Goal: Task Accomplishment & Management: Manage account settings

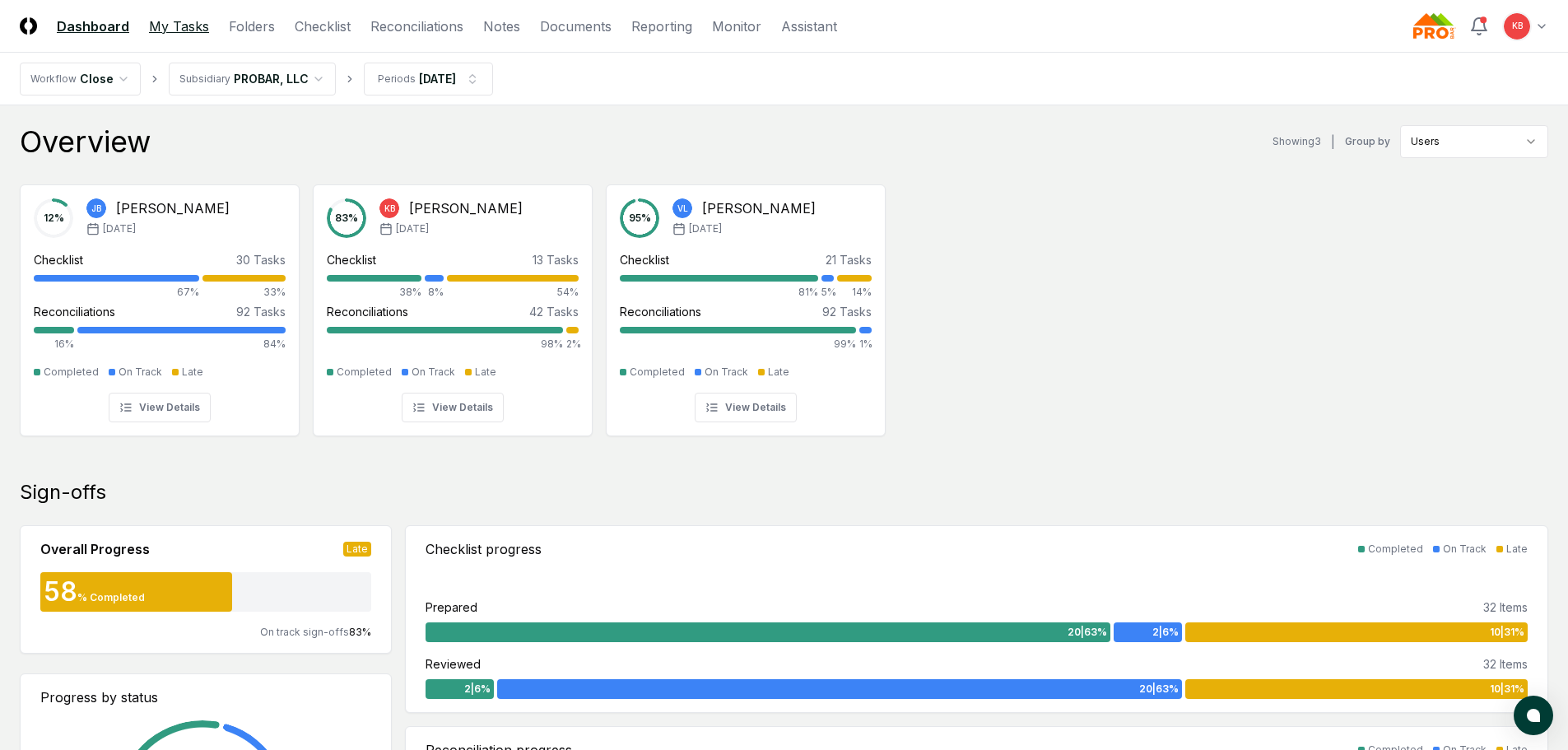
click at [179, 23] on link "My Tasks" at bounding box center [179, 26] width 60 height 20
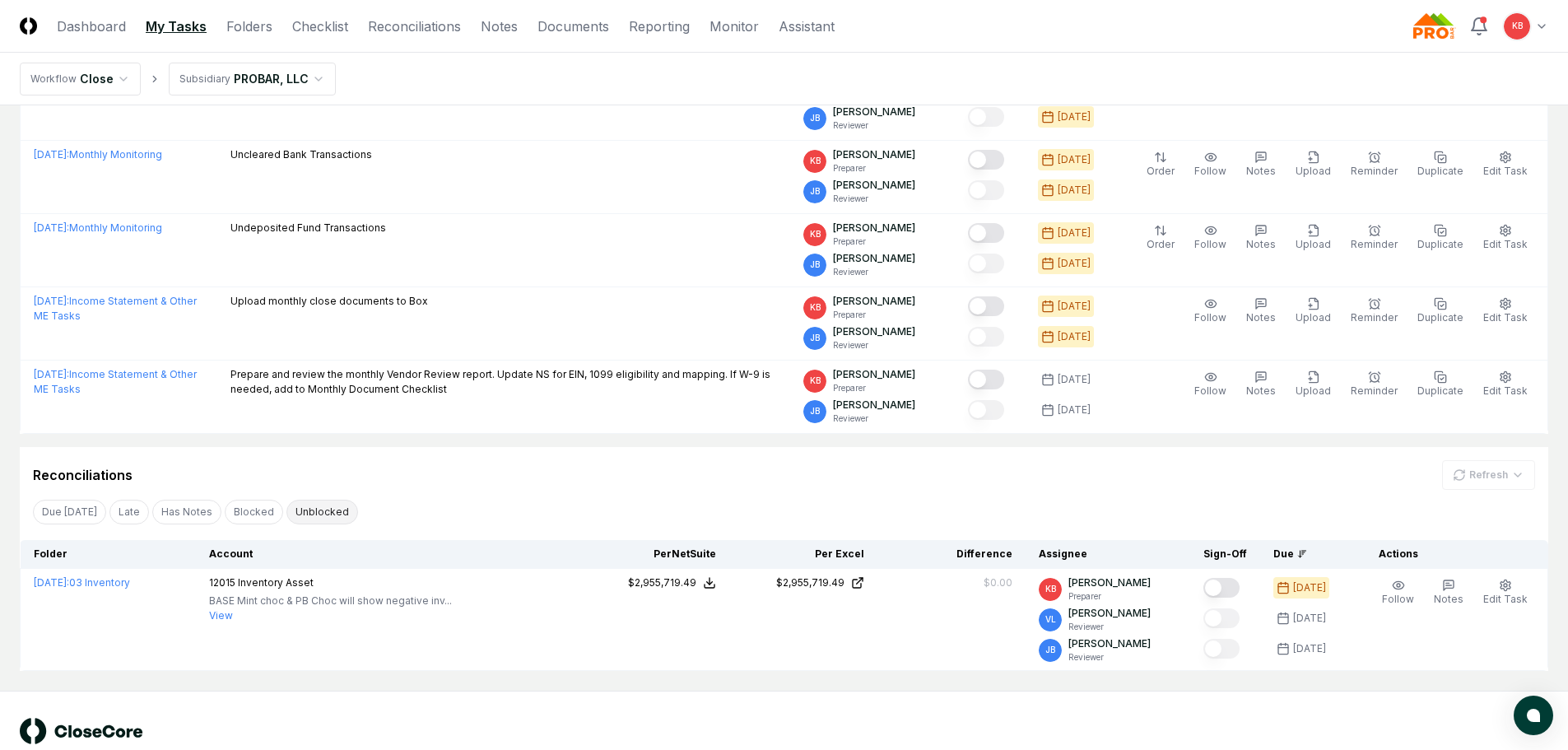
scroll to position [465, 0]
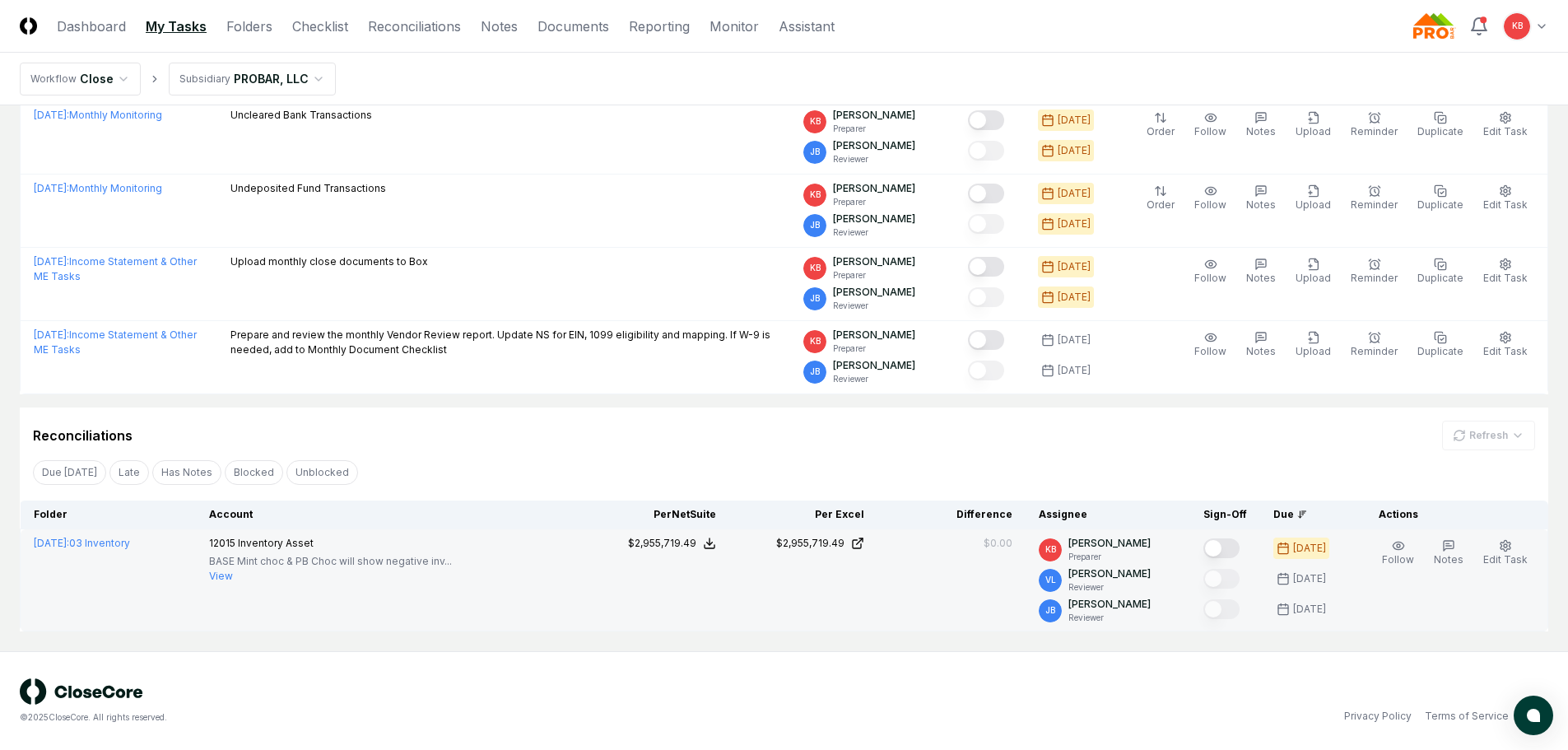
click at [296, 543] on span "Inventory Asset" at bounding box center [276, 543] width 76 height 13
click at [1234, 549] on button "Mark complete" at bounding box center [1221, 548] width 36 height 20
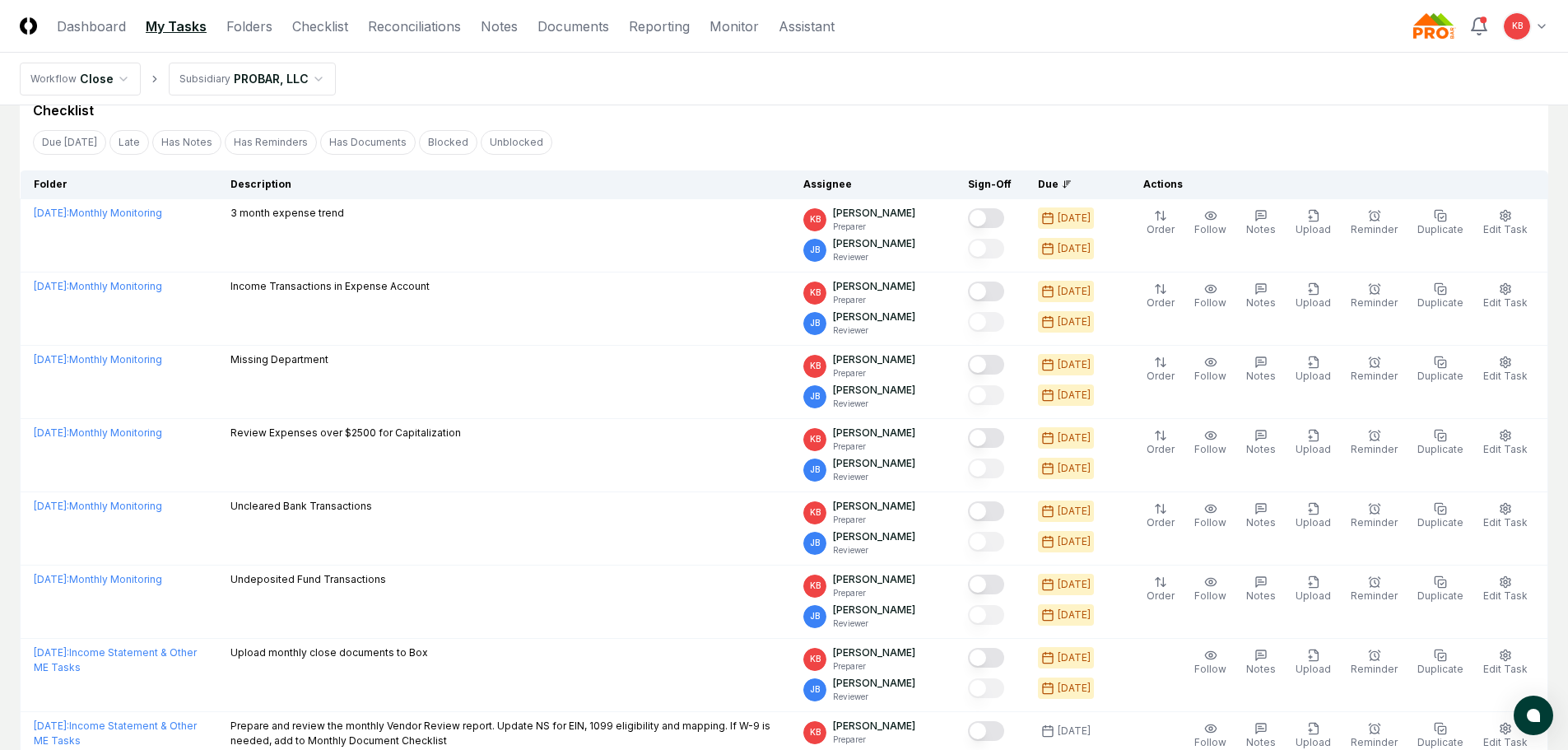
scroll to position [0, 0]
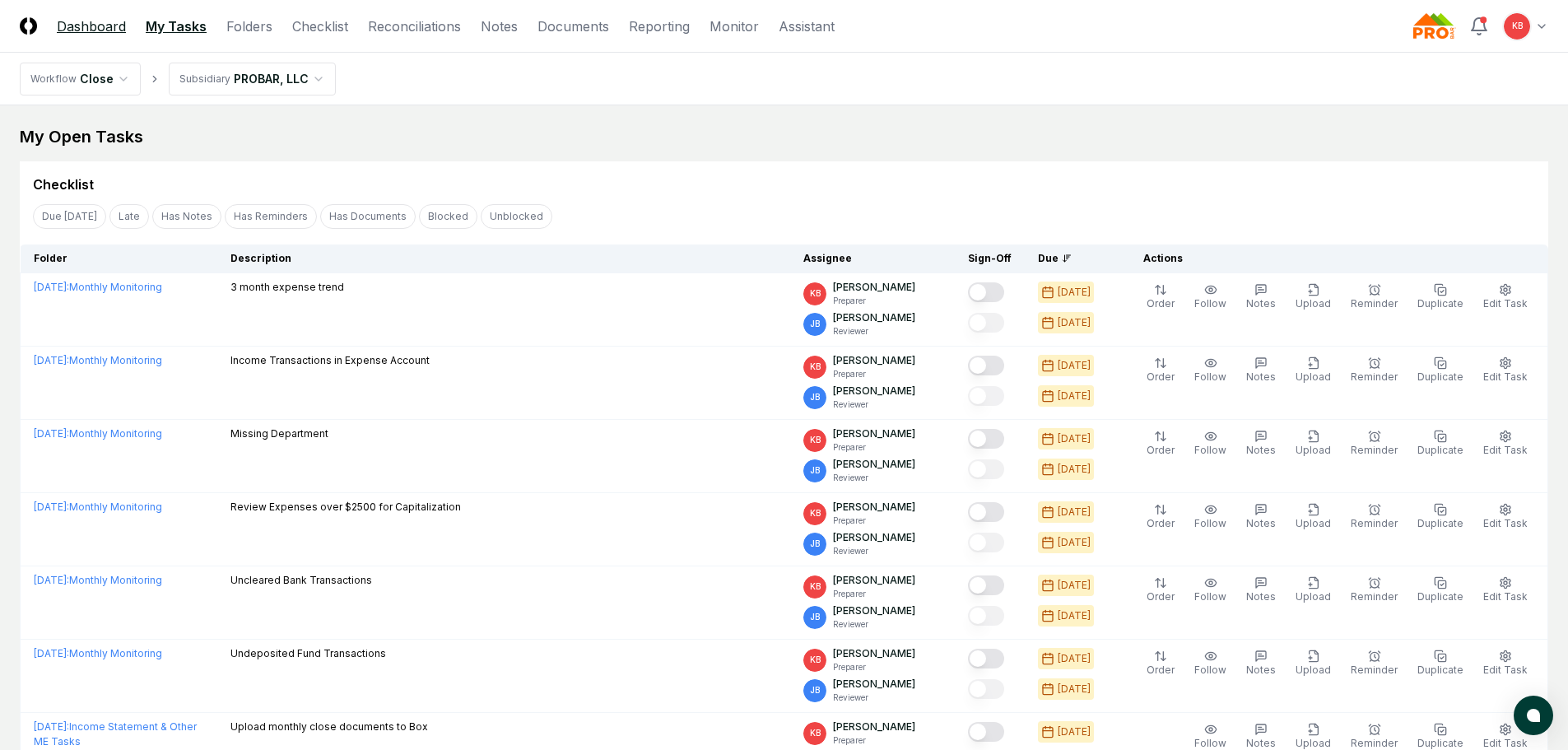
click at [86, 17] on link "Dashboard" at bounding box center [91, 26] width 69 height 20
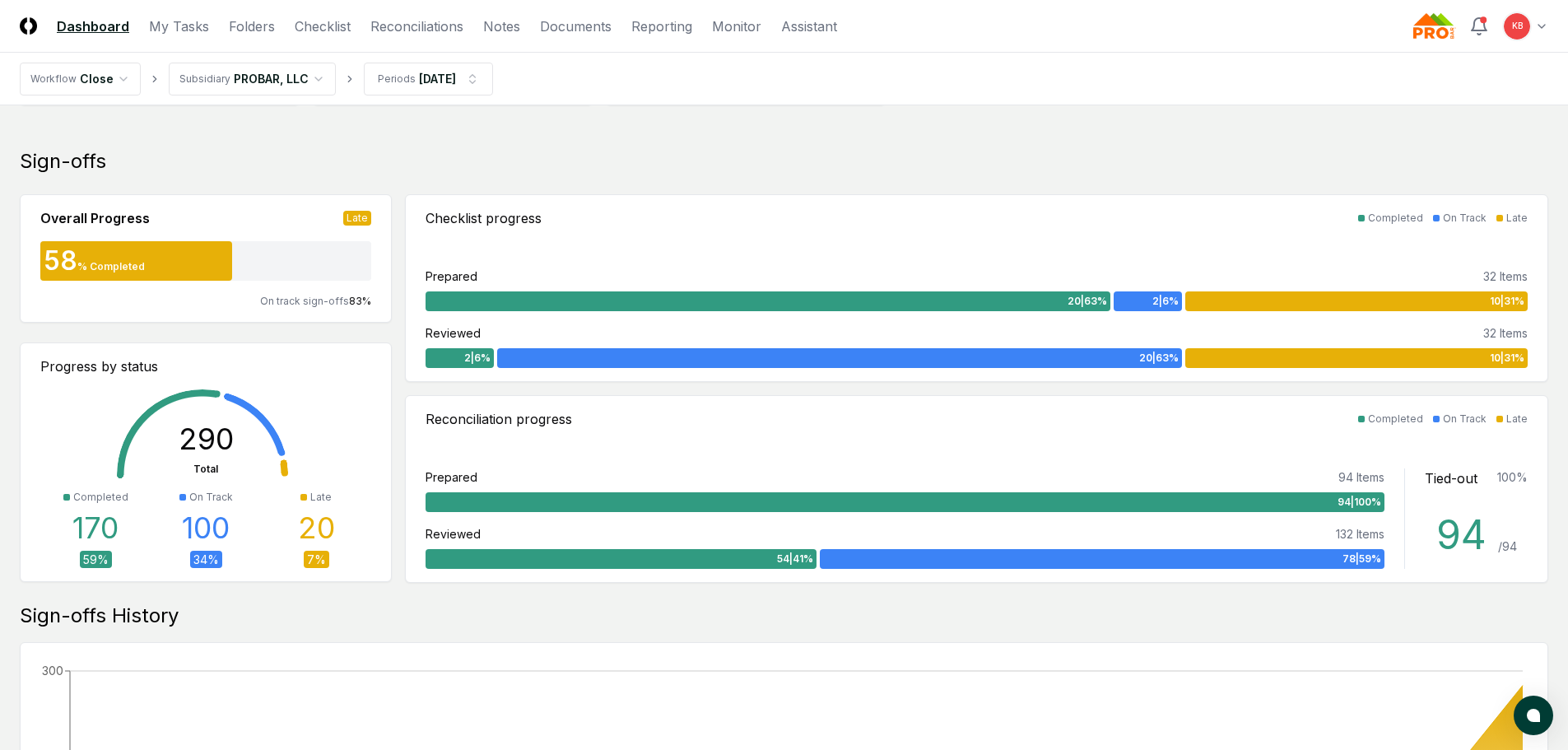
scroll to position [356, 0]
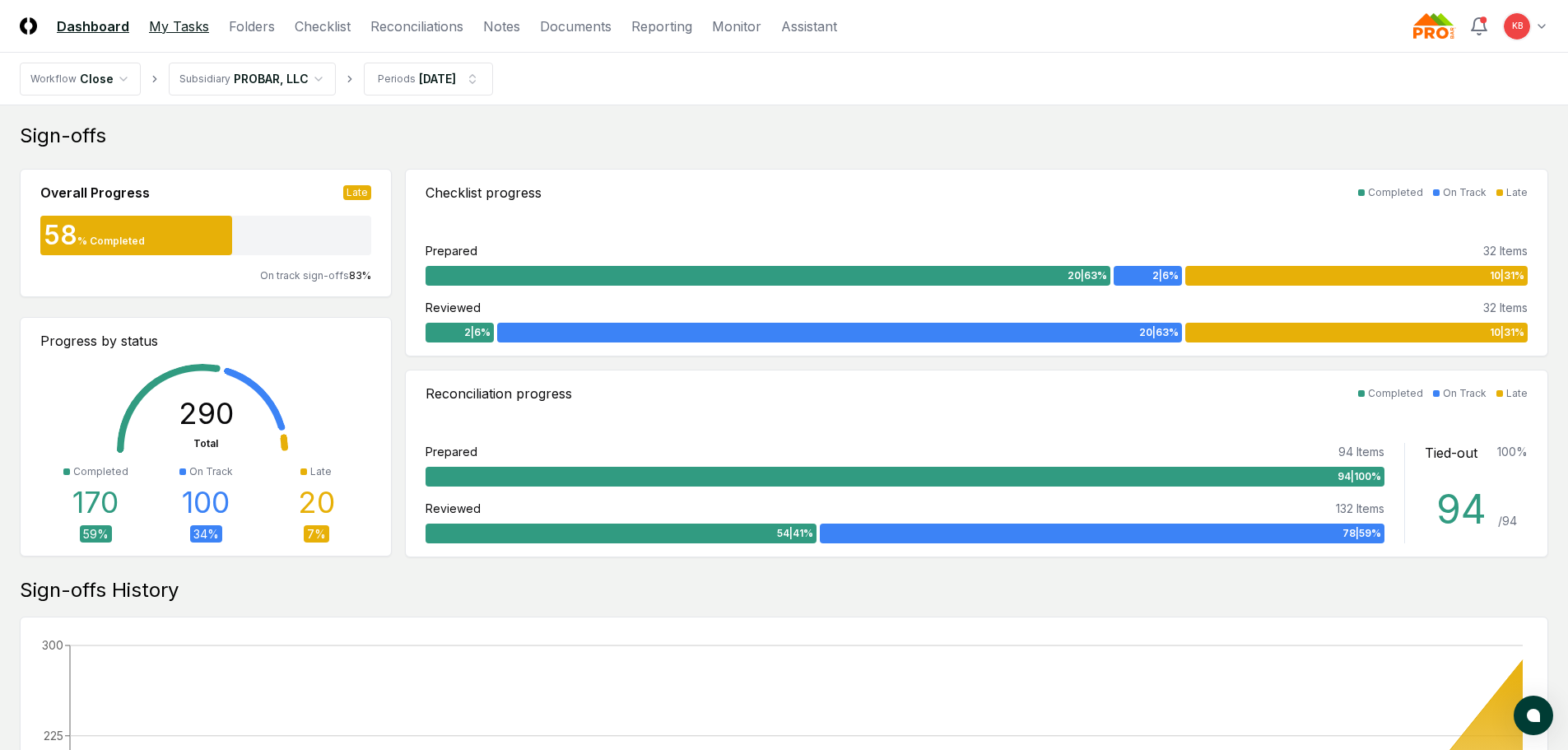
click at [170, 24] on link "My Tasks" at bounding box center [179, 26] width 60 height 20
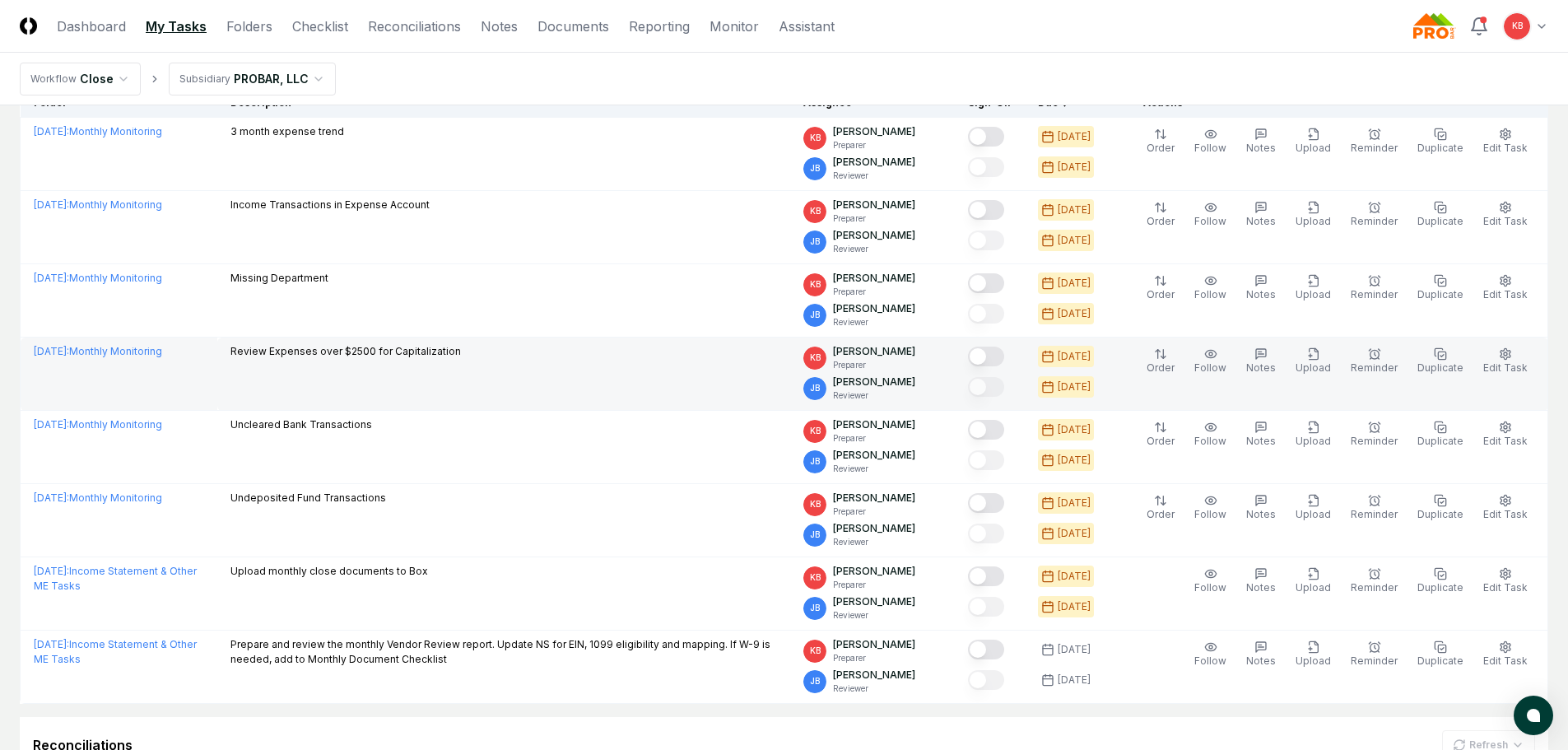
scroll to position [165, 0]
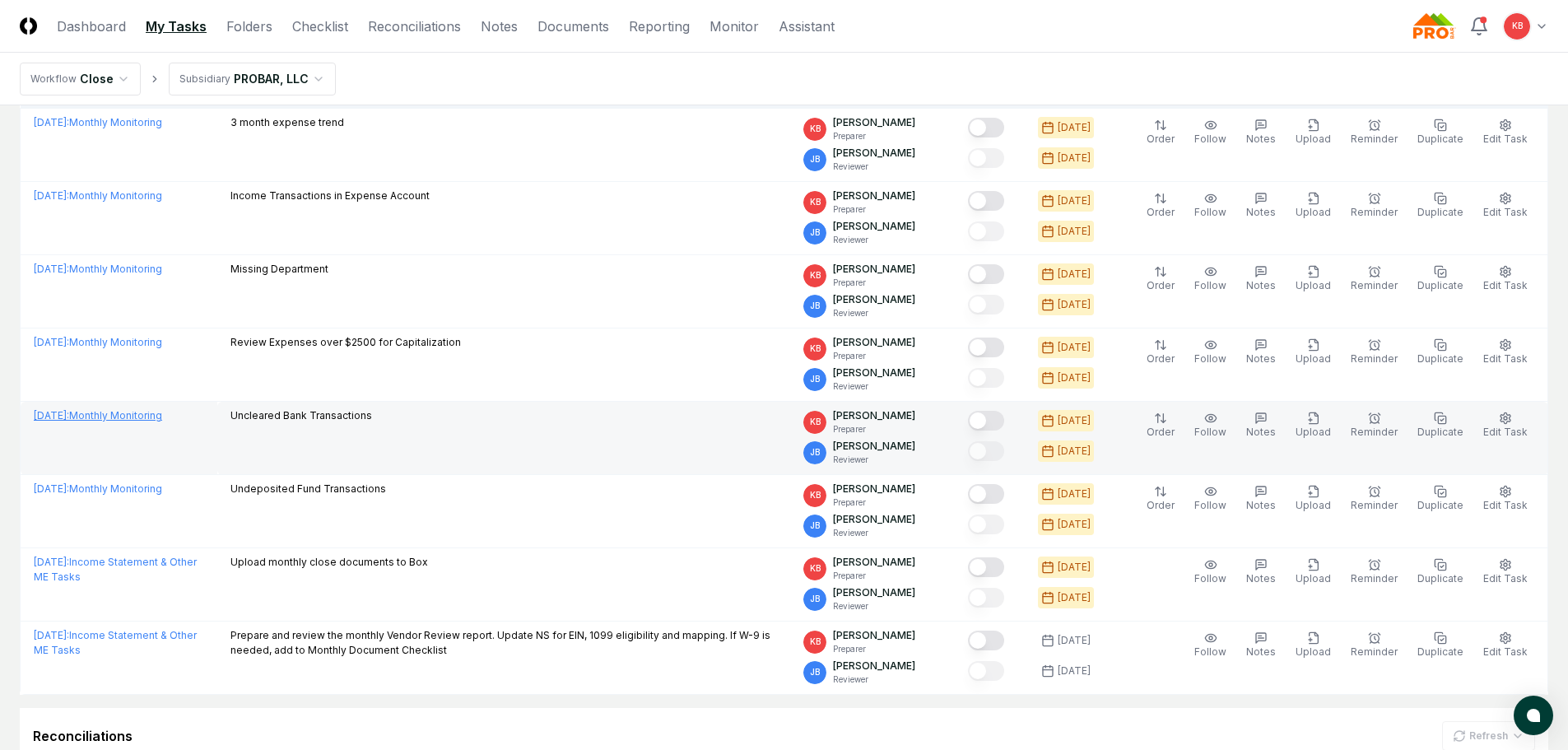
click at [132, 416] on link "July 2025 : Monthly Monitoring" at bounding box center [98, 415] width 128 height 13
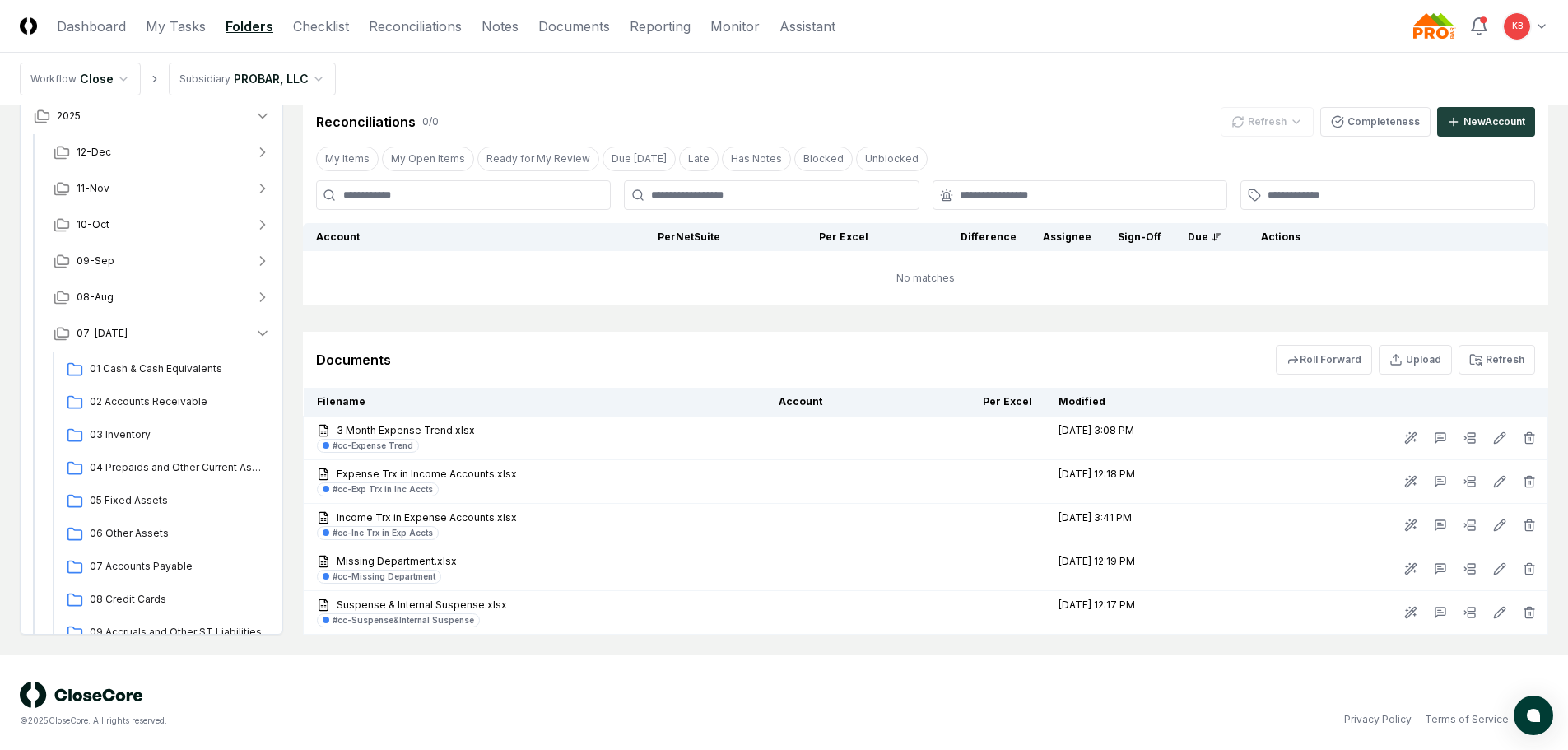
scroll to position [831, 0]
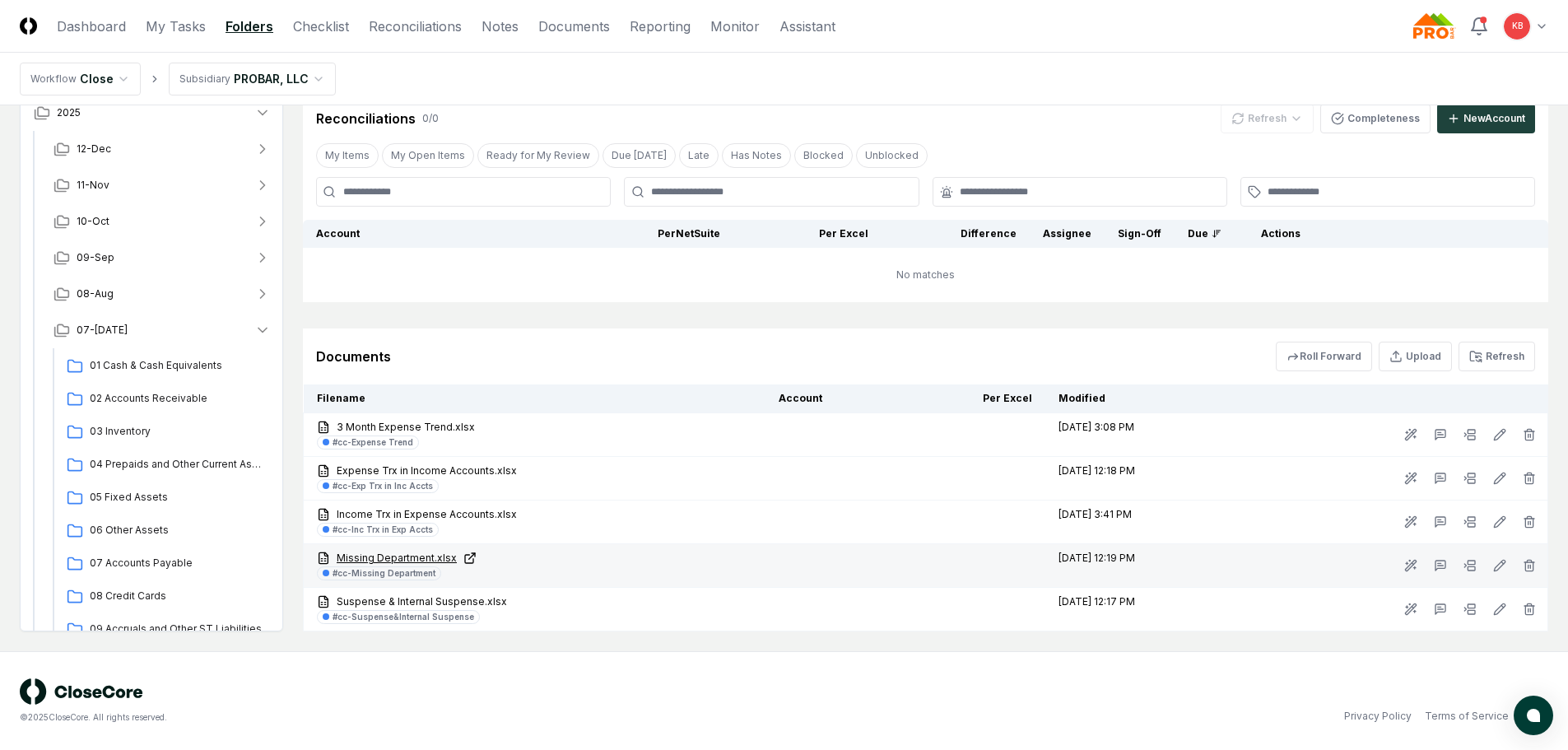
click at [425, 553] on link "Missing Department.xlsx" at bounding box center [534, 558] width 435 height 14
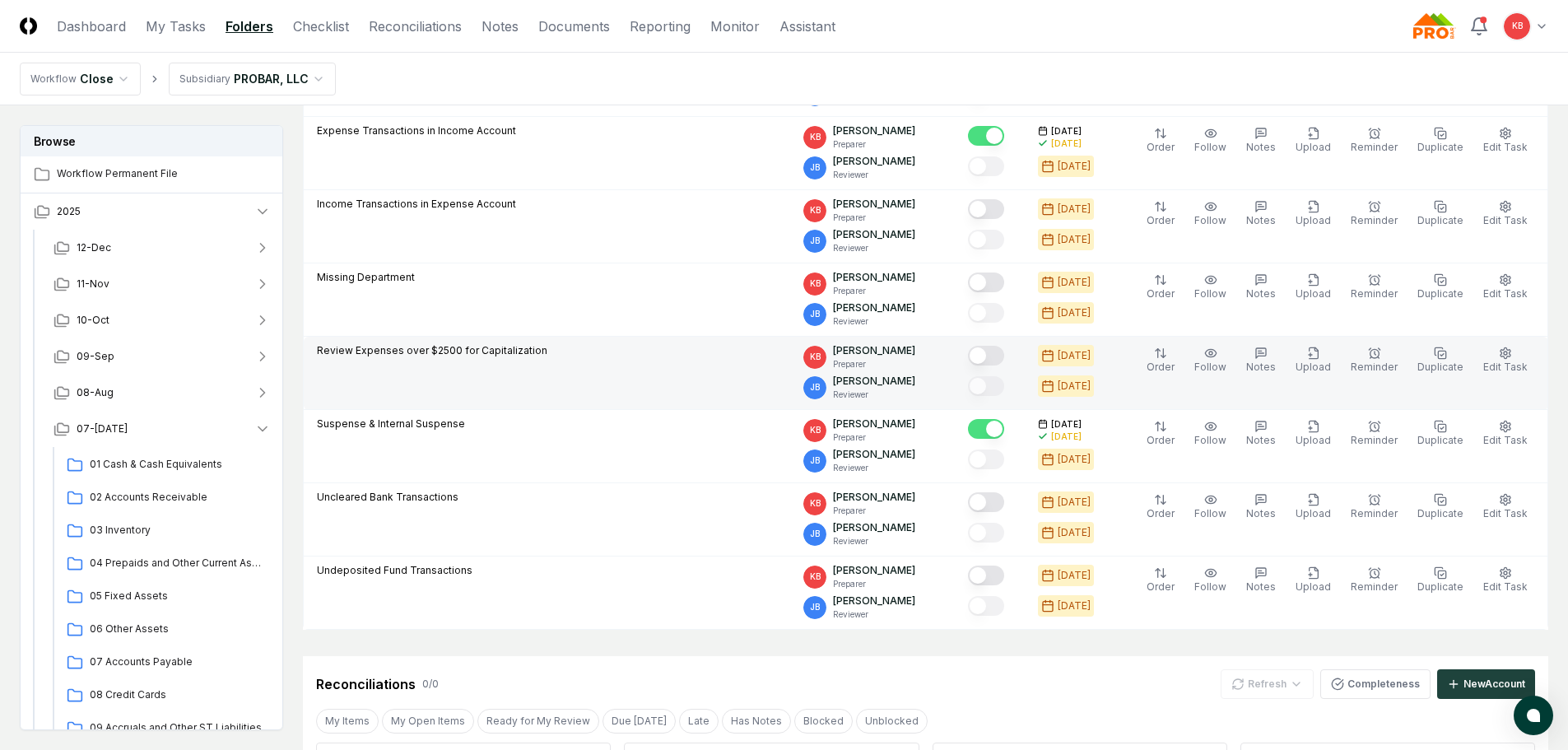
scroll to position [255, 0]
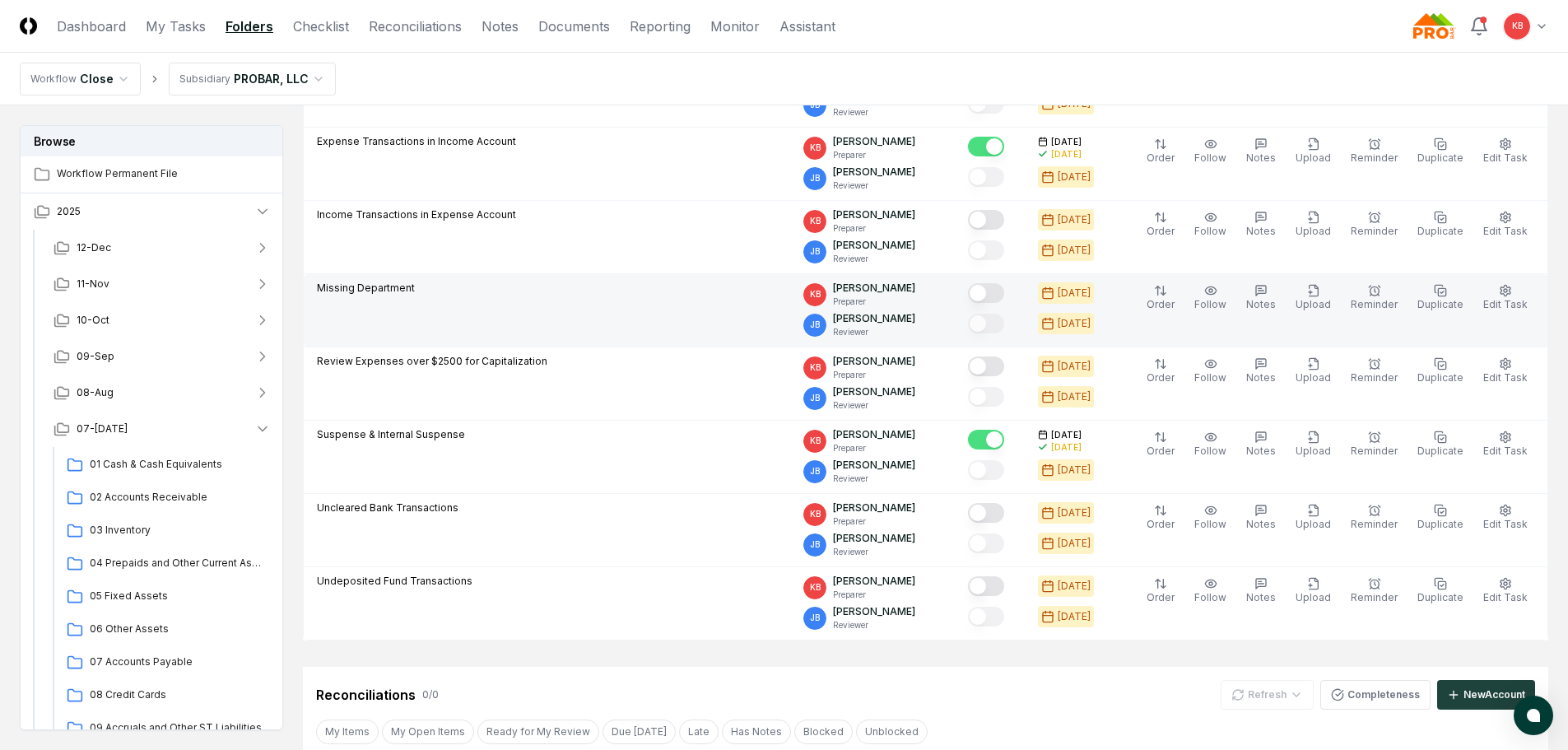
click at [1001, 298] on button "Mark complete" at bounding box center [986, 293] width 36 height 20
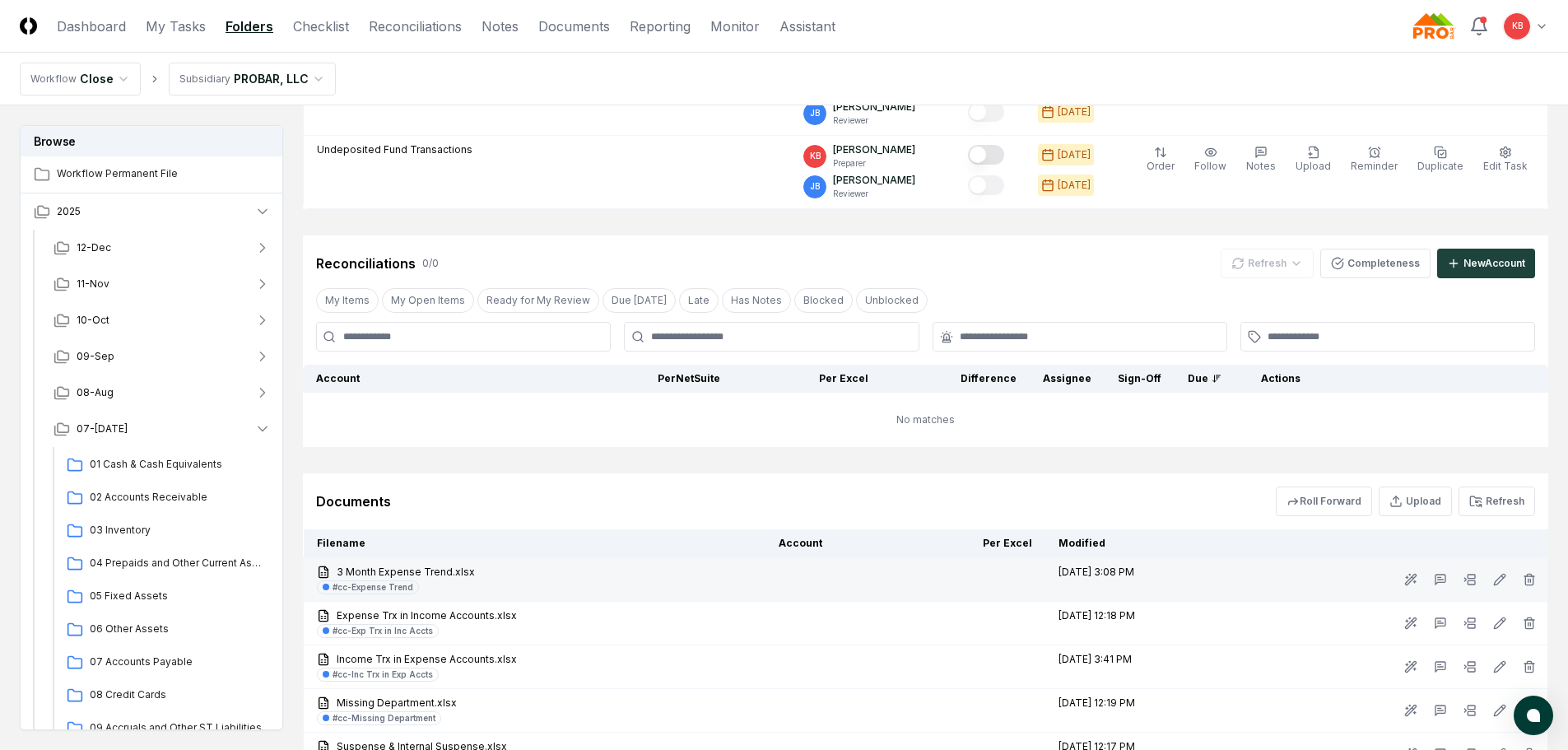
scroll to position [776, 0]
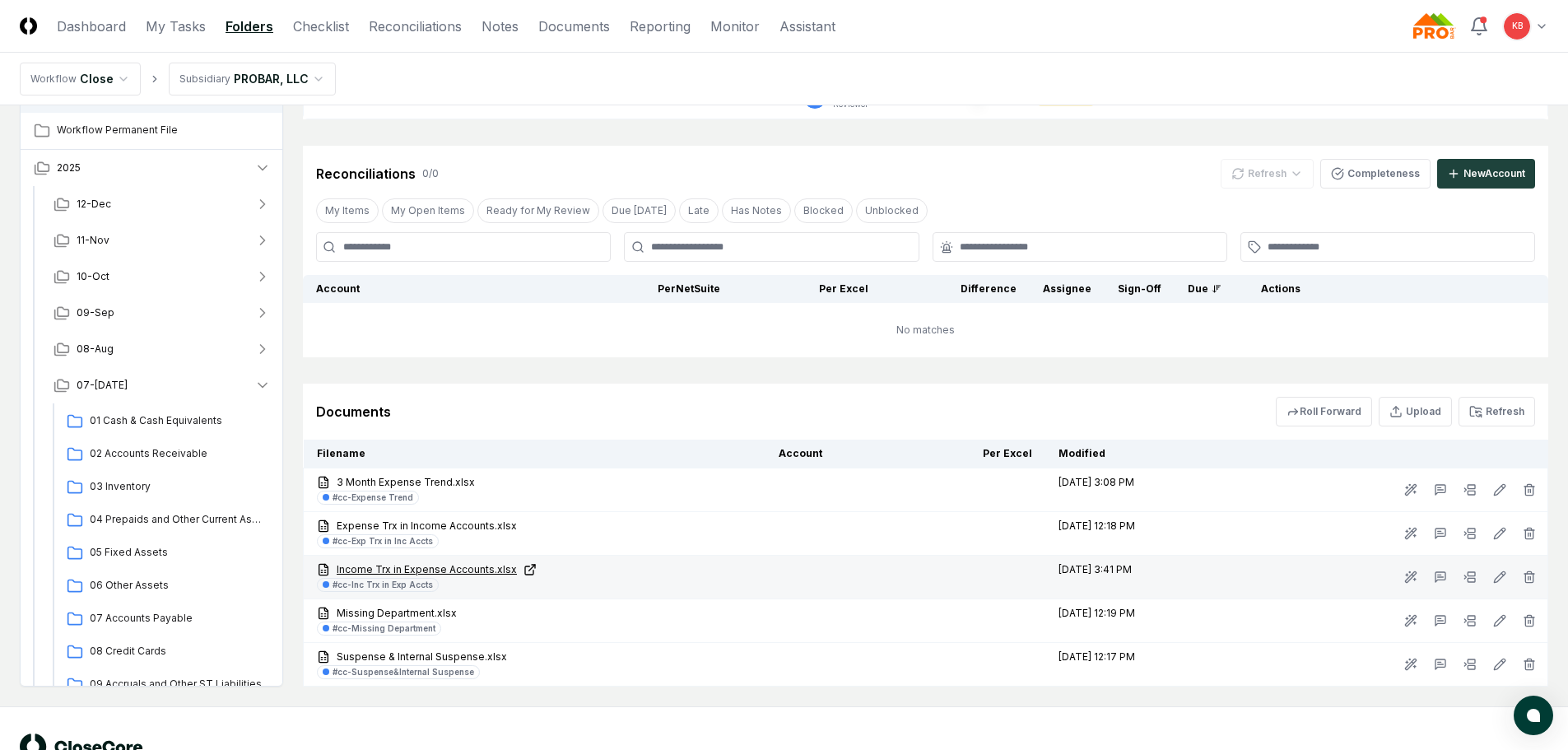
click at [458, 570] on link "Income Trx in Expense Accounts.xlsx" at bounding box center [534, 569] width 435 height 14
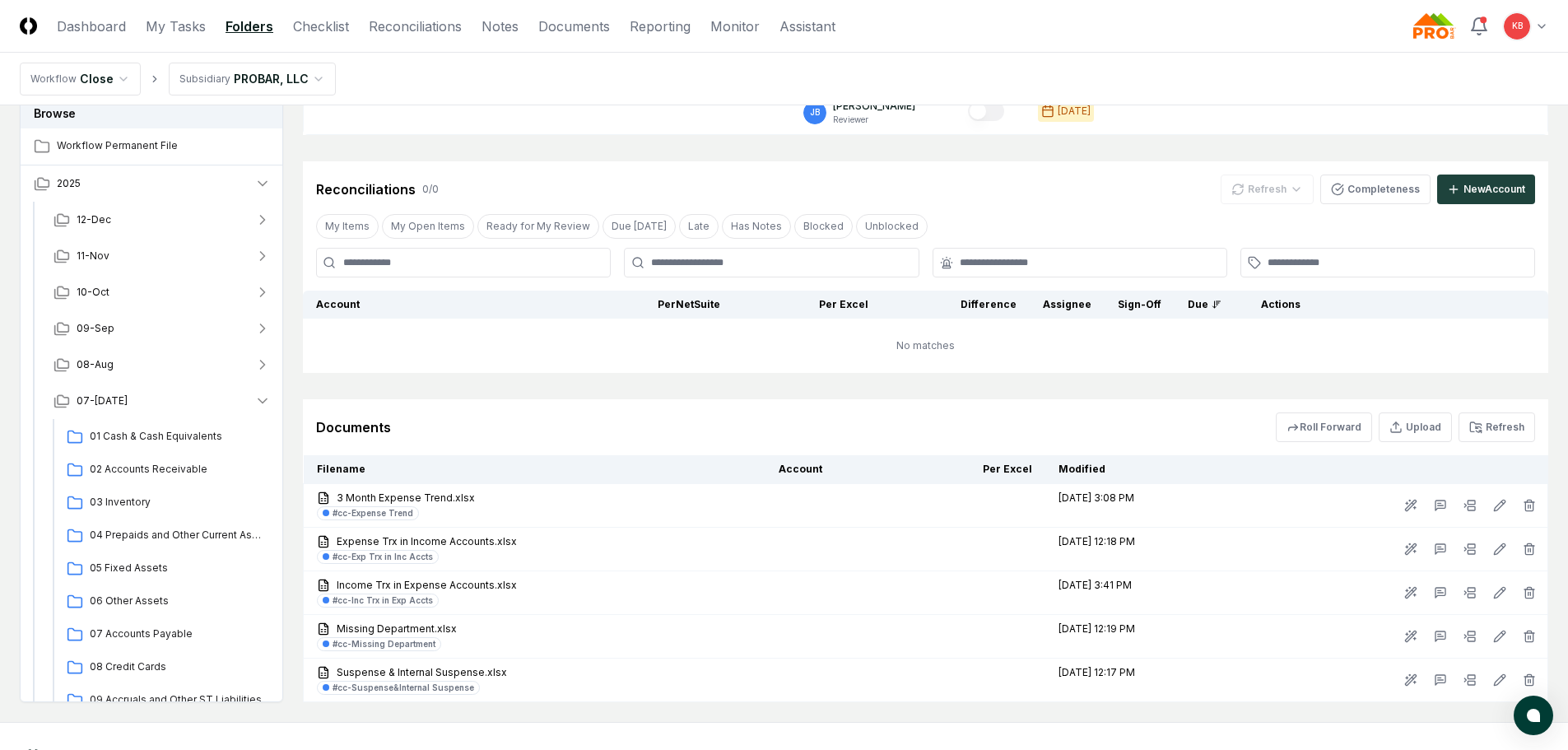
scroll to position [584, 0]
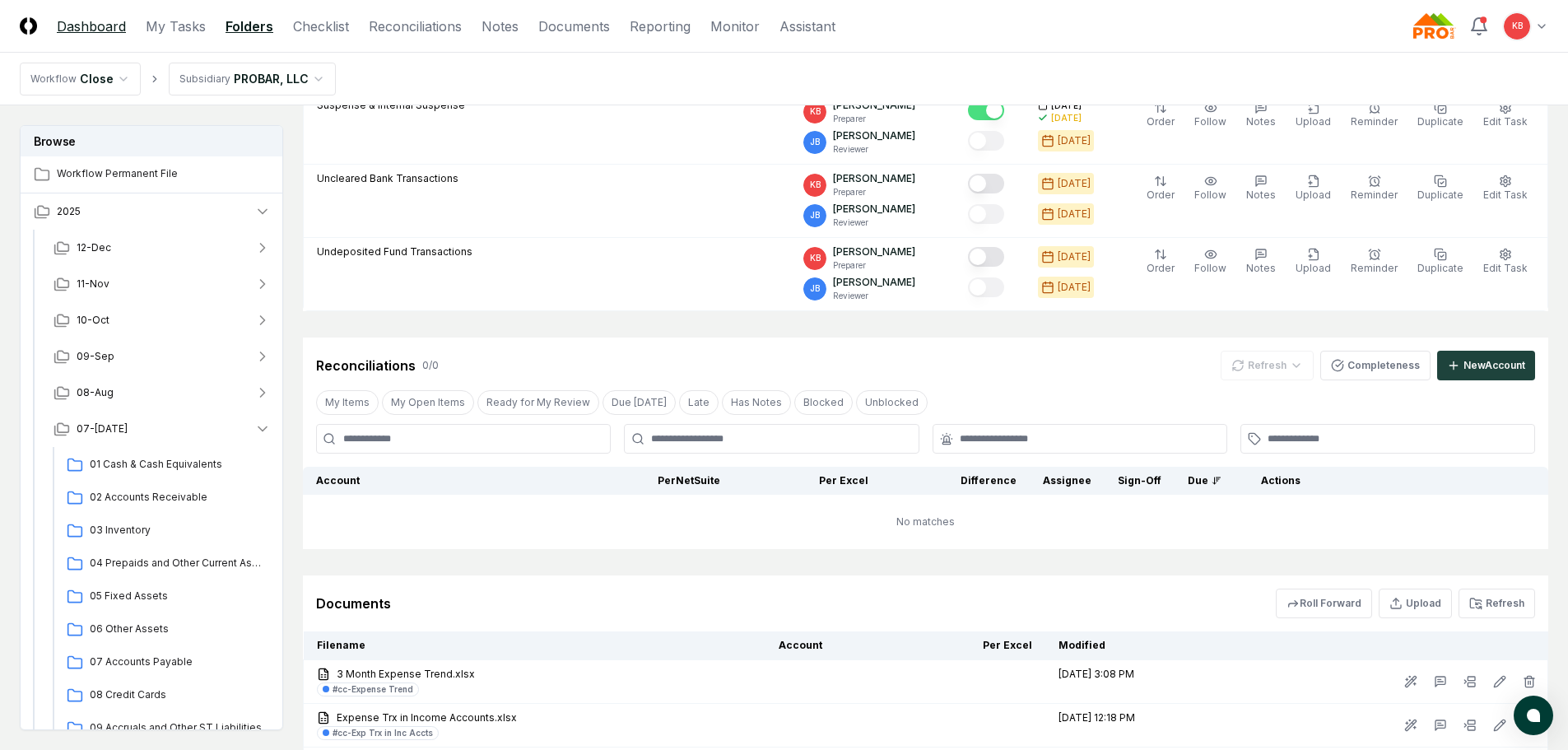
click at [90, 25] on link "Dashboard" at bounding box center [91, 26] width 69 height 20
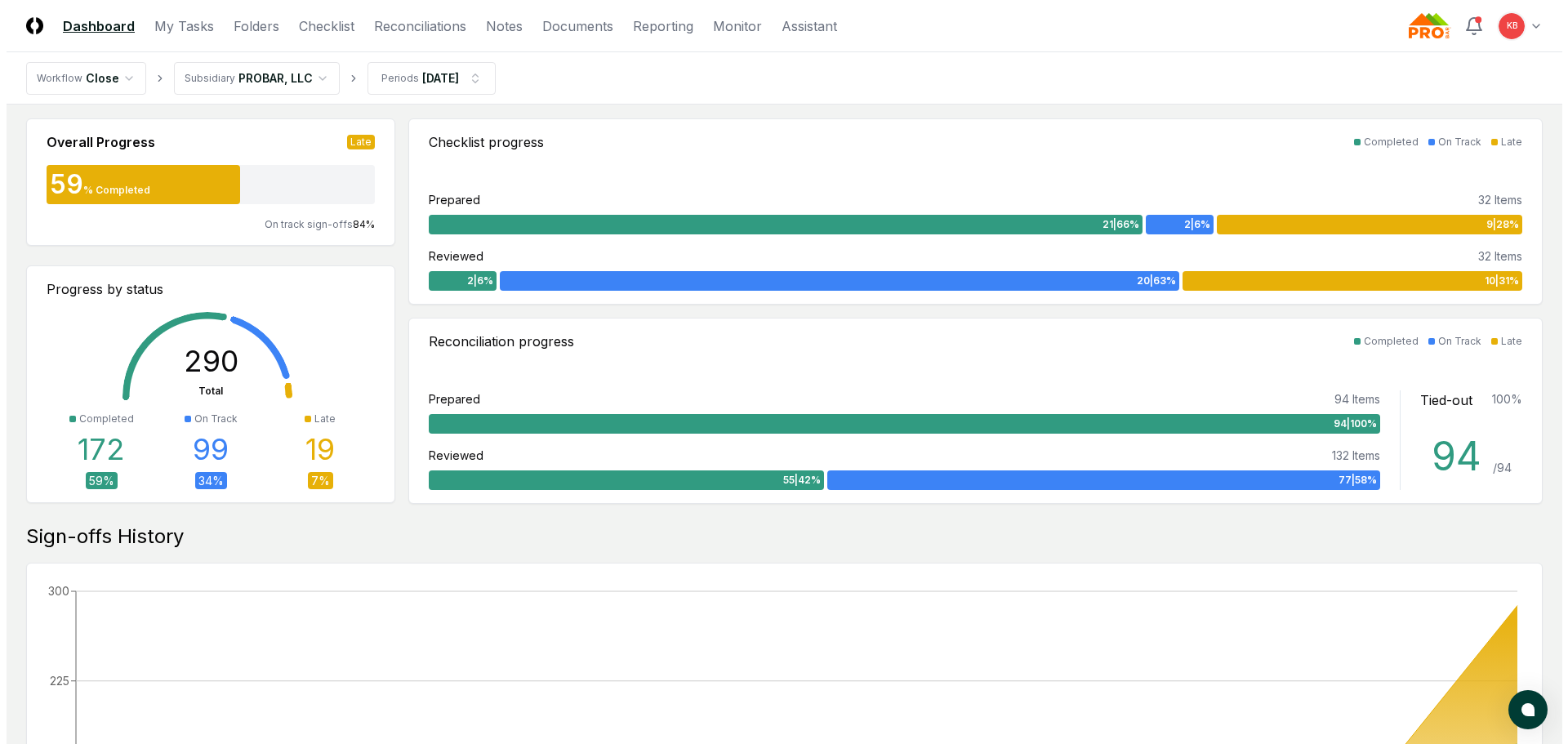
scroll to position [381, 0]
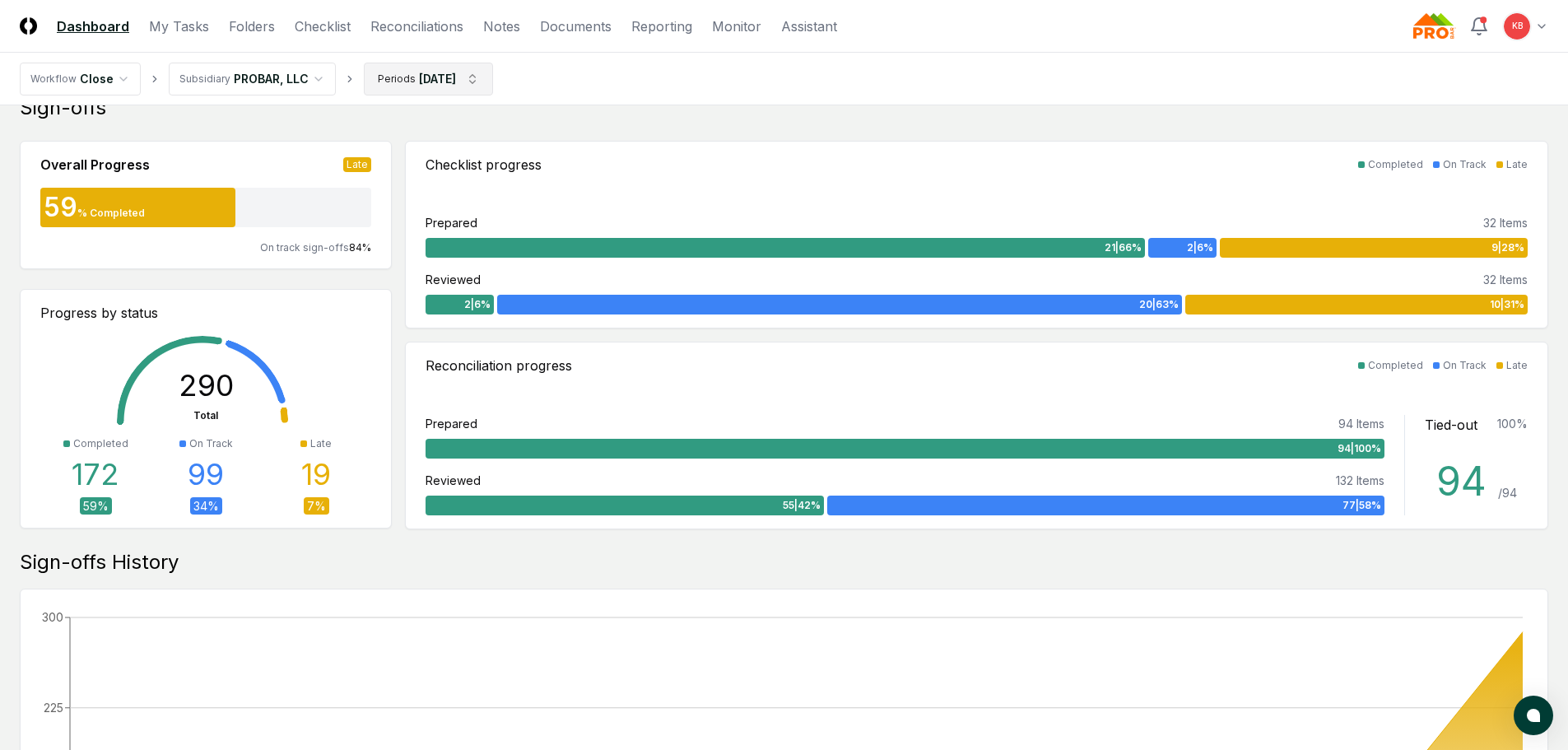
click at [450, 79] on html "CloseCore Dashboard My Tasks Folders Checklist Reconciliations Notes Documents …" at bounding box center [784, 565] width 1568 height 1901
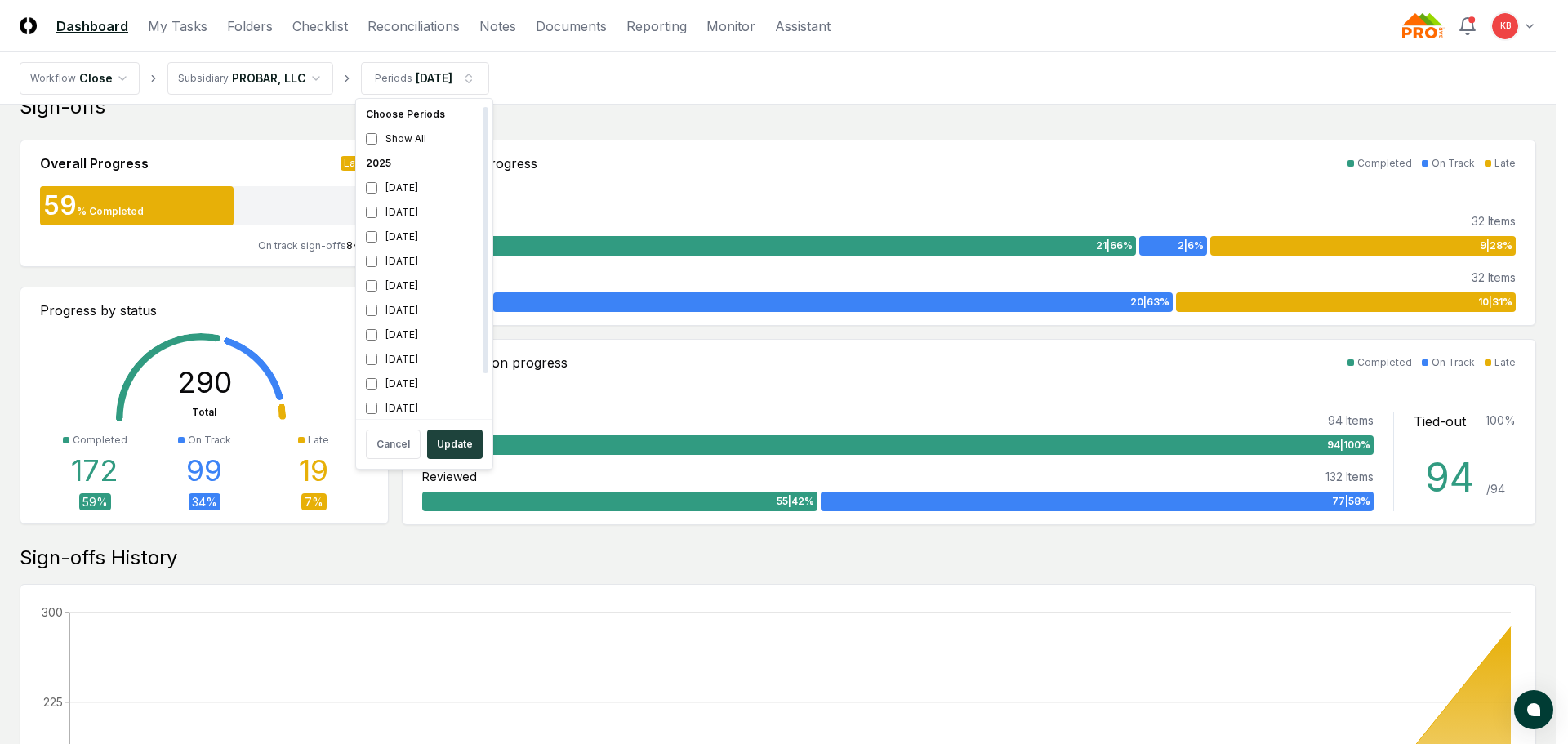
scroll to position [4, 0]
click at [459, 445] on button "Update" at bounding box center [455, 444] width 56 height 30
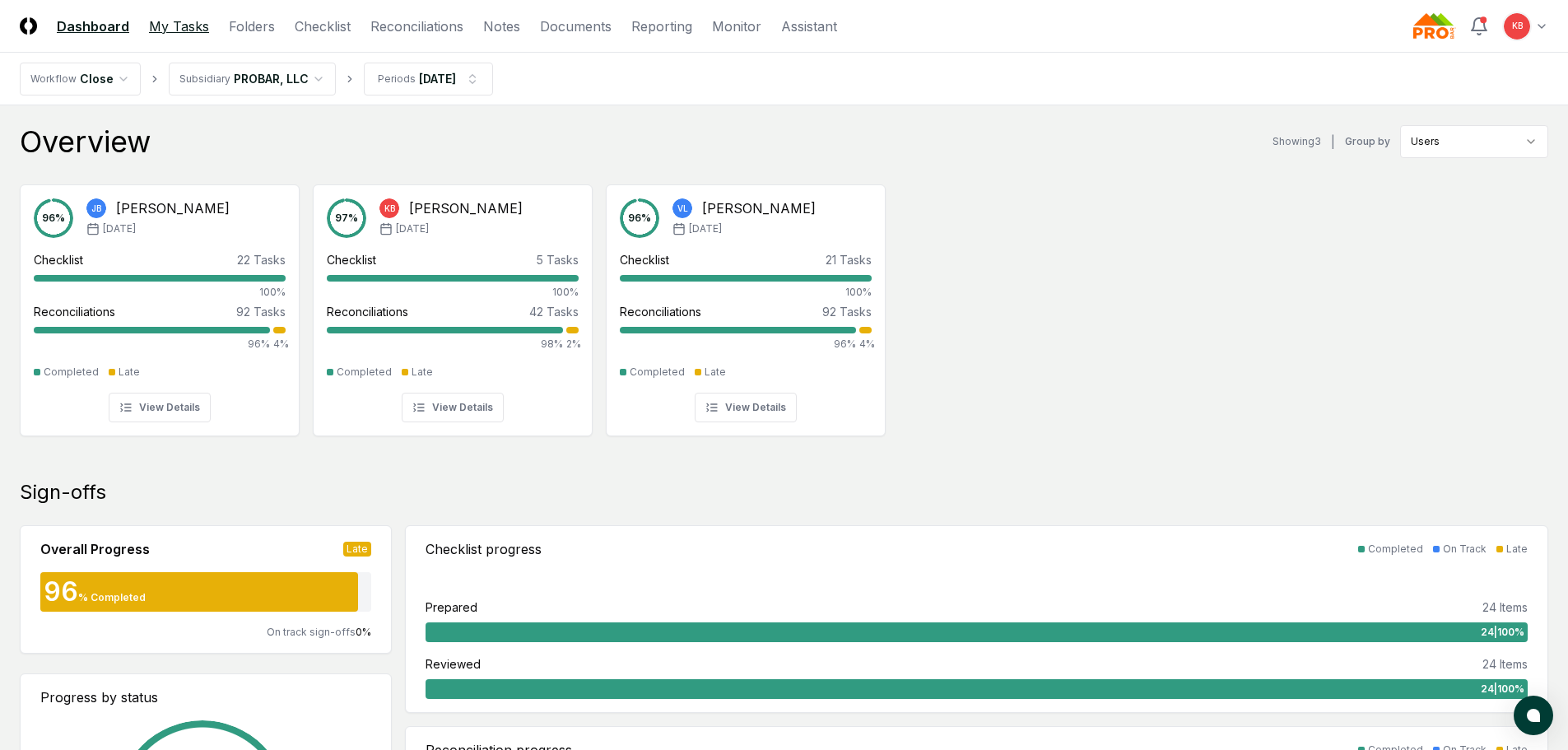
click at [185, 23] on link "My Tasks" at bounding box center [179, 26] width 60 height 20
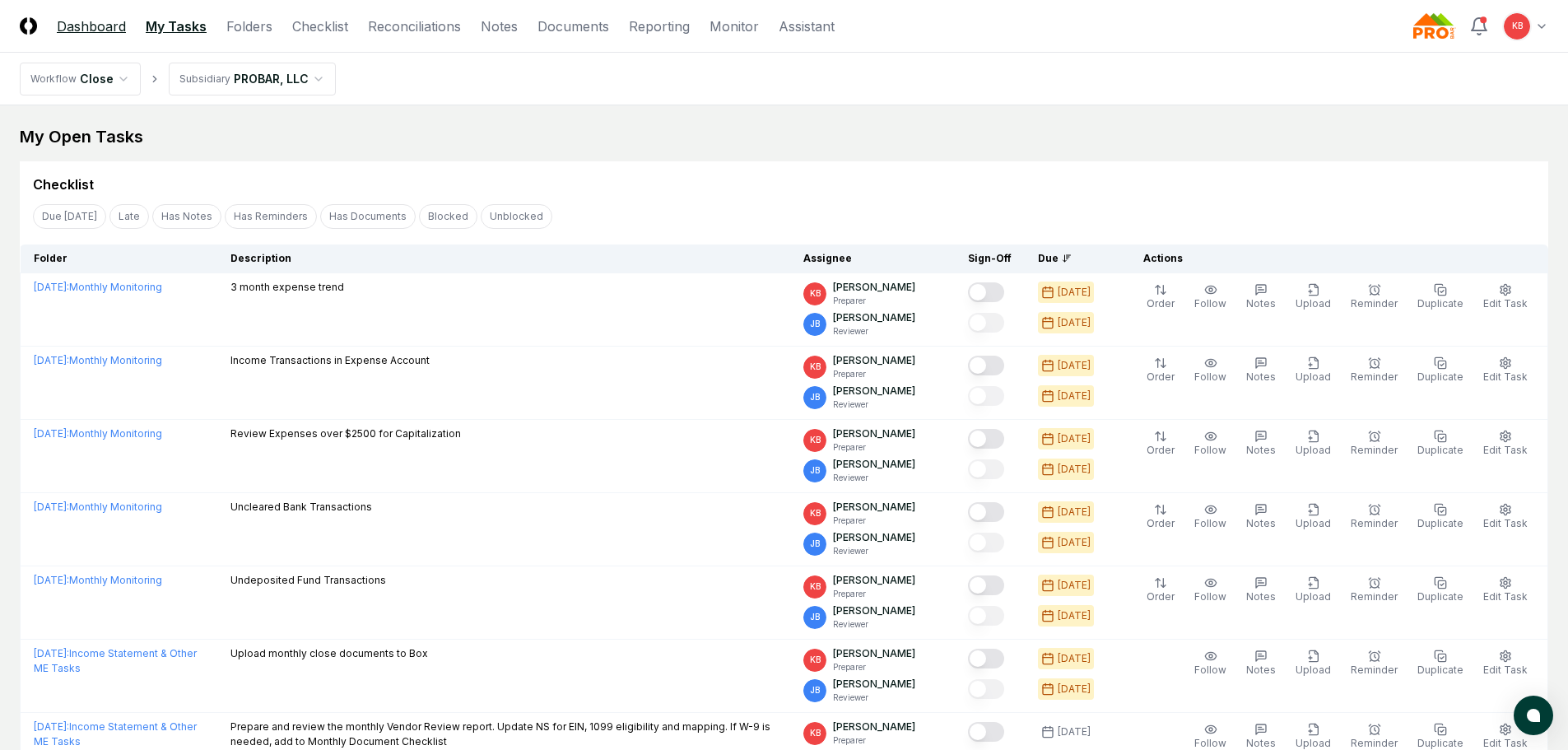
click at [117, 25] on link "Dashboard" at bounding box center [91, 26] width 69 height 20
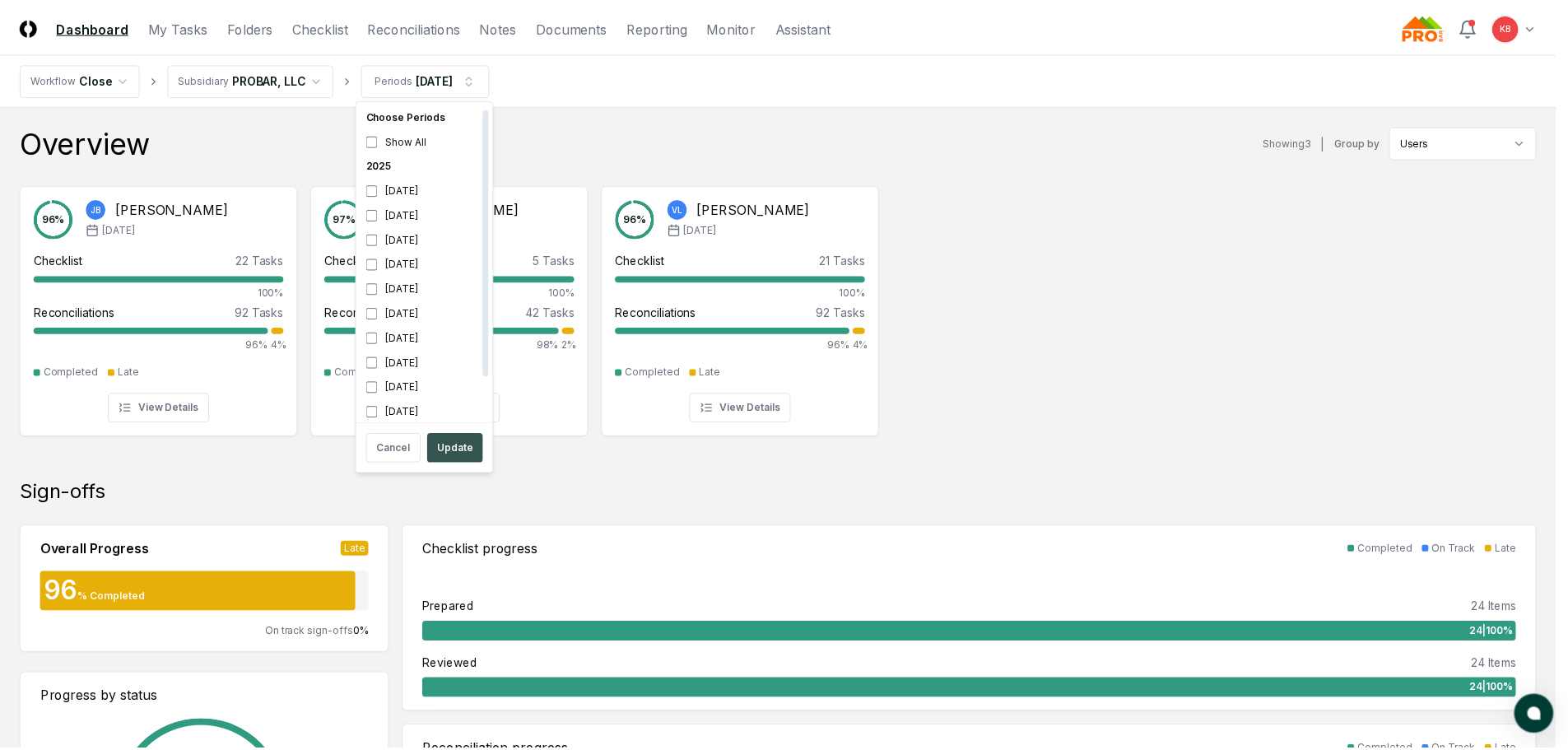
scroll to position [5, 0]
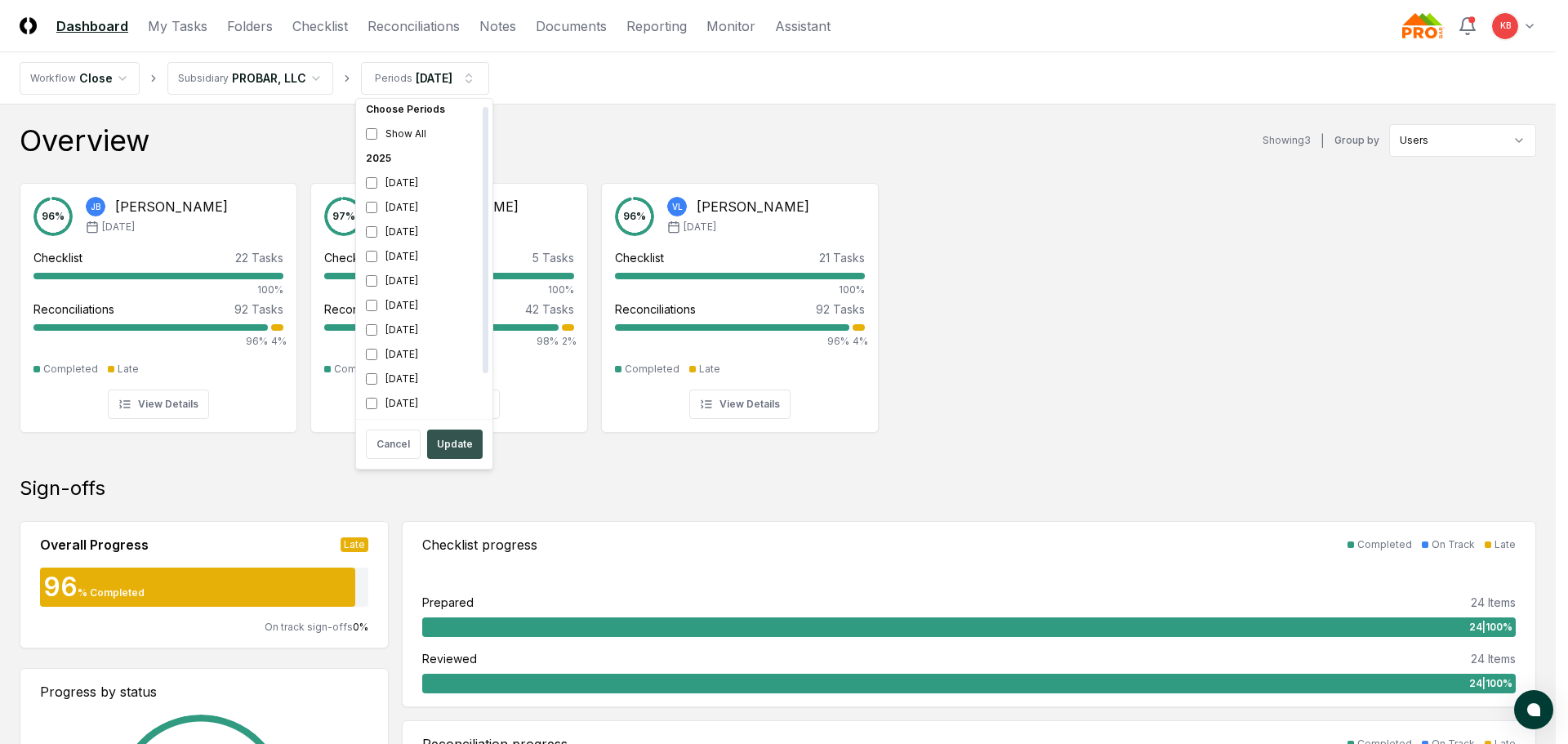
click at [450, 442] on button "Update" at bounding box center [455, 444] width 56 height 30
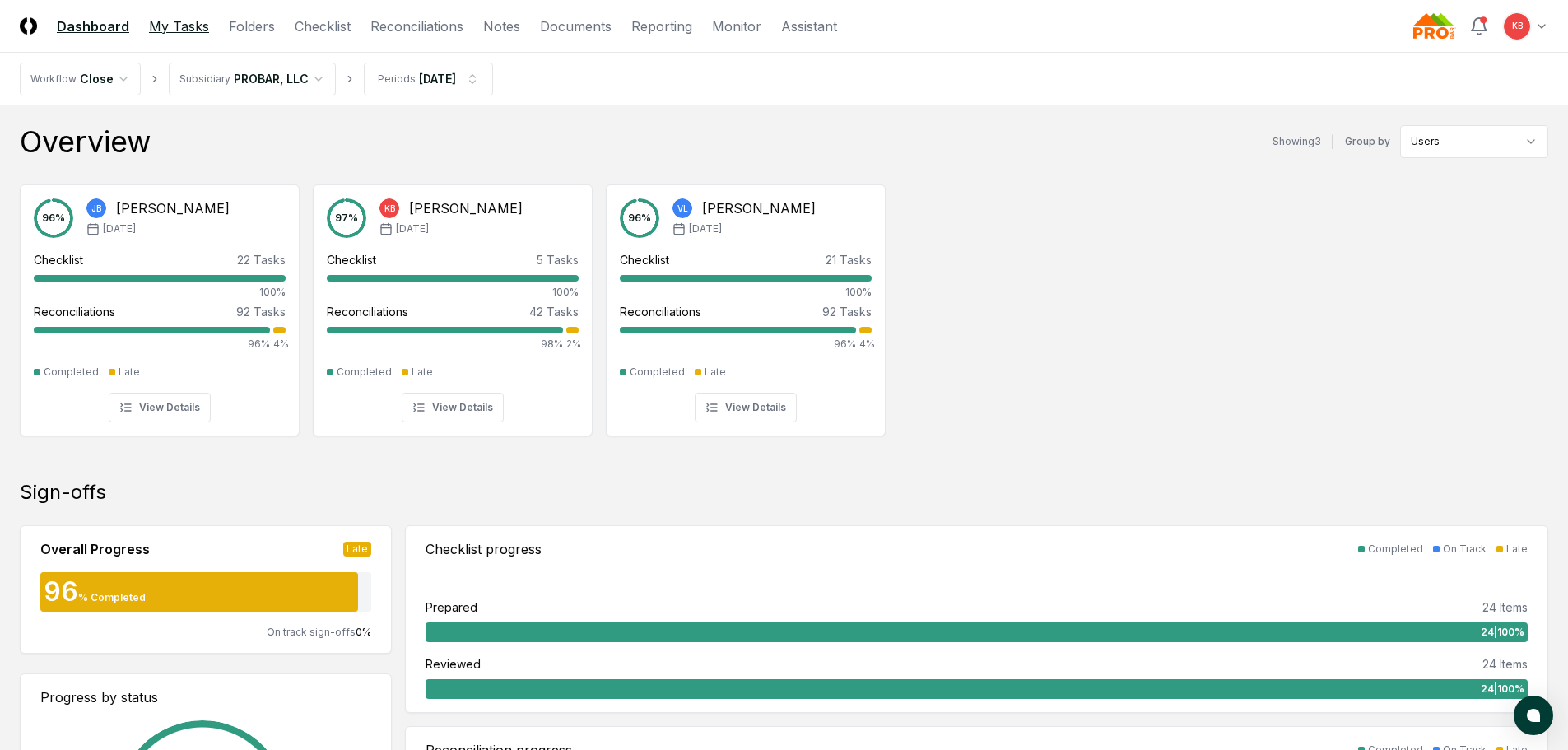
click at [166, 22] on link "My Tasks" at bounding box center [179, 26] width 60 height 20
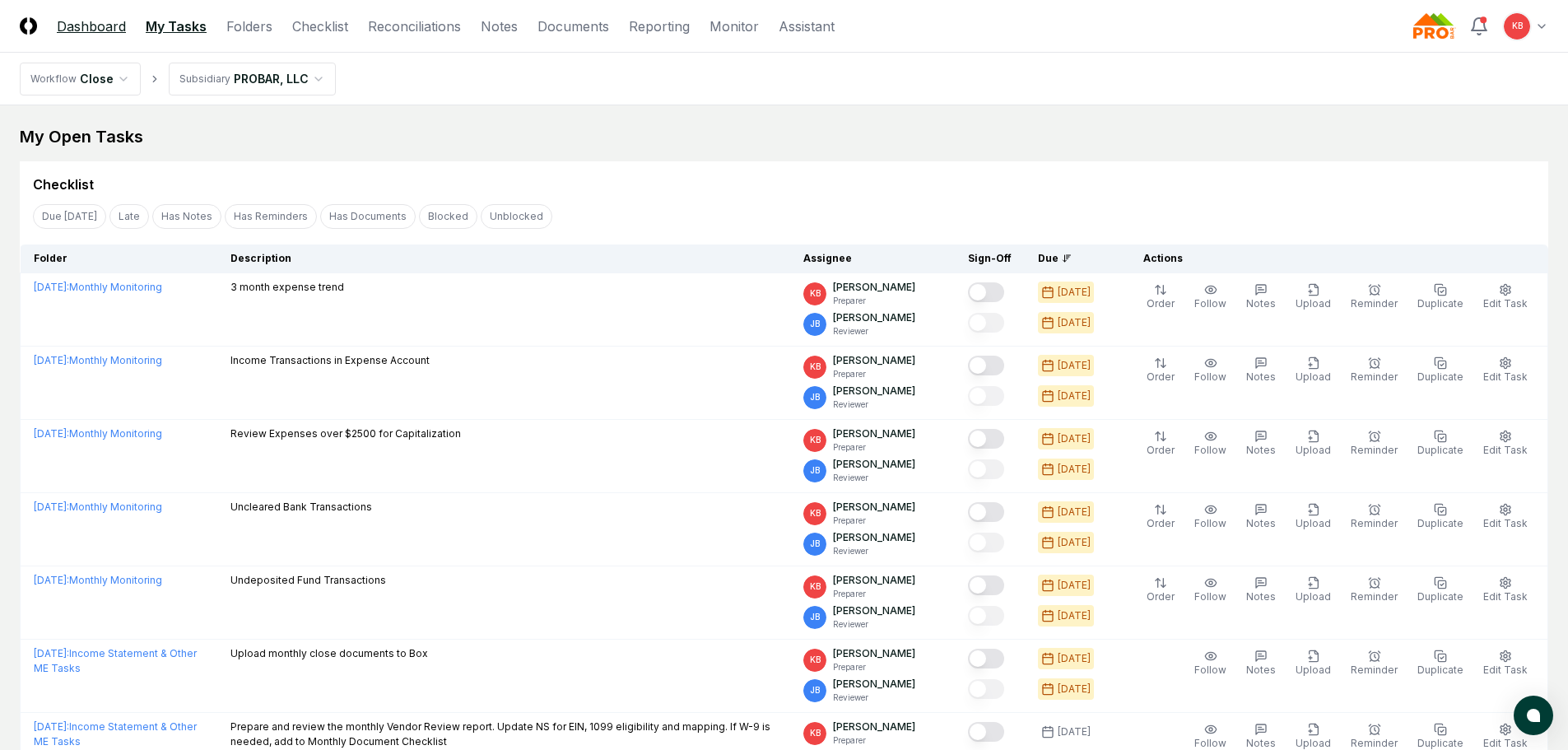
click at [89, 26] on link "Dashboard" at bounding box center [91, 26] width 69 height 20
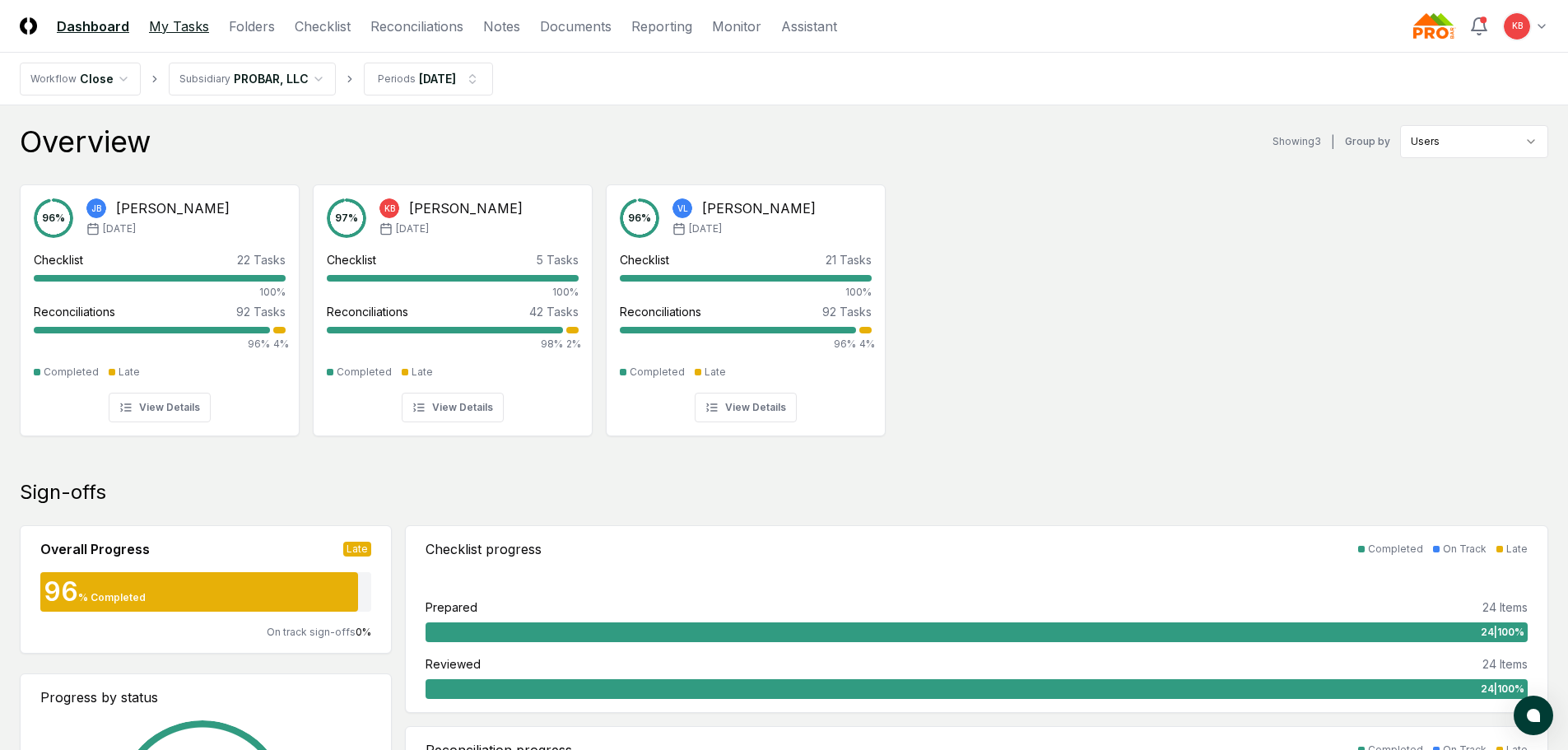
click at [185, 32] on link "My Tasks" at bounding box center [179, 26] width 60 height 20
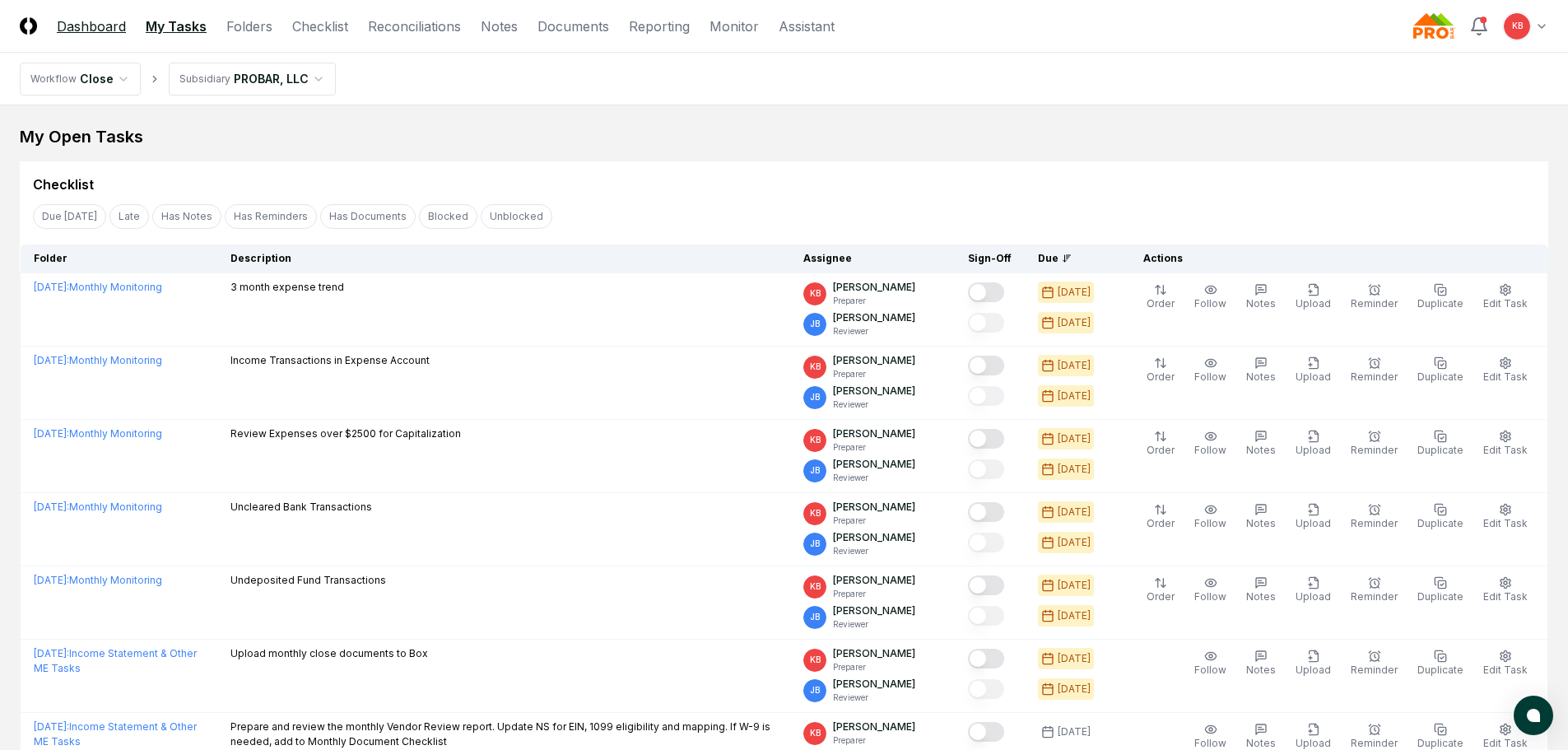
click at [64, 20] on link "Dashboard" at bounding box center [91, 26] width 69 height 20
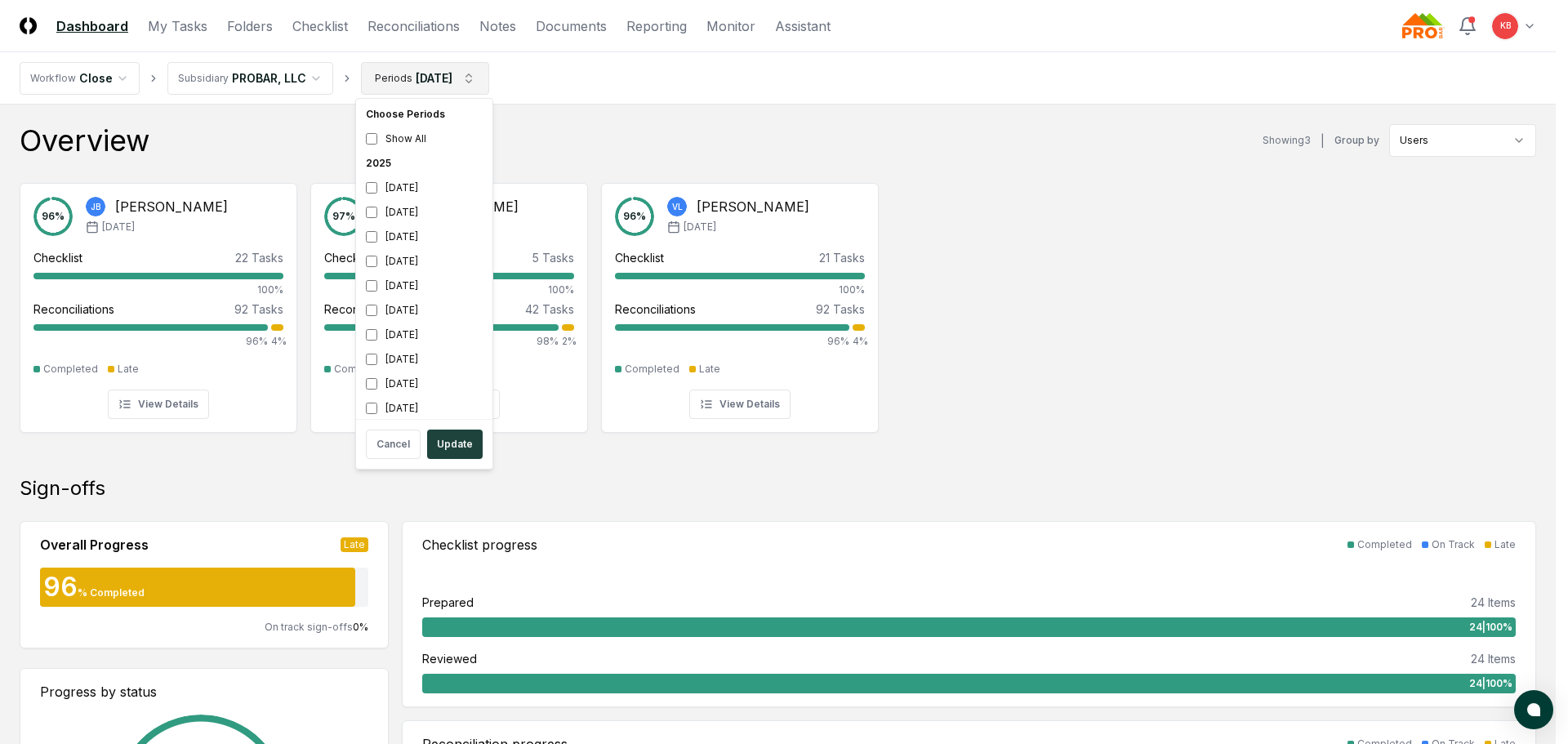
click at [451, 451] on button "Update" at bounding box center [455, 444] width 56 height 30
click at [455, 437] on button "Update" at bounding box center [455, 444] width 56 height 30
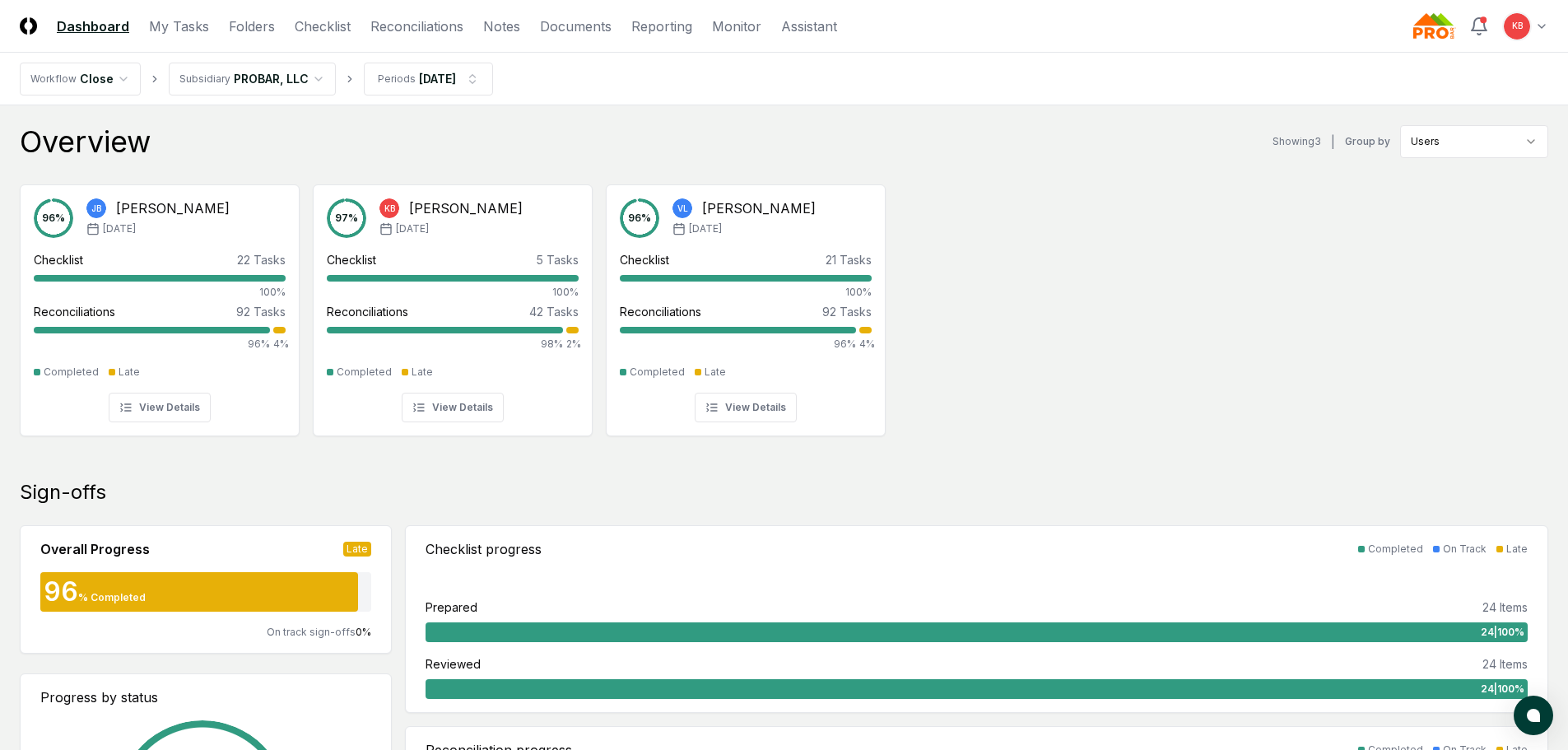
click at [183, 14] on header "CloseCore Dashboard My Tasks Folders Checklist Reconciliations Notes Documents …" at bounding box center [784, 26] width 1568 height 52
click at [194, 23] on link "My Tasks" at bounding box center [179, 26] width 60 height 20
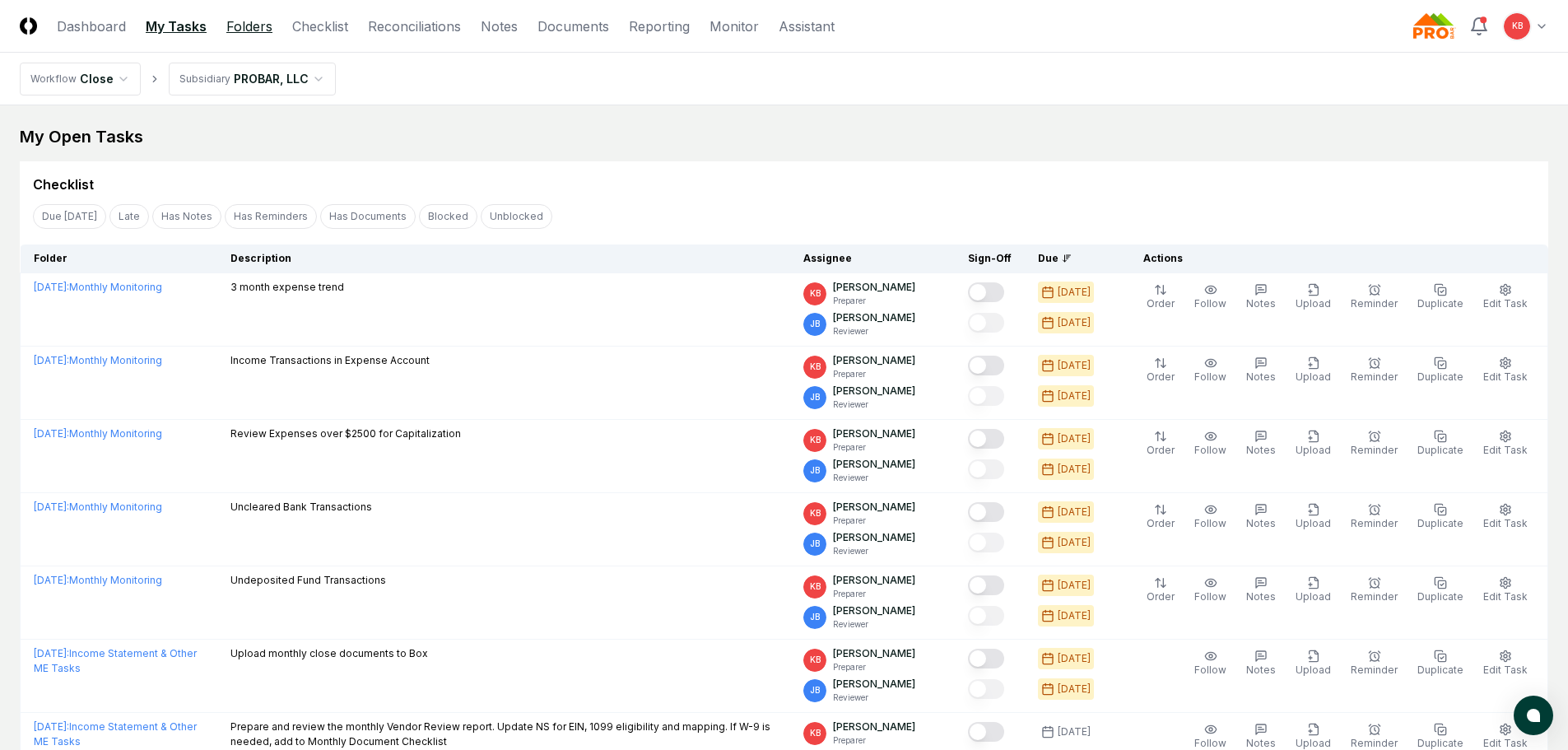
click at [254, 24] on link "Folders" at bounding box center [249, 26] width 46 height 20
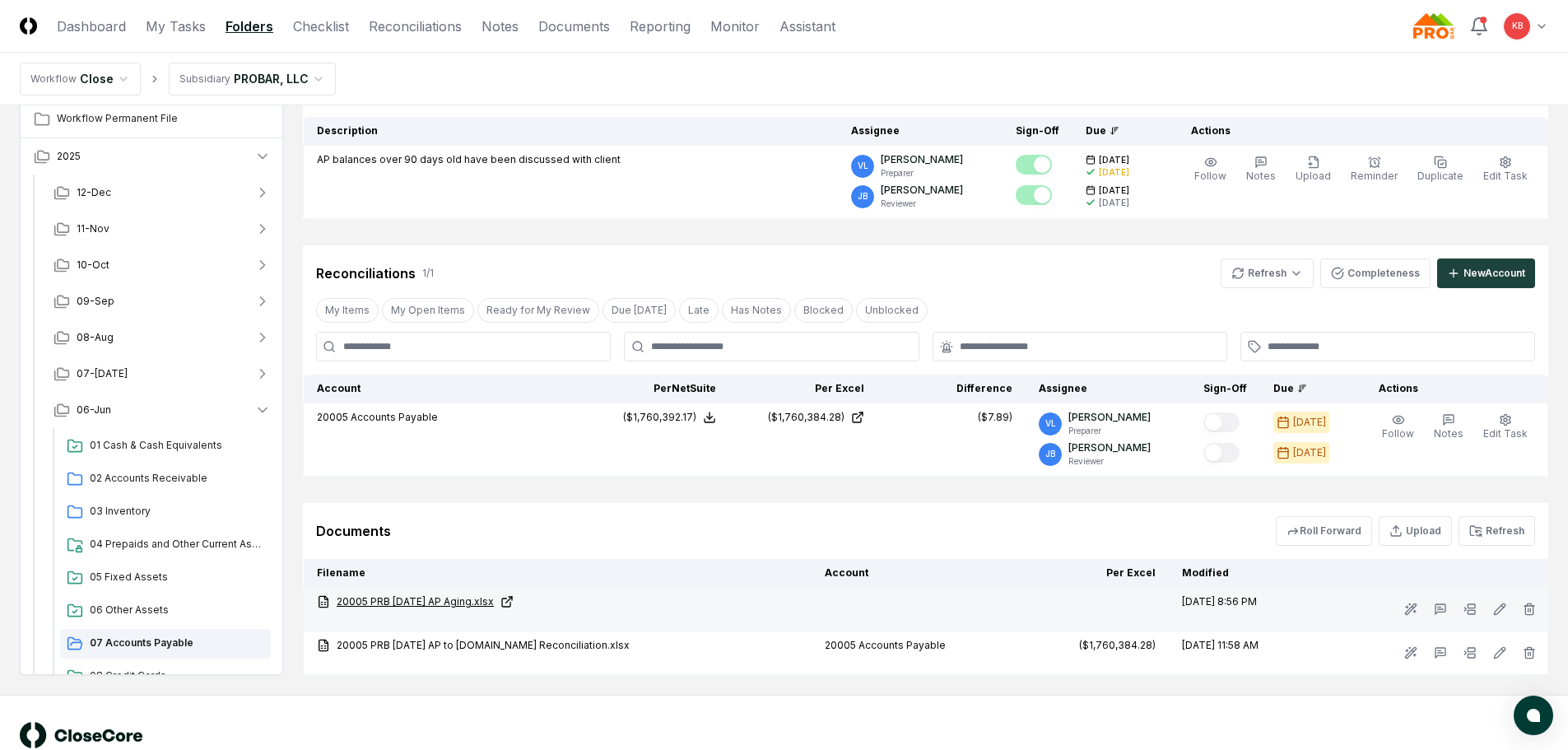
scroll to position [165, 0]
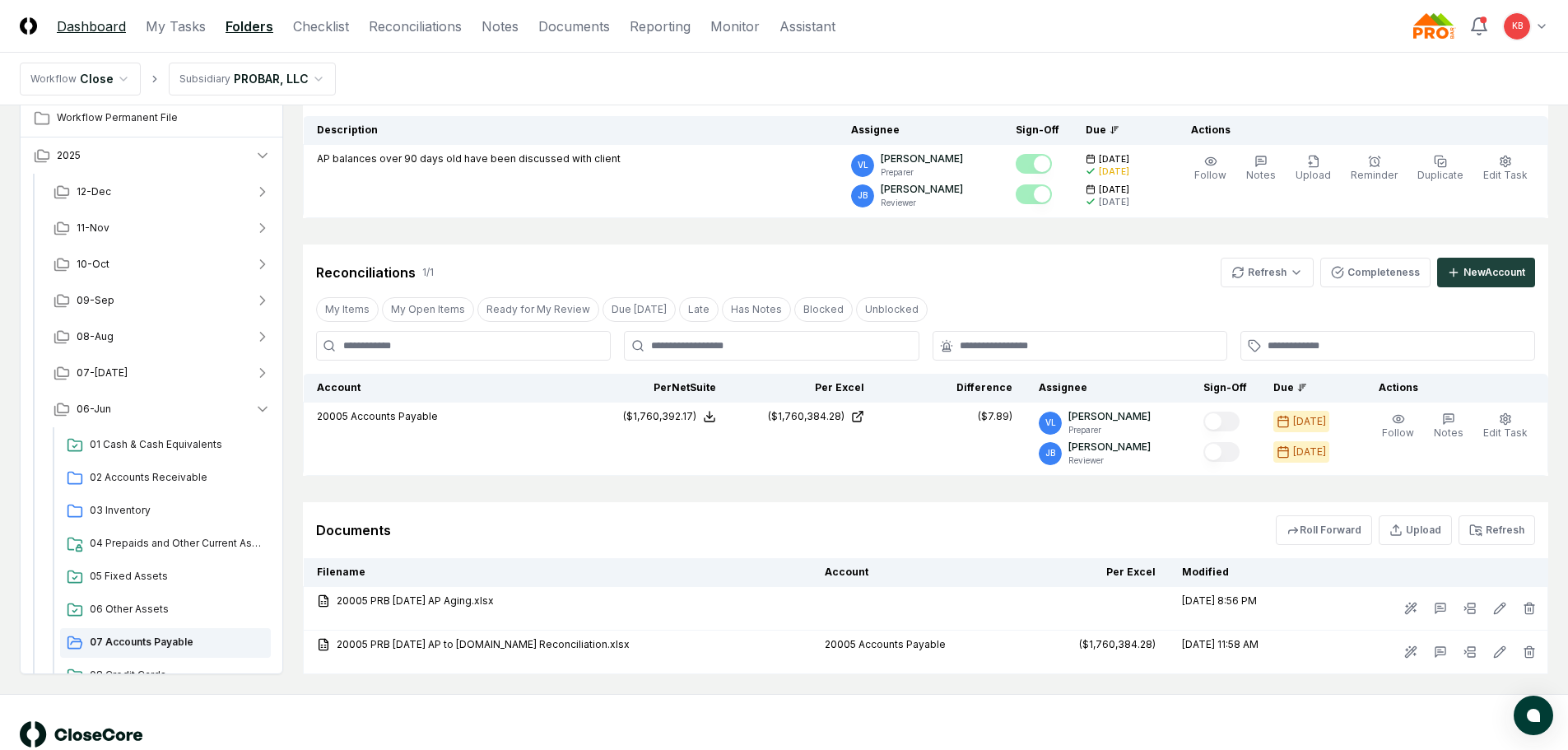
click at [87, 29] on link "Dashboard" at bounding box center [91, 26] width 69 height 20
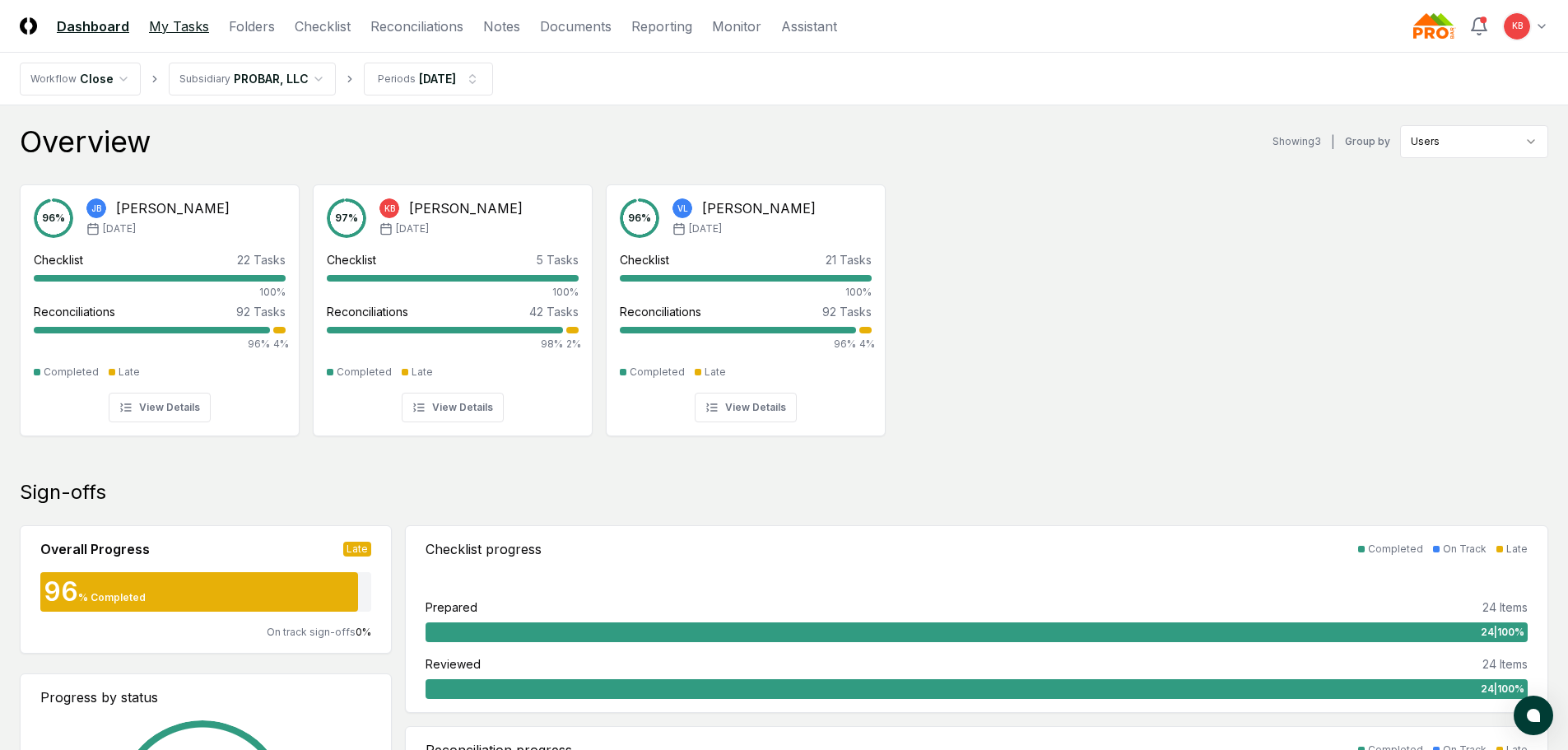
click at [184, 28] on link "My Tasks" at bounding box center [179, 26] width 60 height 20
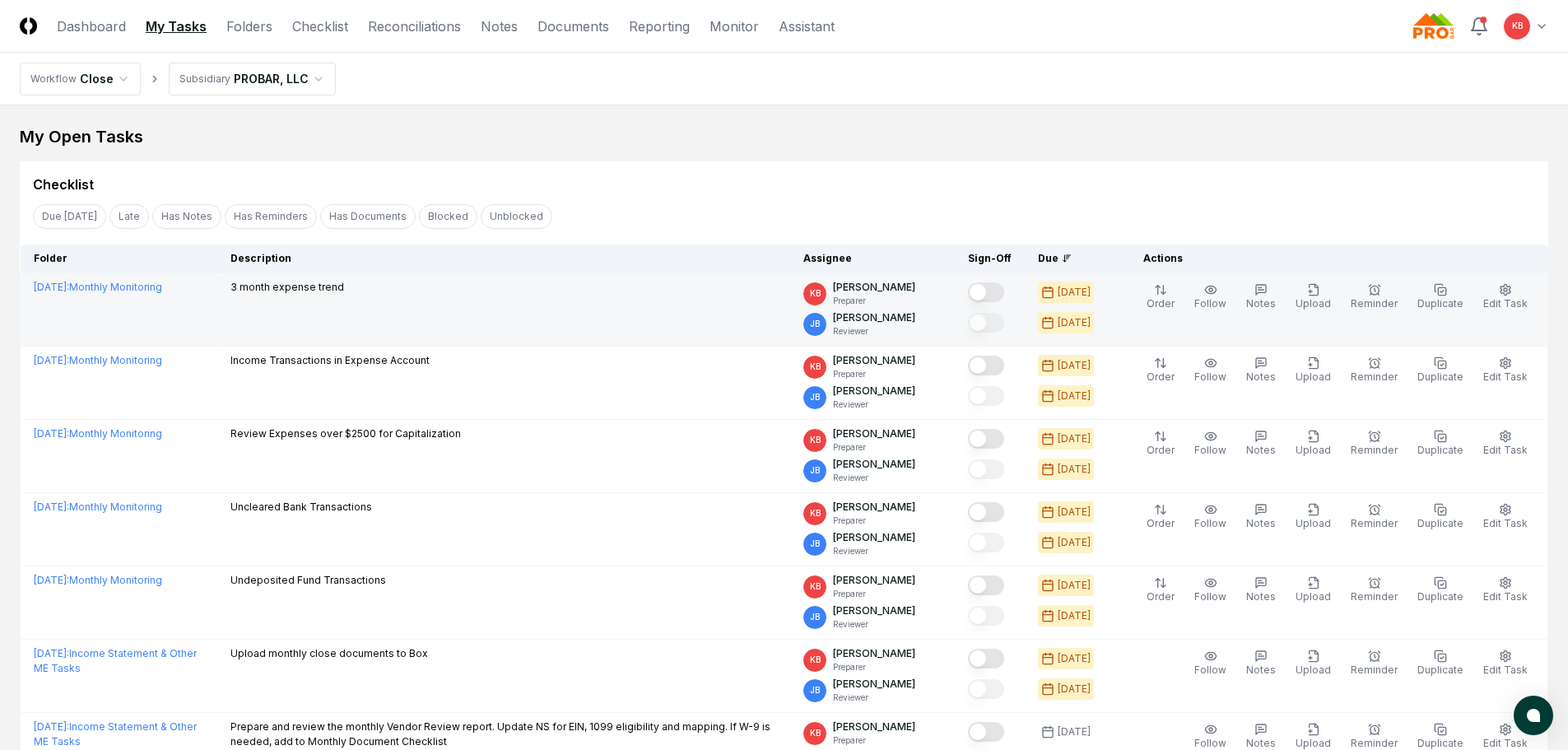
click at [992, 290] on button "Mark complete" at bounding box center [986, 292] width 36 height 20
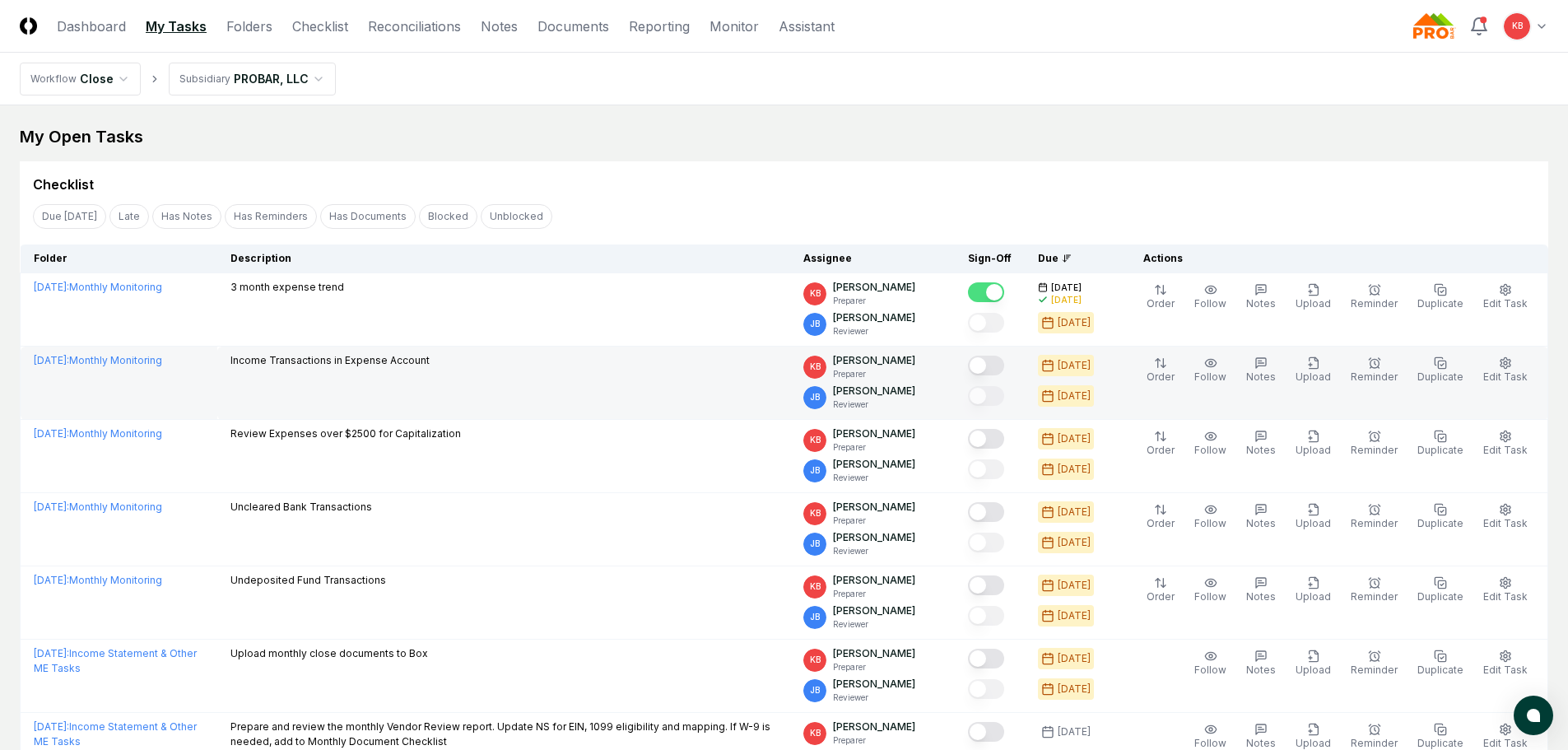
click at [998, 361] on button "Mark complete" at bounding box center [986, 366] width 36 height 20
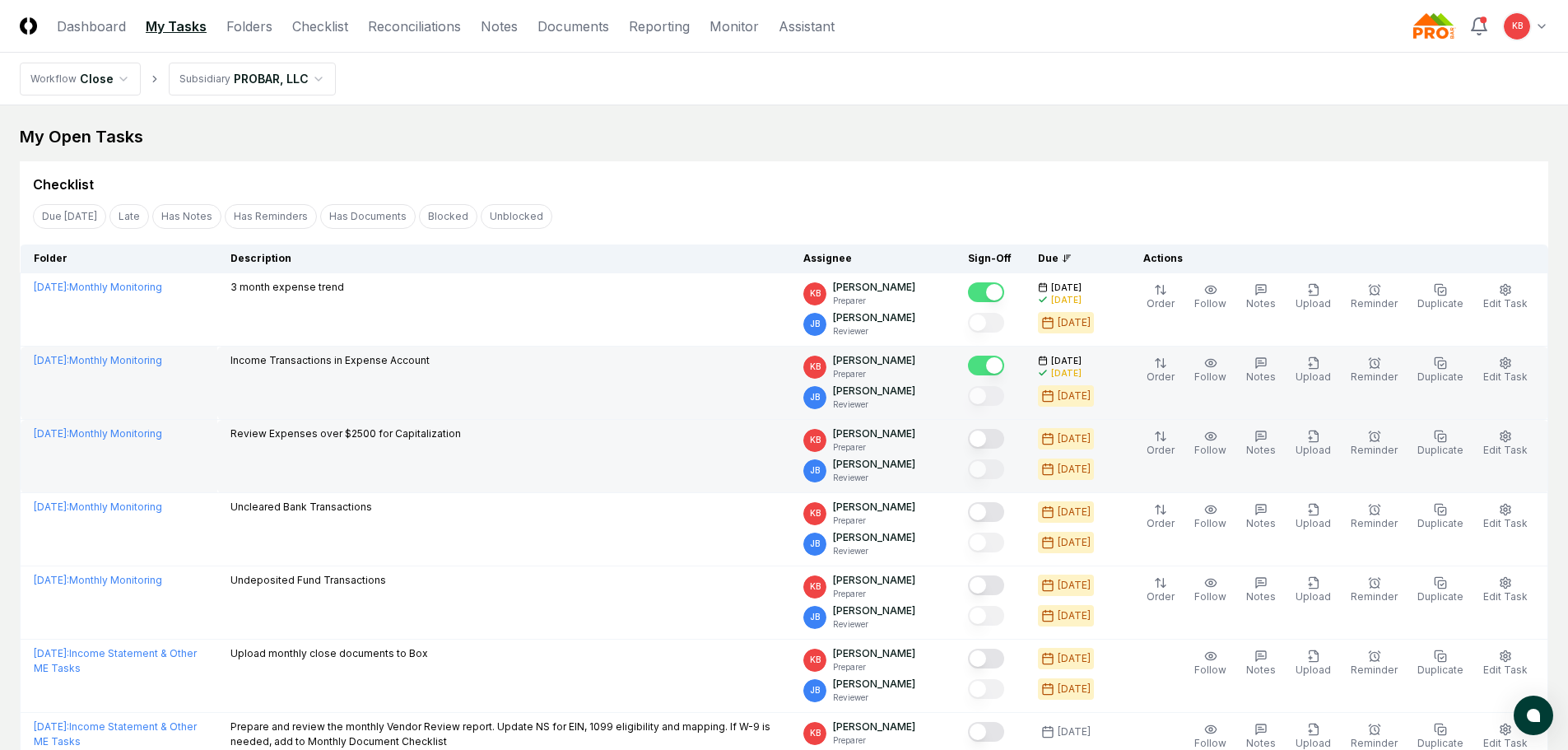
click at [992, 440] on button "Mark complete" at bounding box center [986, 439] width 36 height 20
click at [1001, 486] on td at bounding box center [989, 456] width 70 height 73
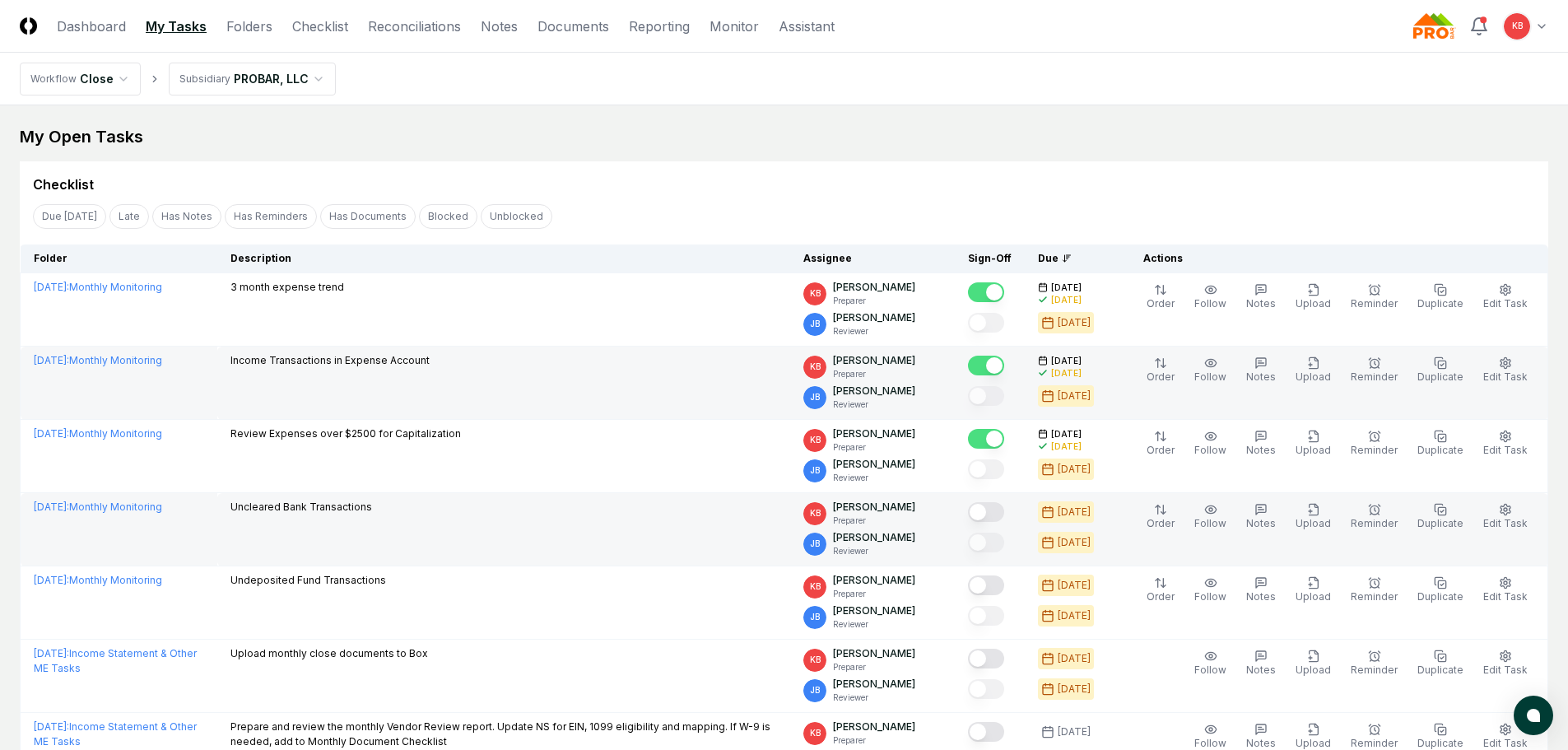
click at [999, 507] on button "Mark complete" at bounding box center [986, 512] width 36 height 20
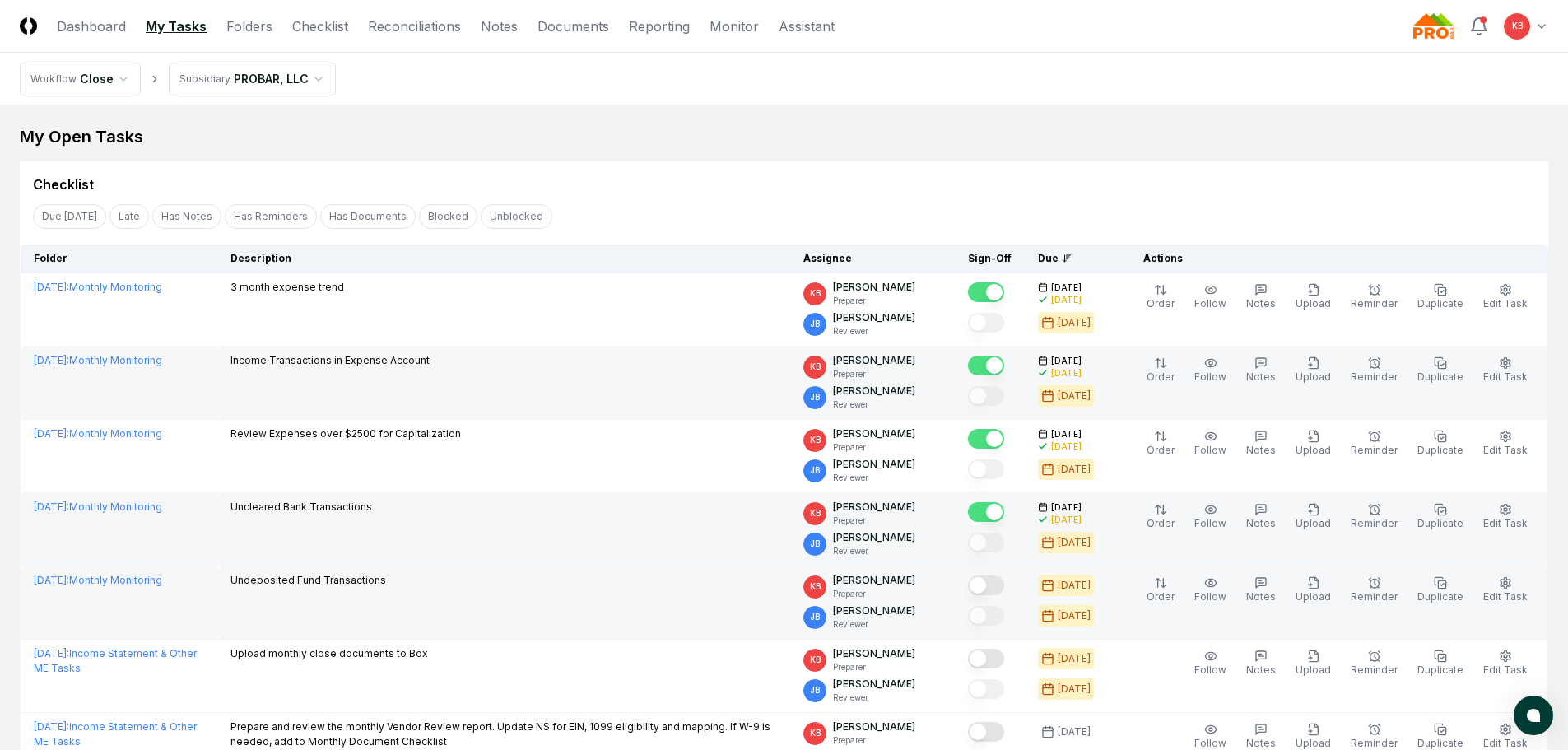
click at [990, 589] on button "Mark complete" at bounding box center [986, 585] width 36 height 20
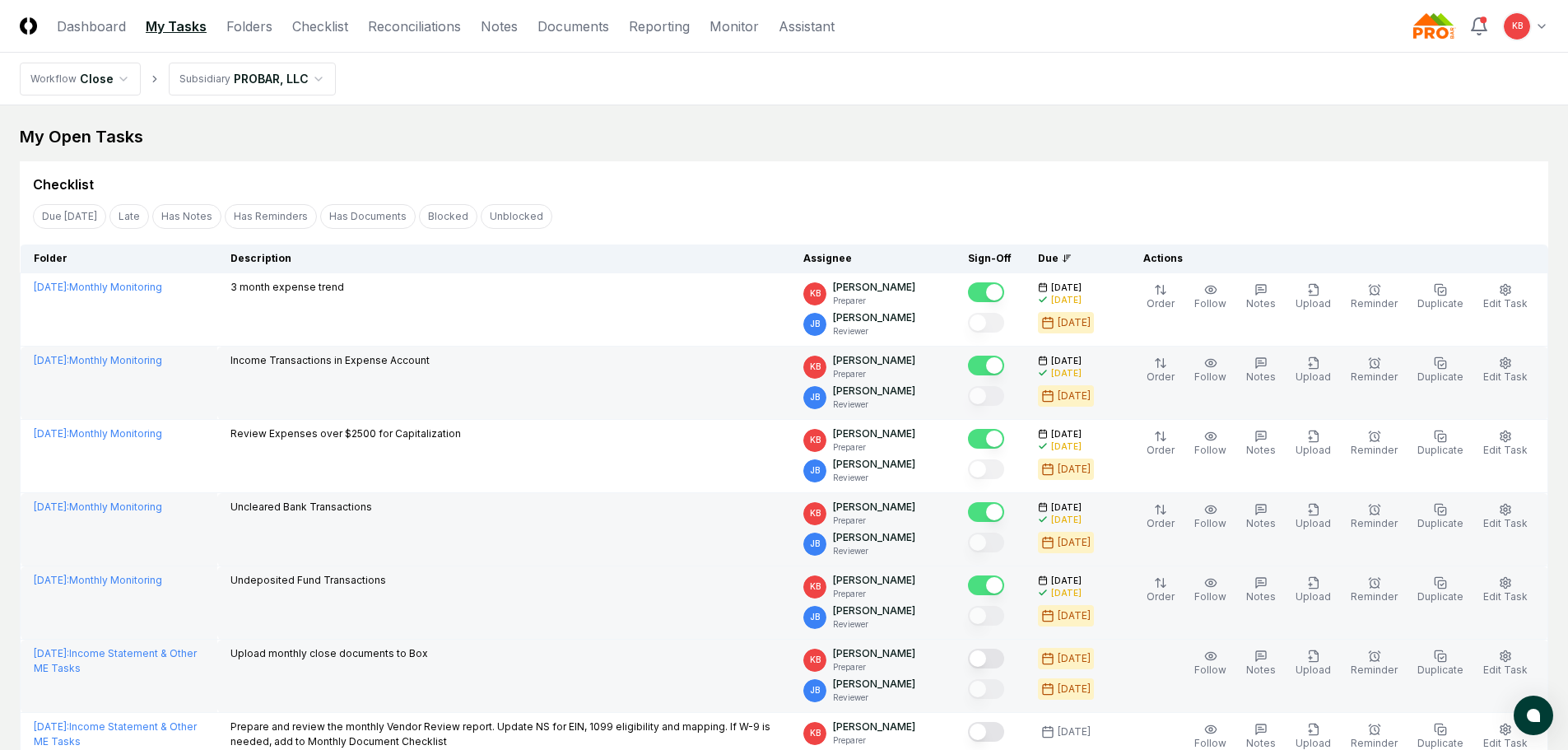
click at [998, 650] on button "Mark complete" at bounding box center [986, 659] width 36 height 20
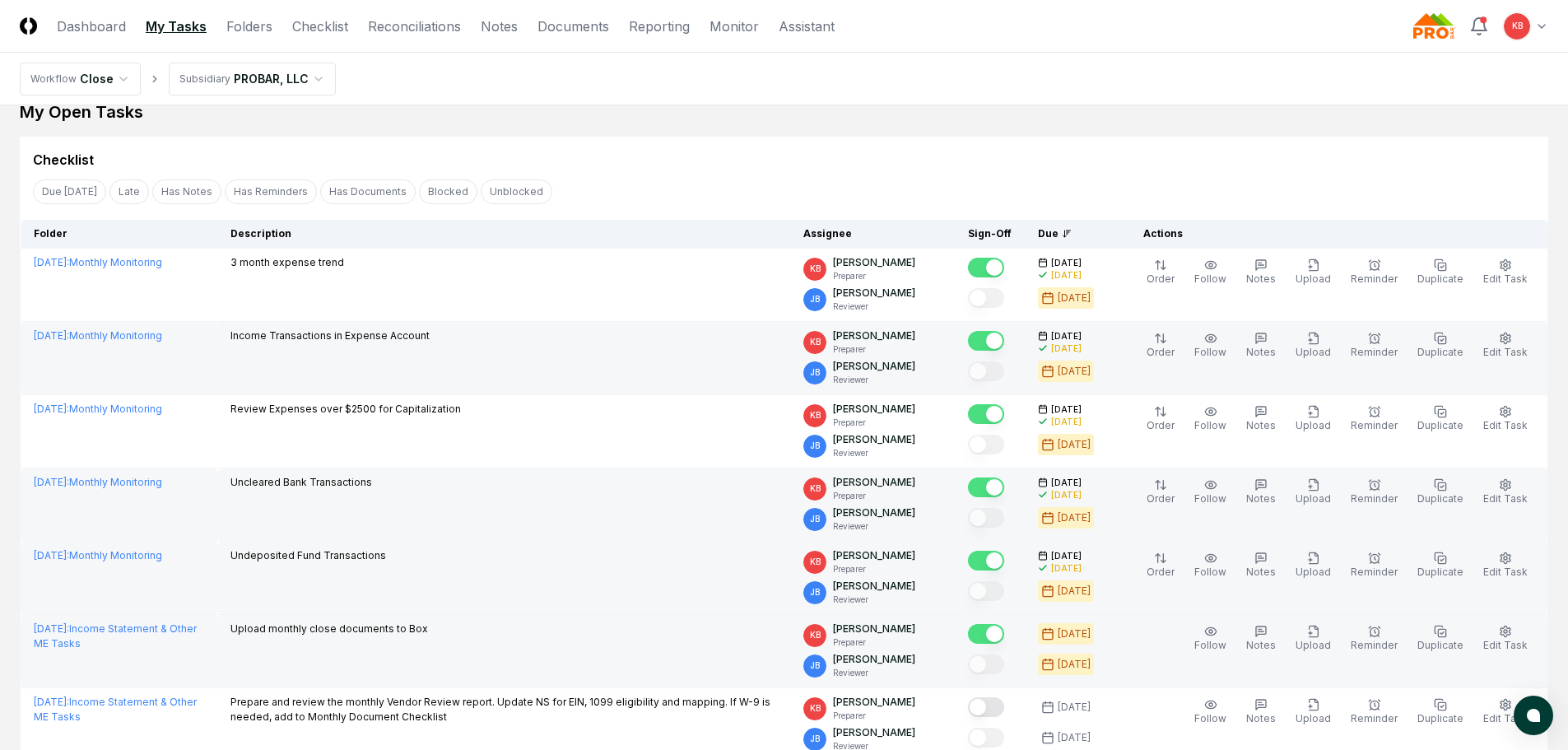
scroll to position [138, 0]
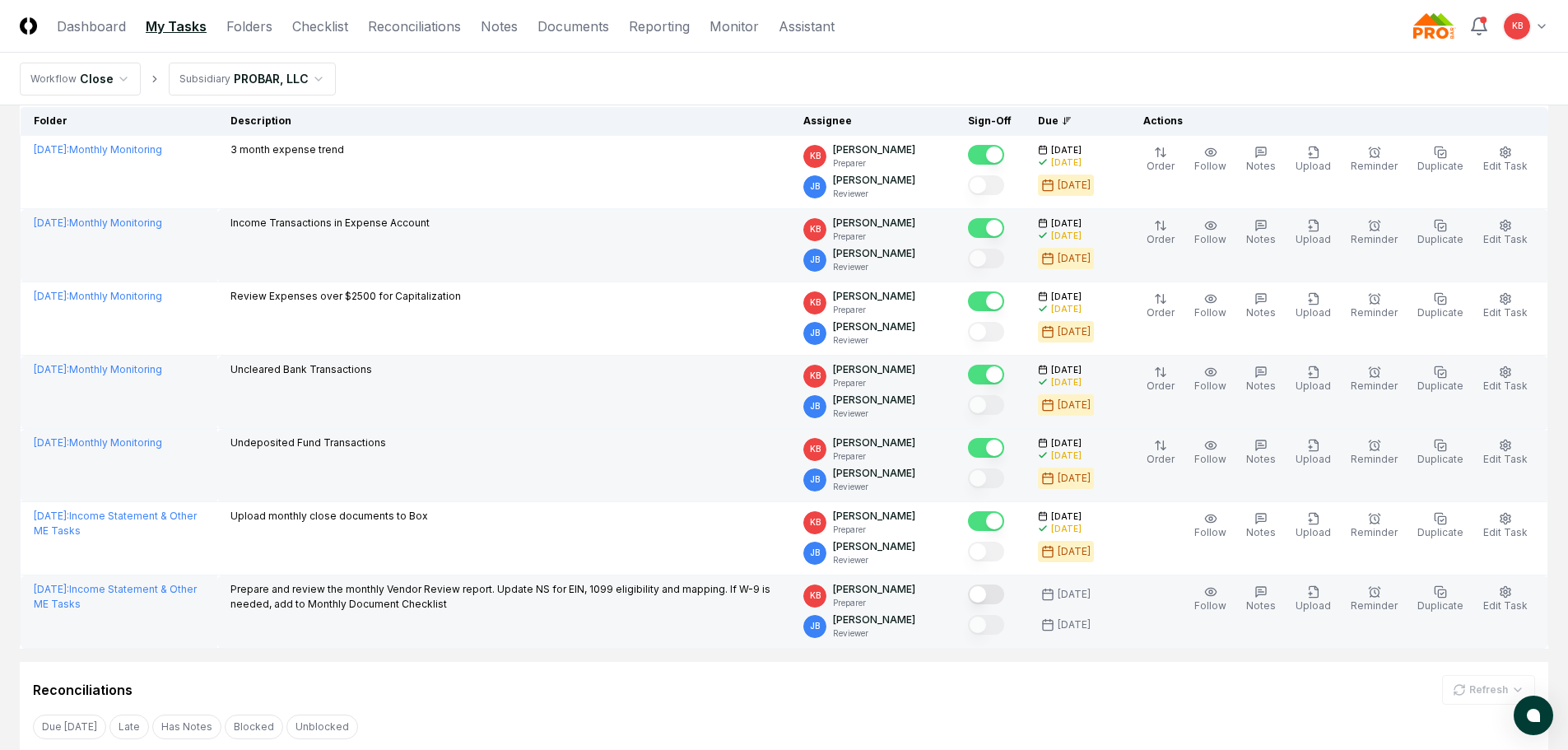
click at [999, 599] on button "Mark complete" at bounding box center [986, 594] width 36 height 20
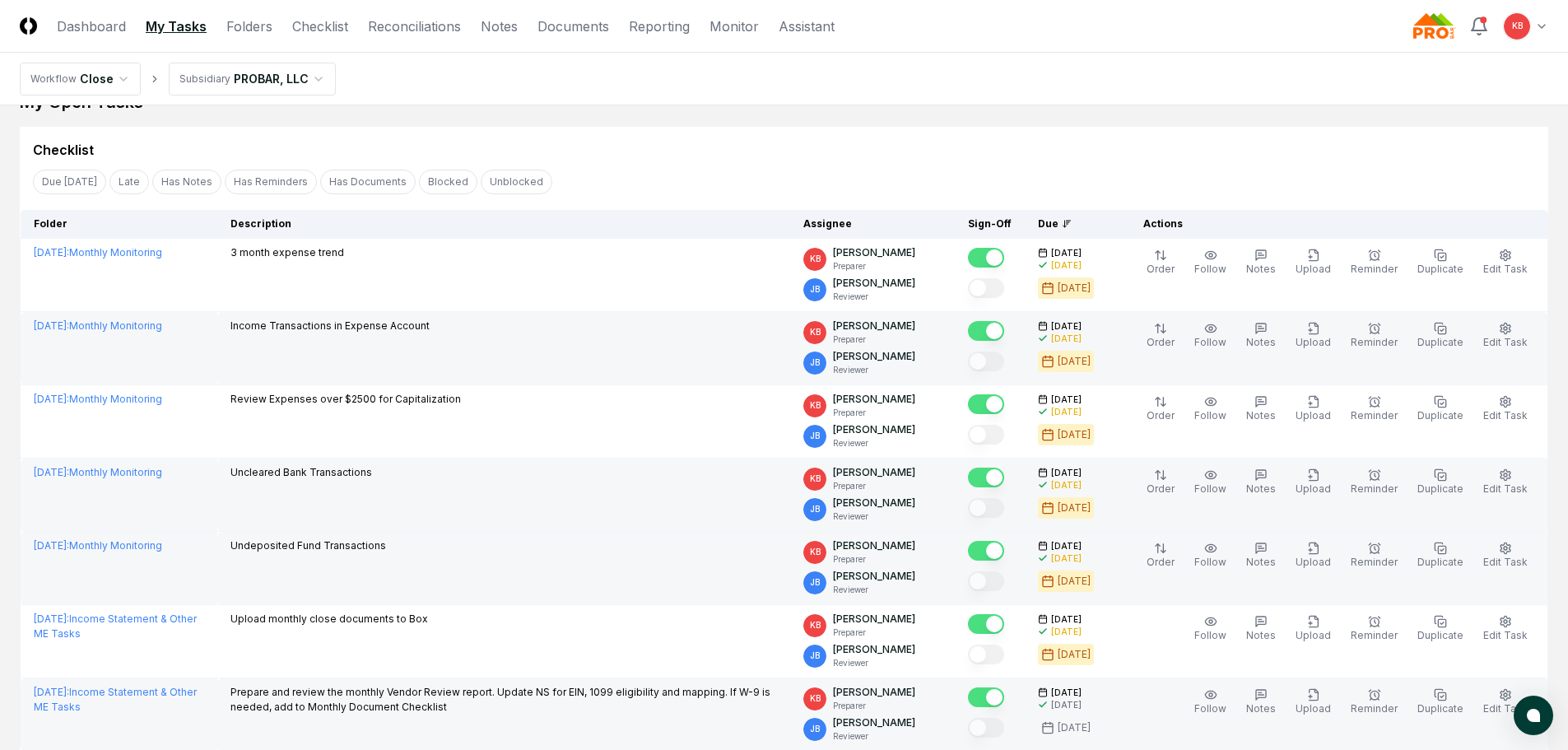
scroll to position [0, 0]
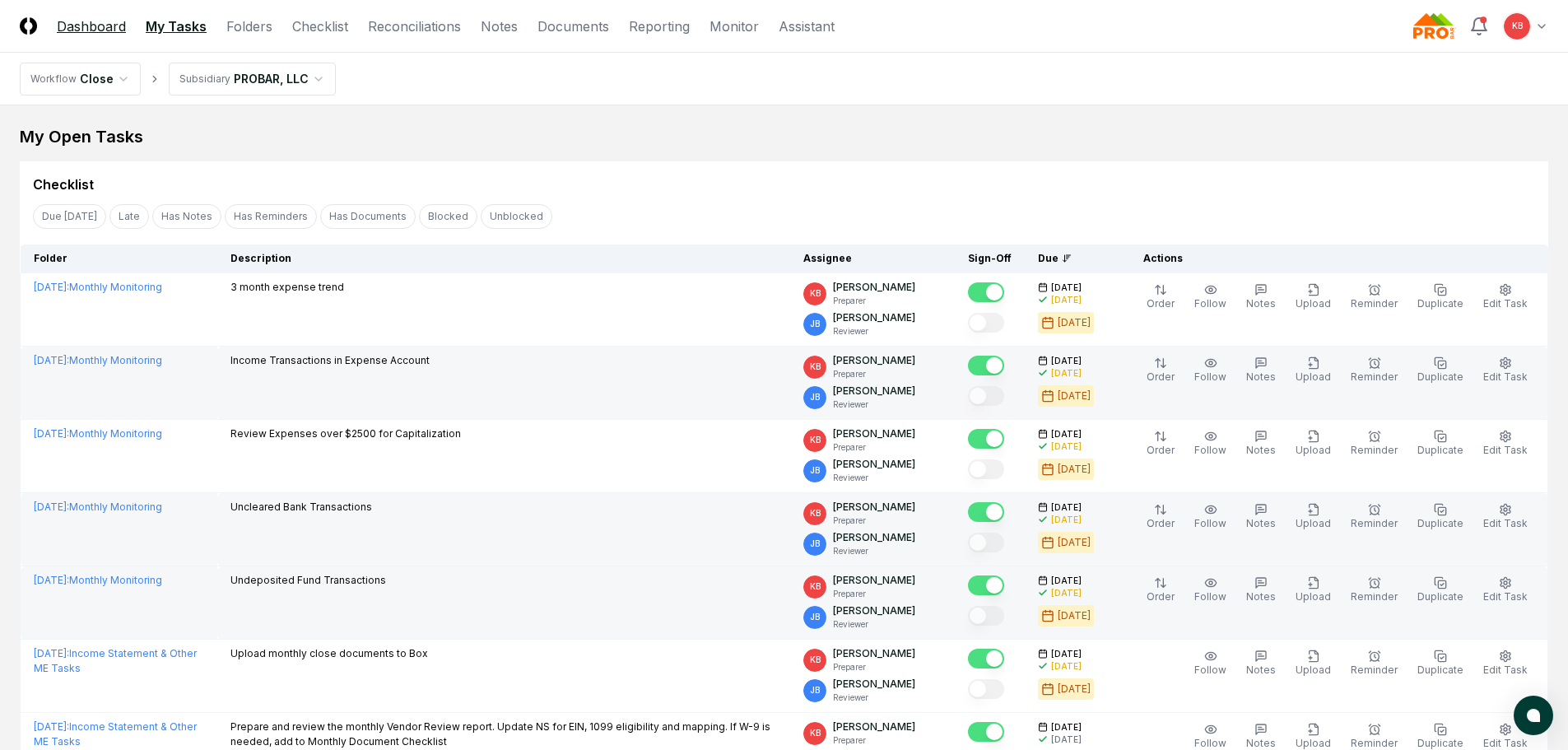
click at [92, 21] on link "Dashboard" at bounding box center [91, 26] width 69 height 20
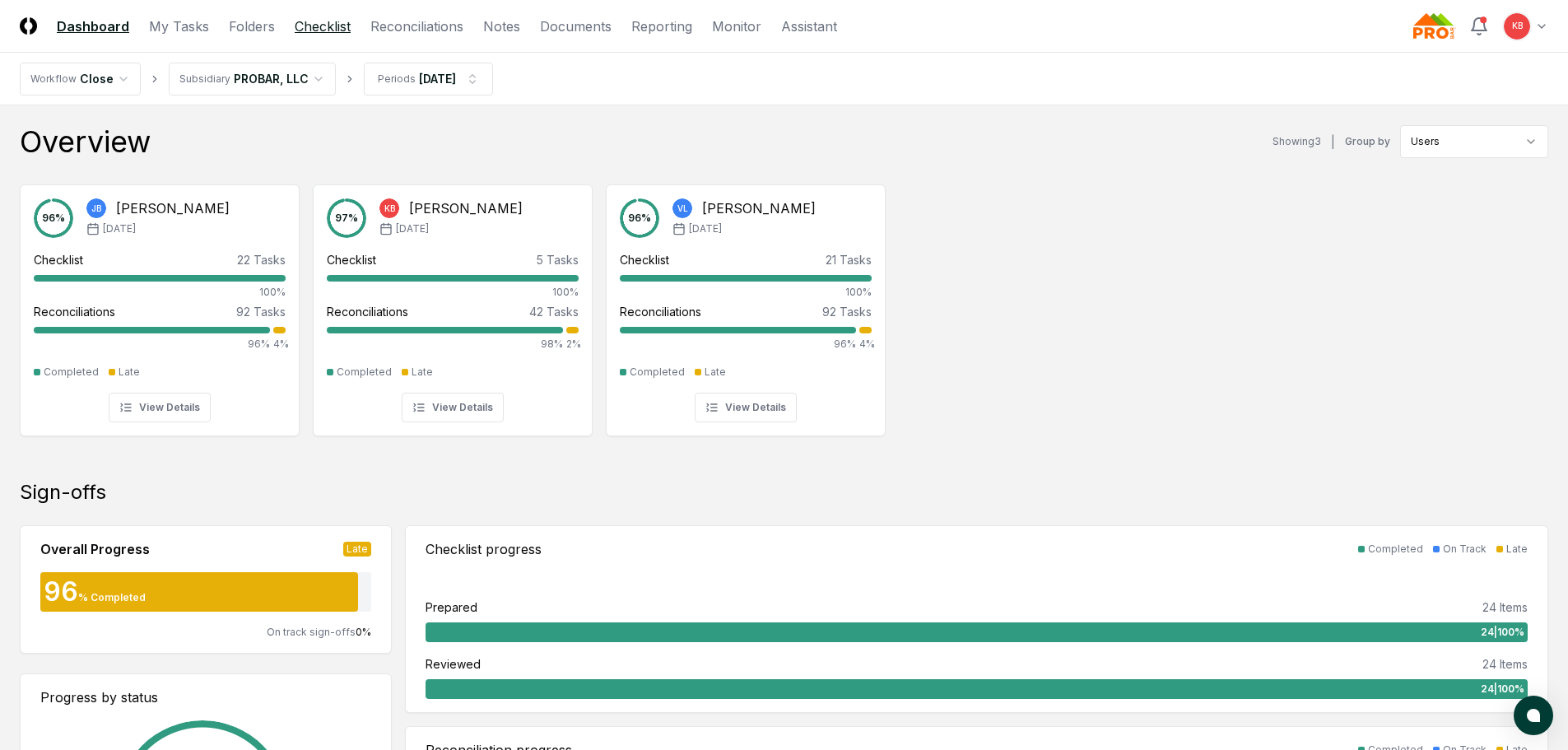
click at [321, 23] on link "Checklist" at bounding box center [323, 26] width 56 height 20
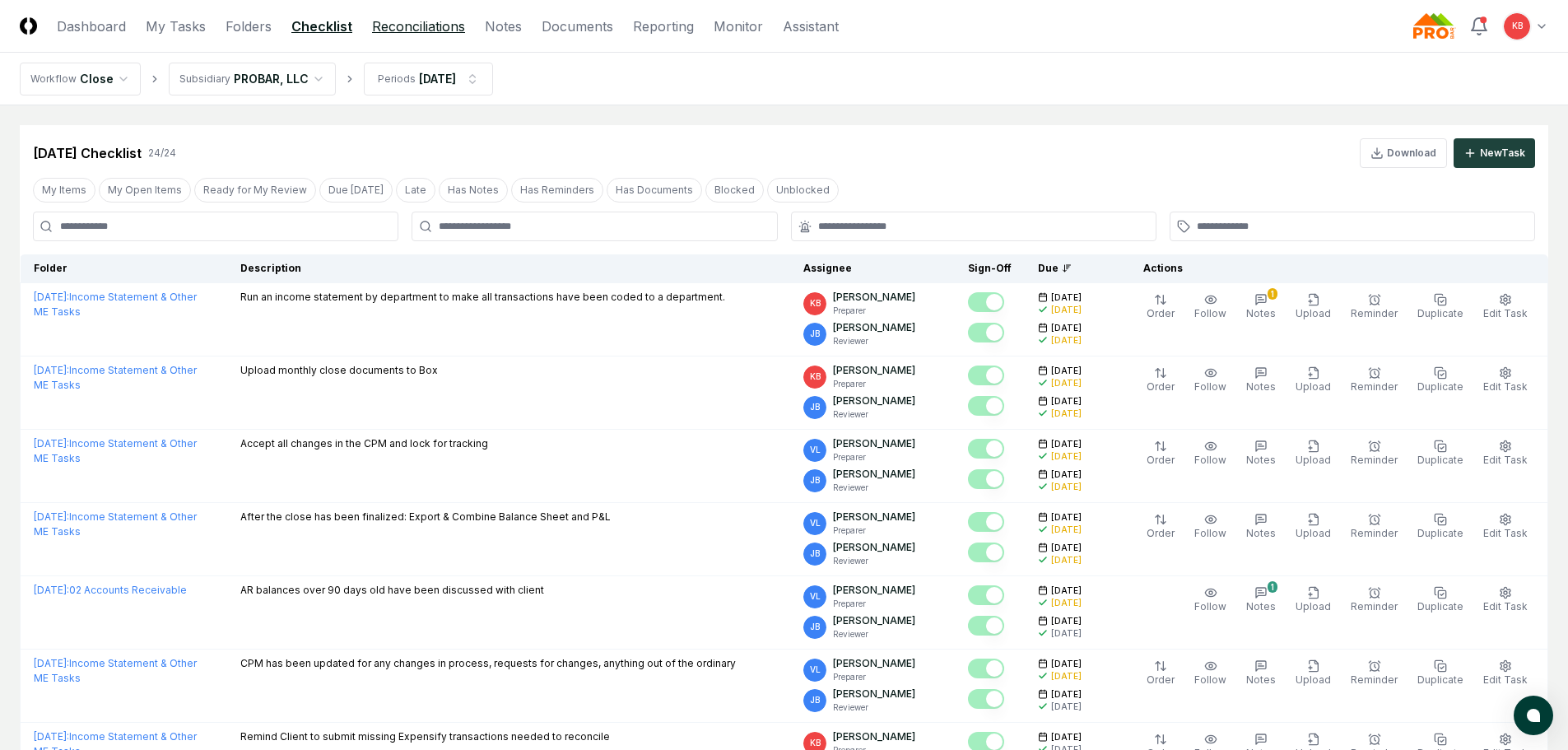
click at [378, 24] on link "Reconciliations" at bounding box center [418, 26] width 93 height 20
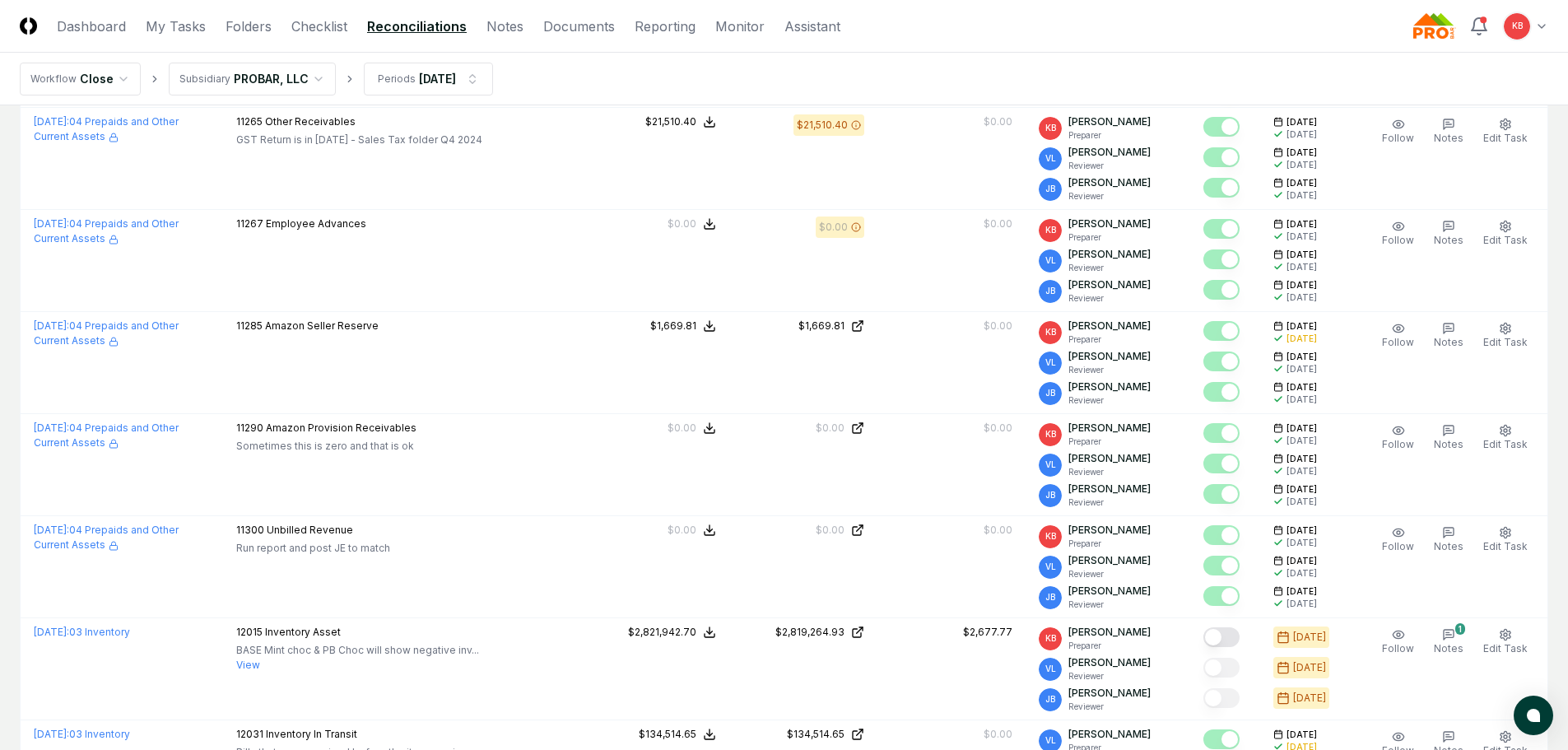
scroll to position [1482, 0]
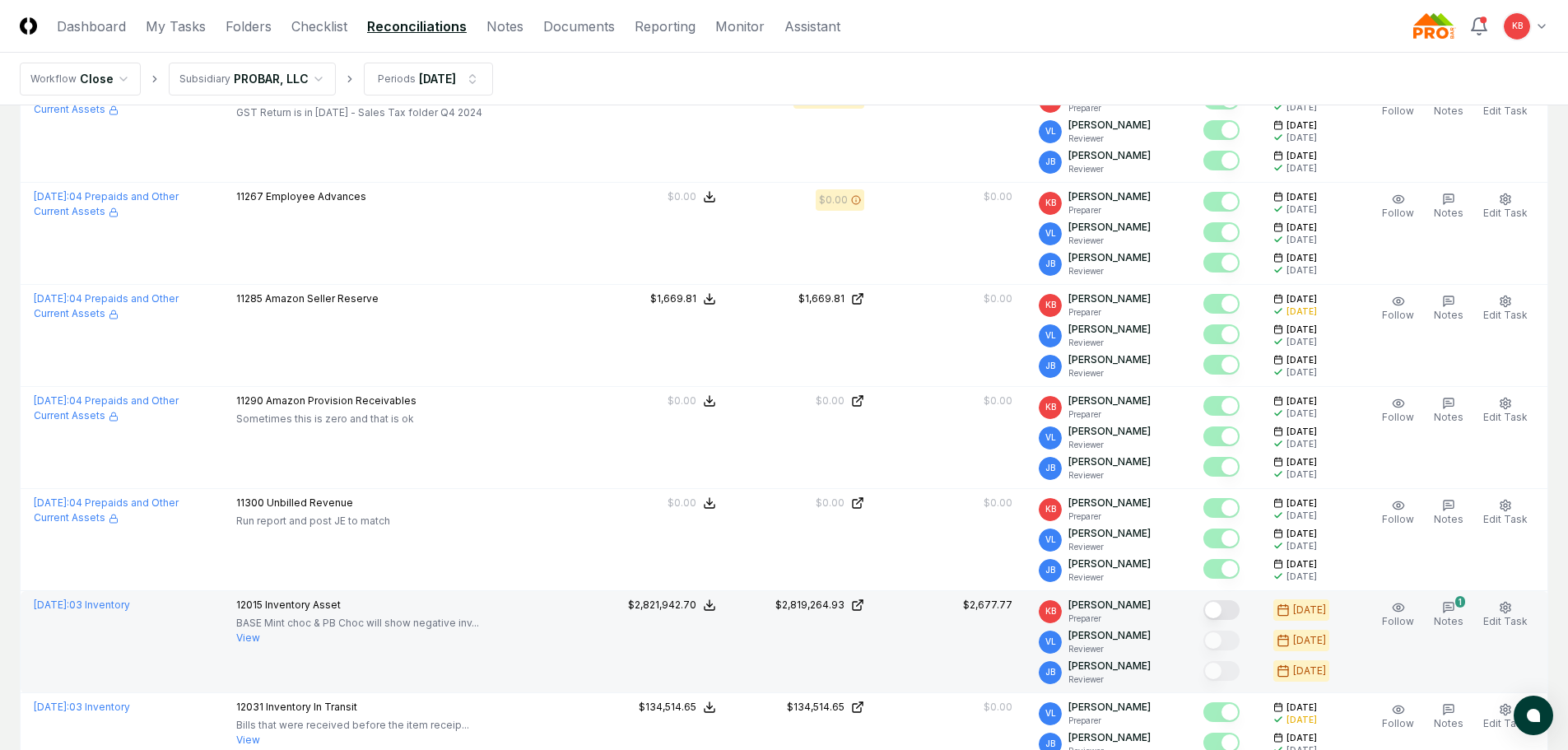
click at [1222, 603] on button "Mark complete" at bounding box center [1221, 610] width 36 height 20
click at [1455, 607] on button "1 Notes" at bounding box center [1449, 614] width 36 height 34
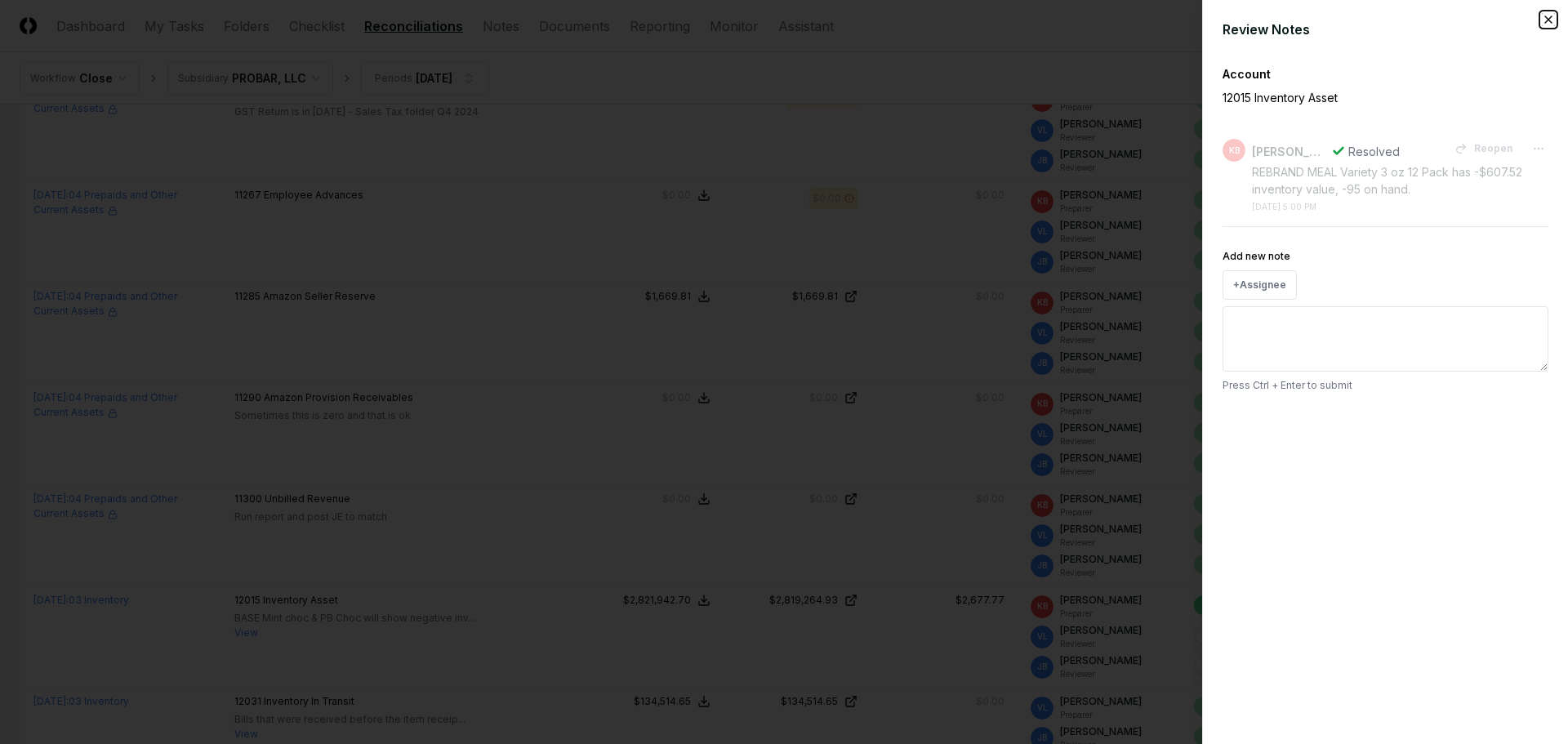
click at [1546, 18] on icon "button" at bounding box center [1548, 20] width 13 height 13
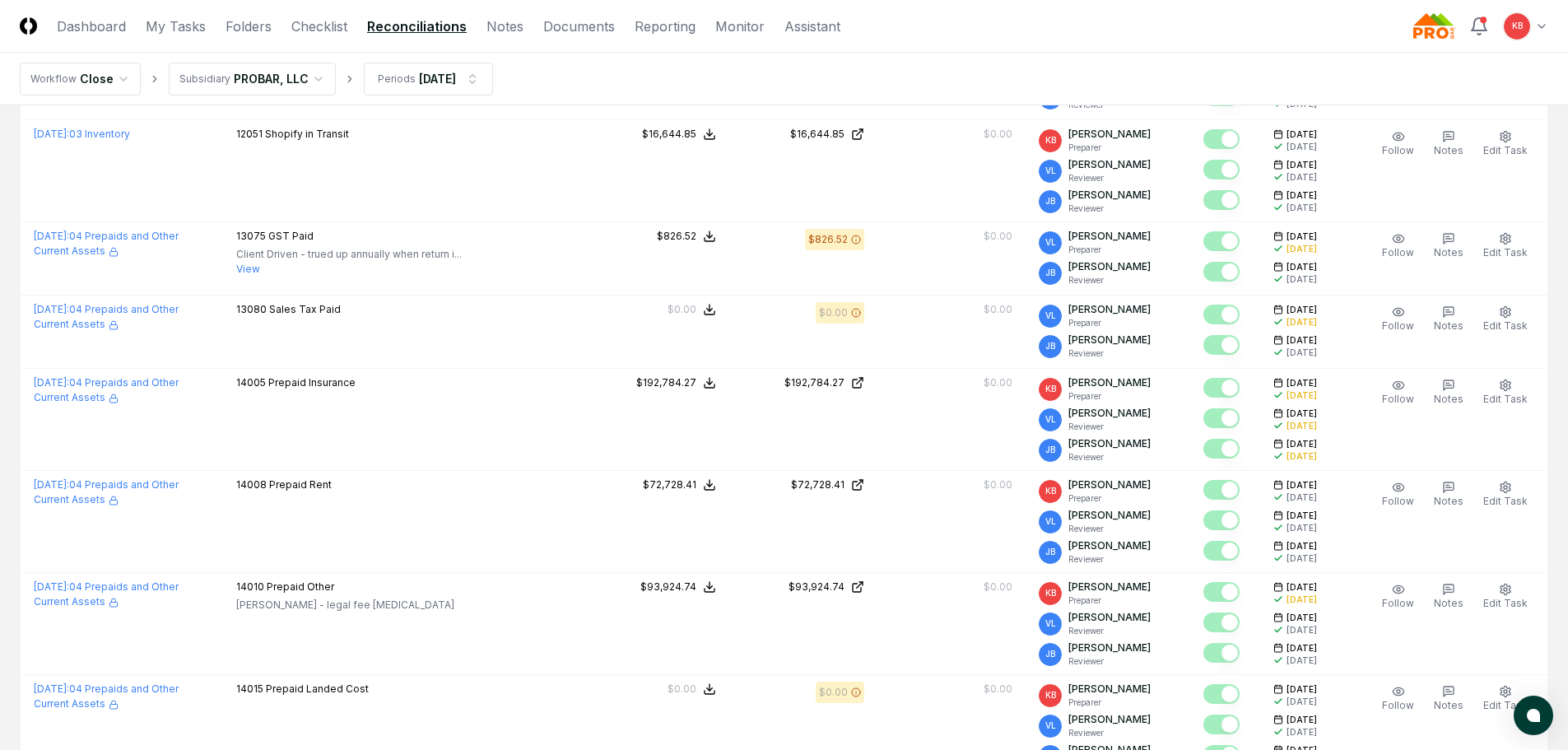
scroll to position [2140, 0]
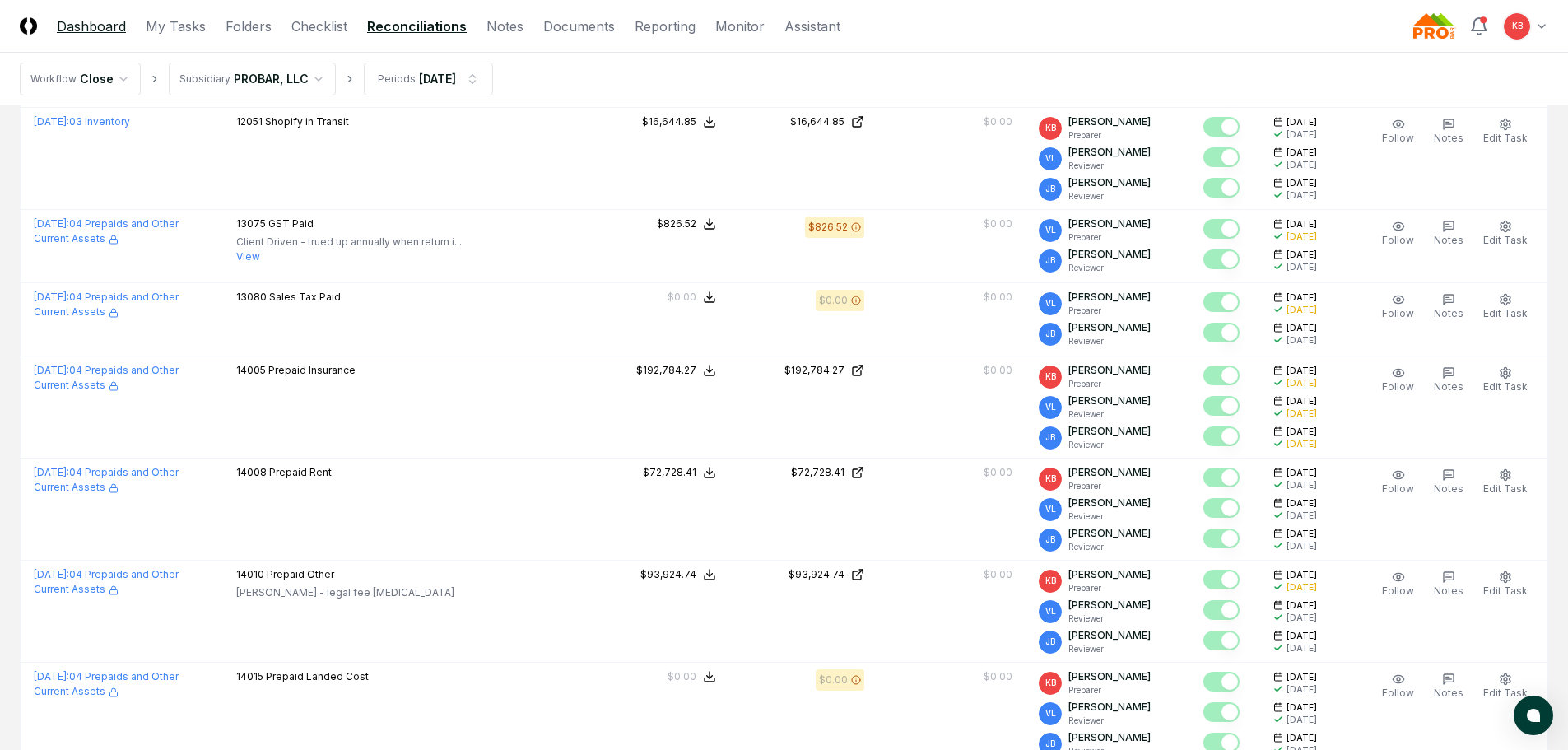
click at [102, 29] on link "Dashboard" at bounding box center [91, 26] width 69 height 20
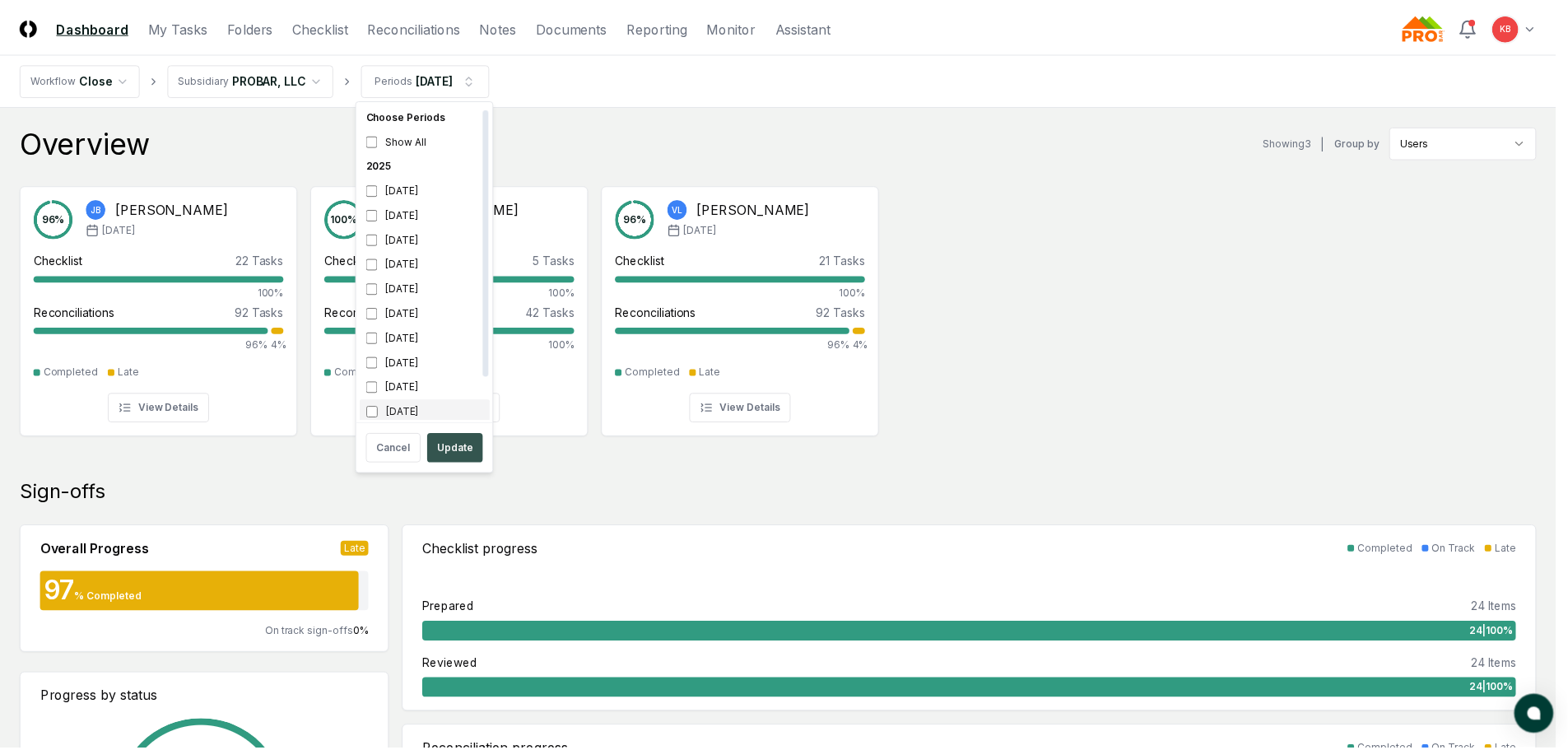
scroll to position [5, 0]
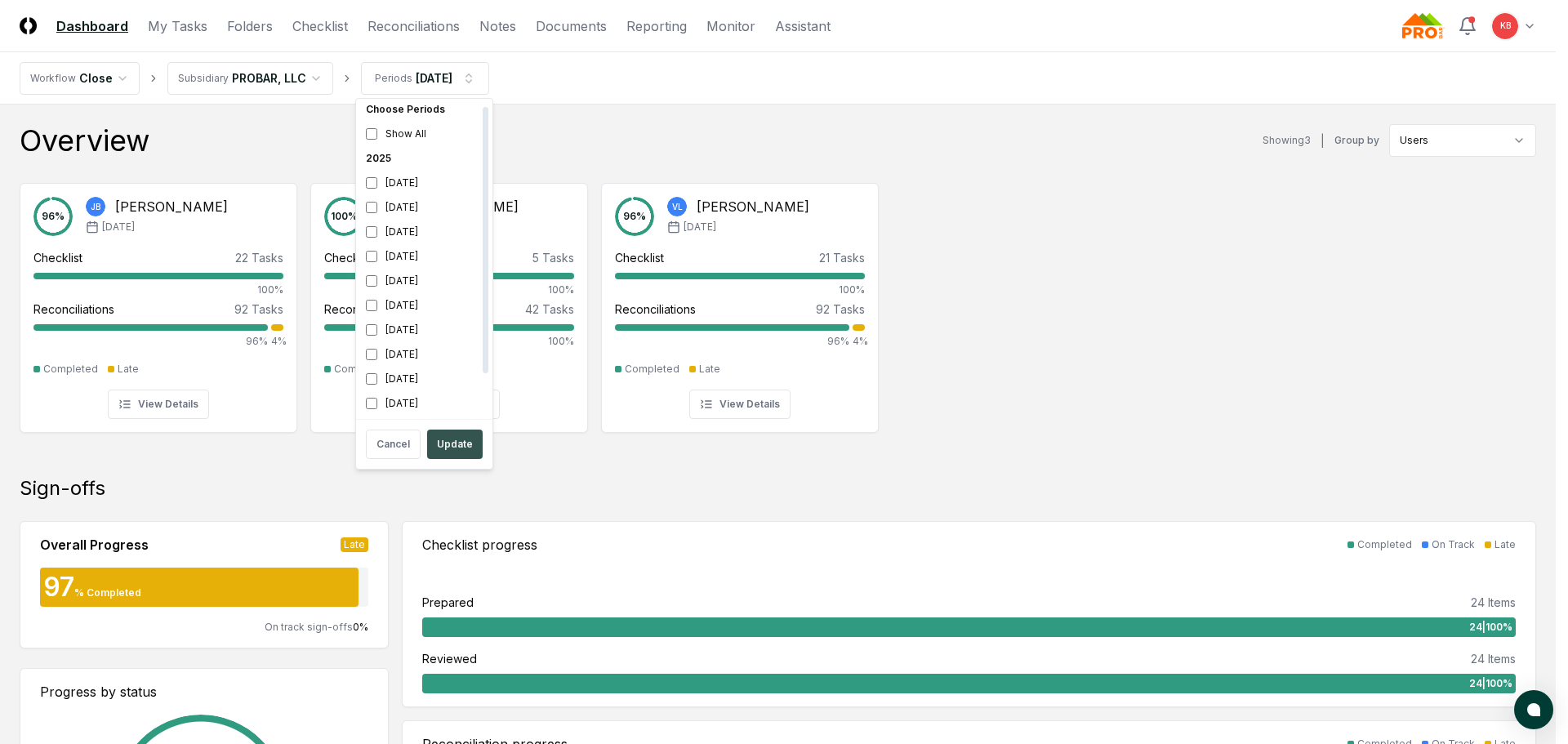
click at [441, 447] on button "Update" at bounding box center [455, 444] width 56 height 30
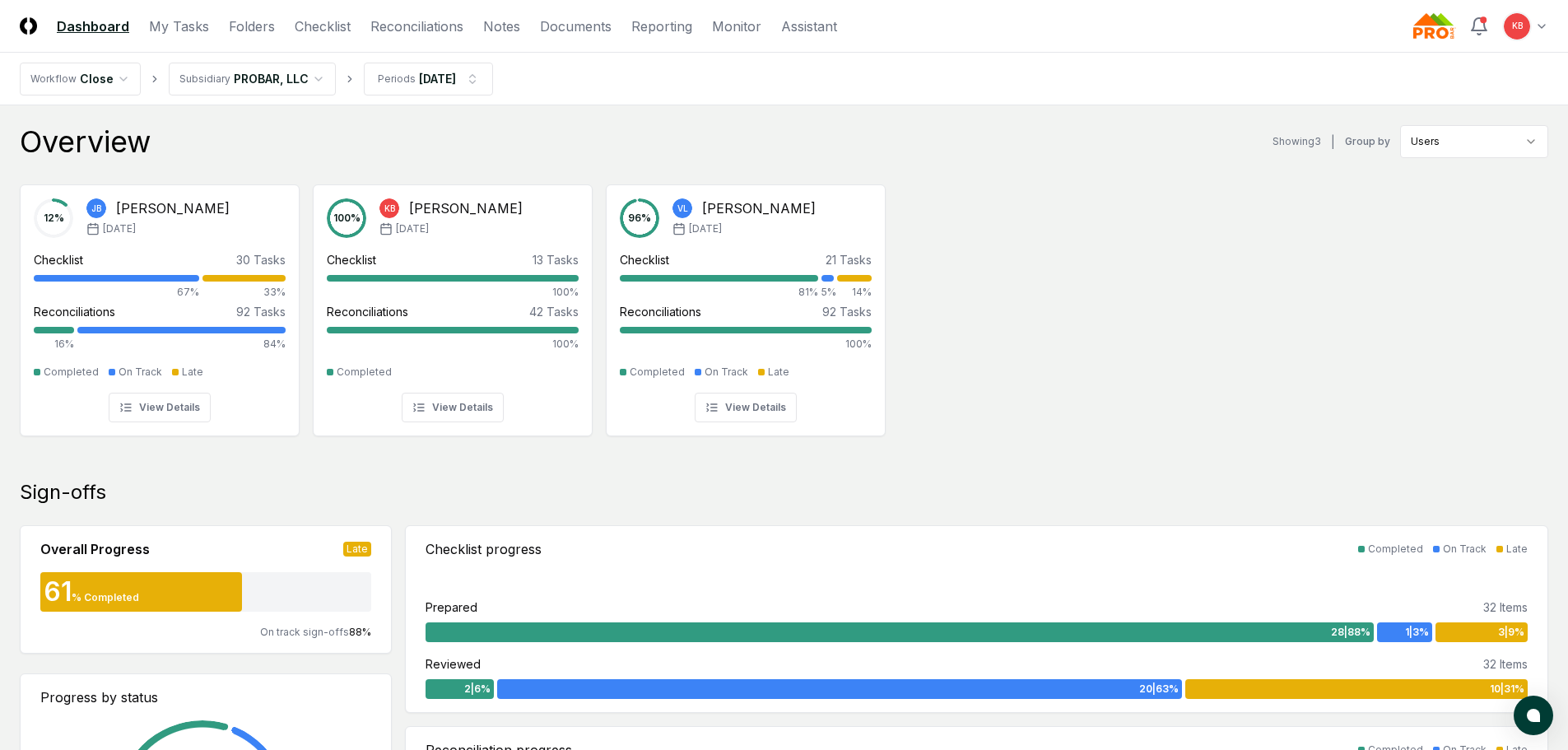
click at [100, 22] on link "Dashboard" at bounding box center [93, 26] width 72 height 20
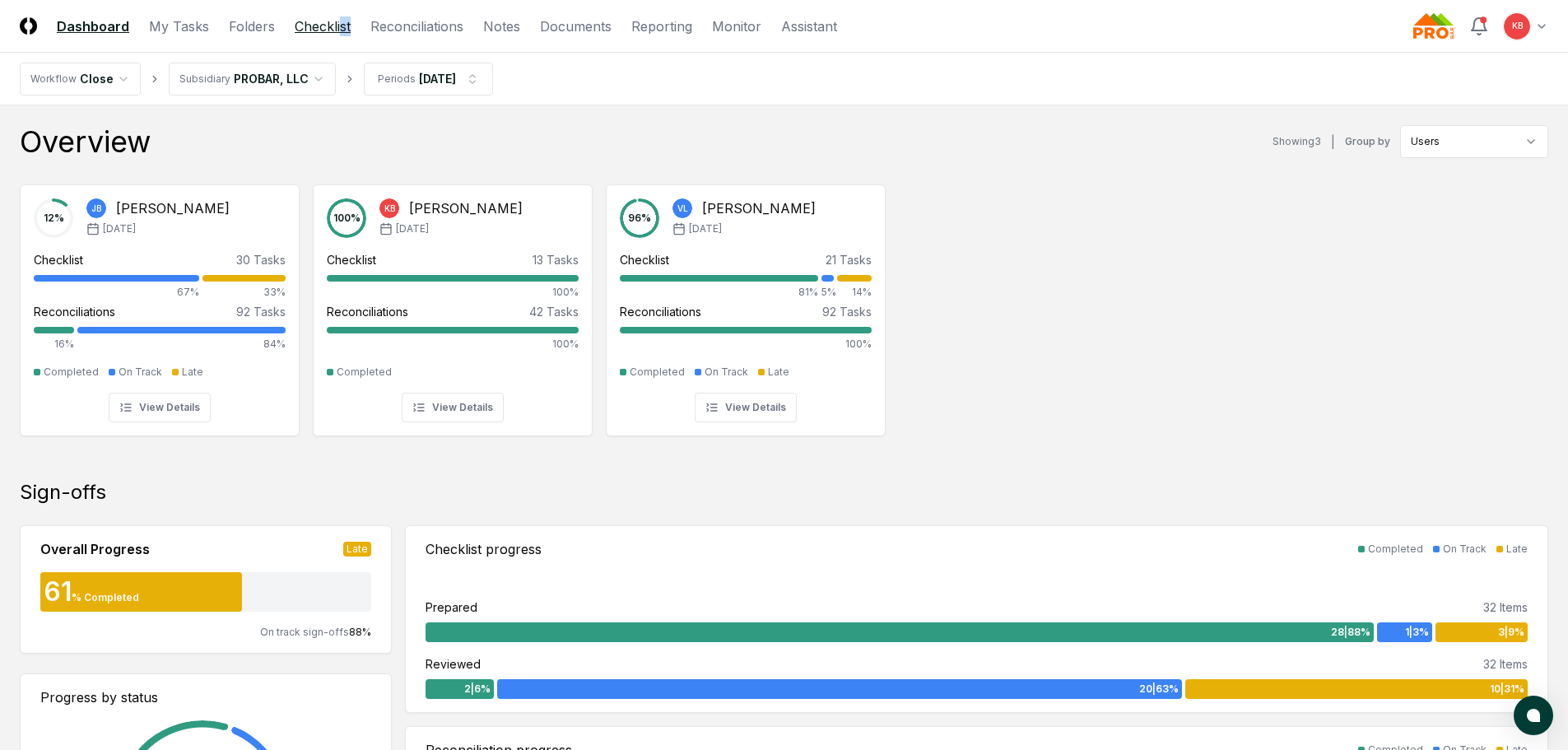
drag, startPoint x: 348, startPoint y: 36, endPoint x: 324, endPoint y: 32, distance: 24.3
click at [328, 32] on header "CloseCore Dashboard My Tasks Folders Checklist Reconciliations Notes Documents …" at bounding box center [784, 26] width 1568 height 52
click at [323, 32] on link "Checklist" at bounding box center [323, 26] width 56 height 20
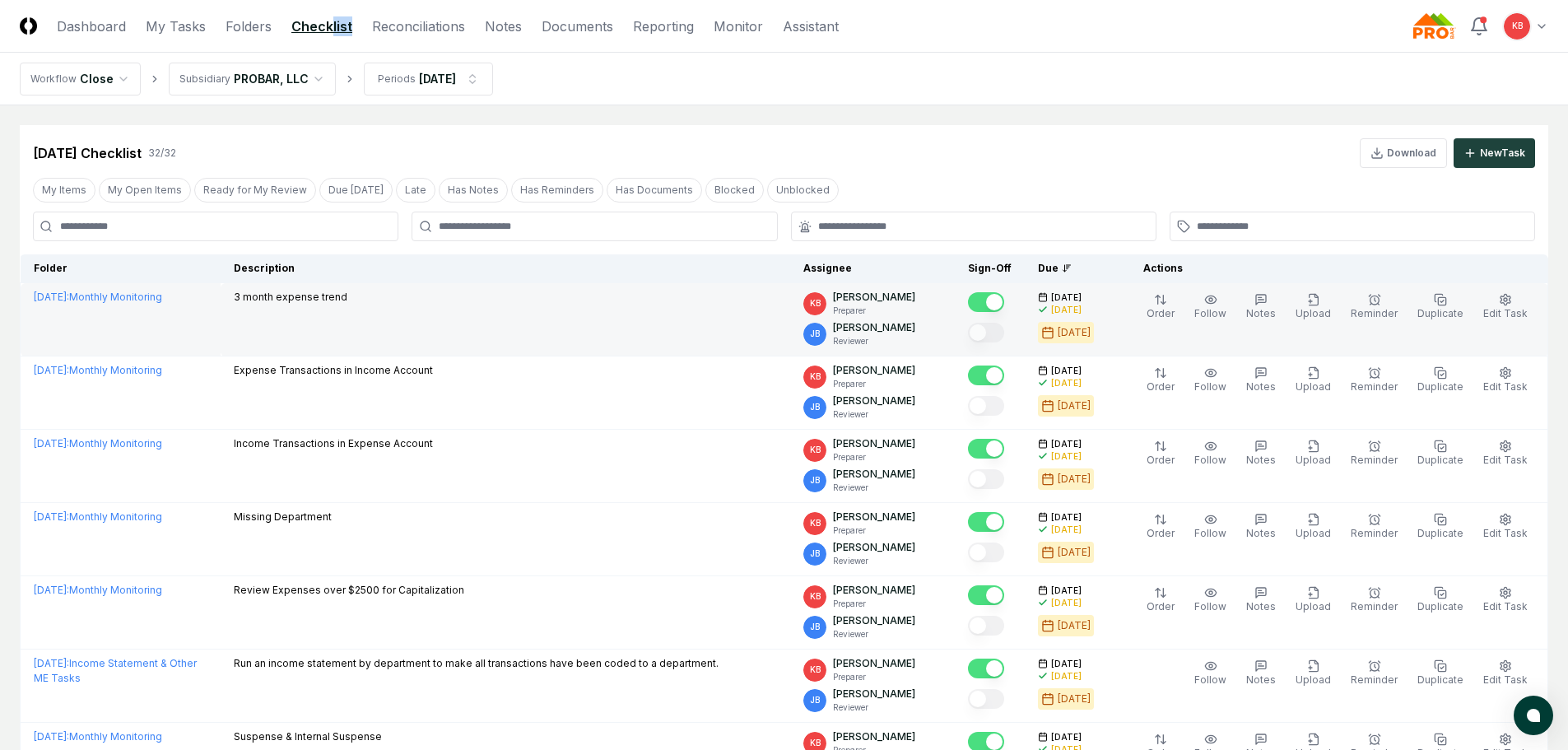
click at [1004, 296] on button "Mark complete" at bounding box center [986, 302] width 36 height 20
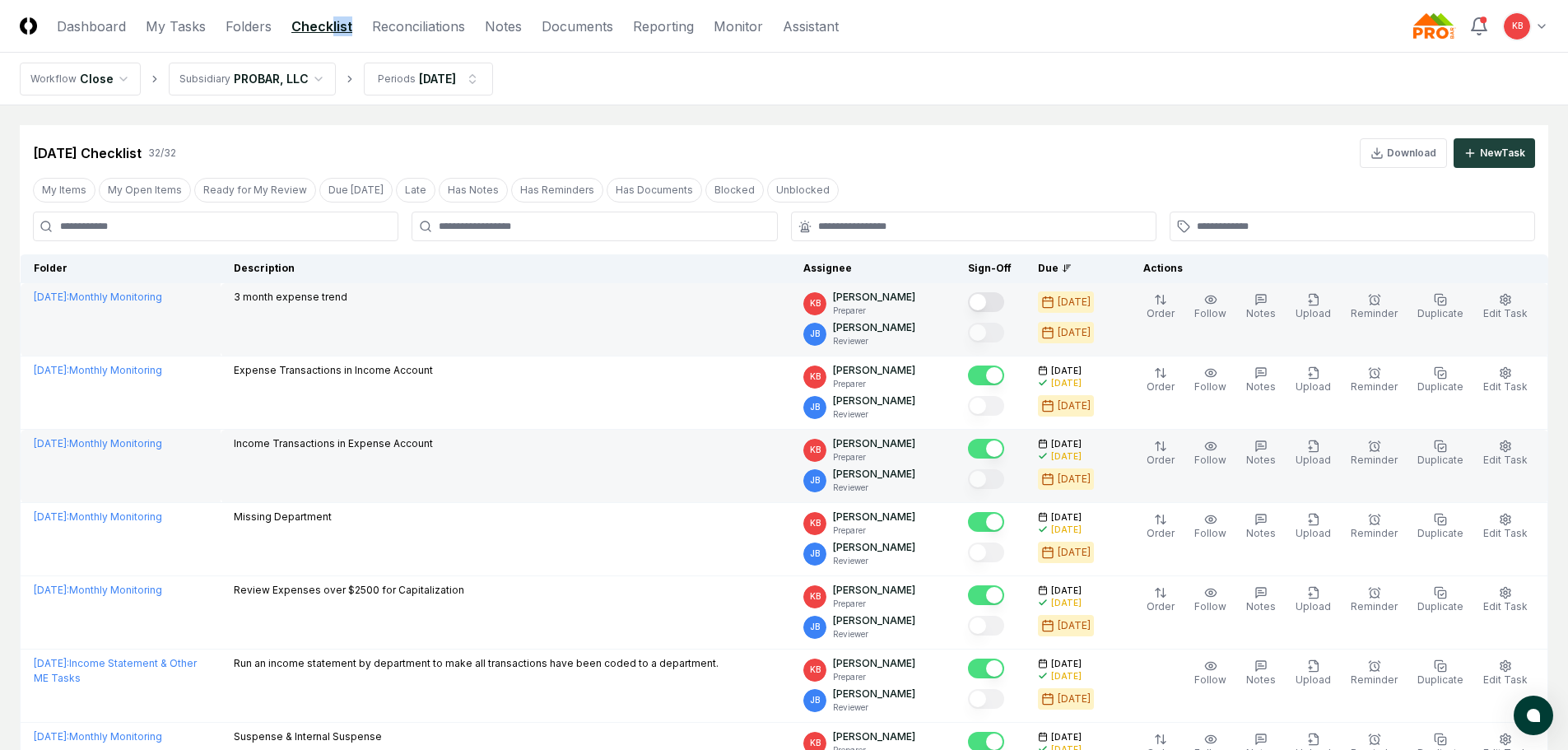
click at [1004, 448] on button "Mark complete" at bounding box center [986, 449] width 36 height 20
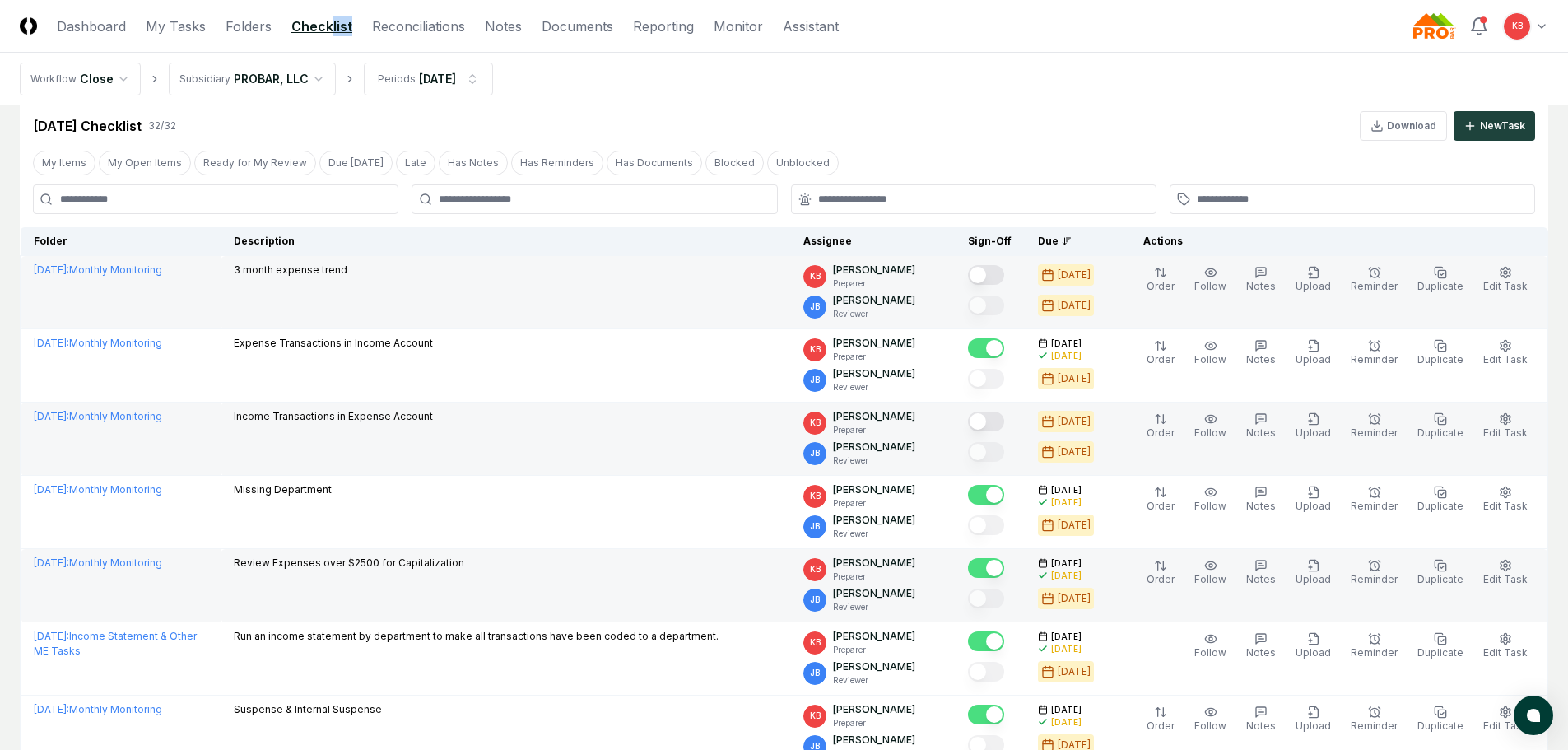
scroll to position [55, 0]
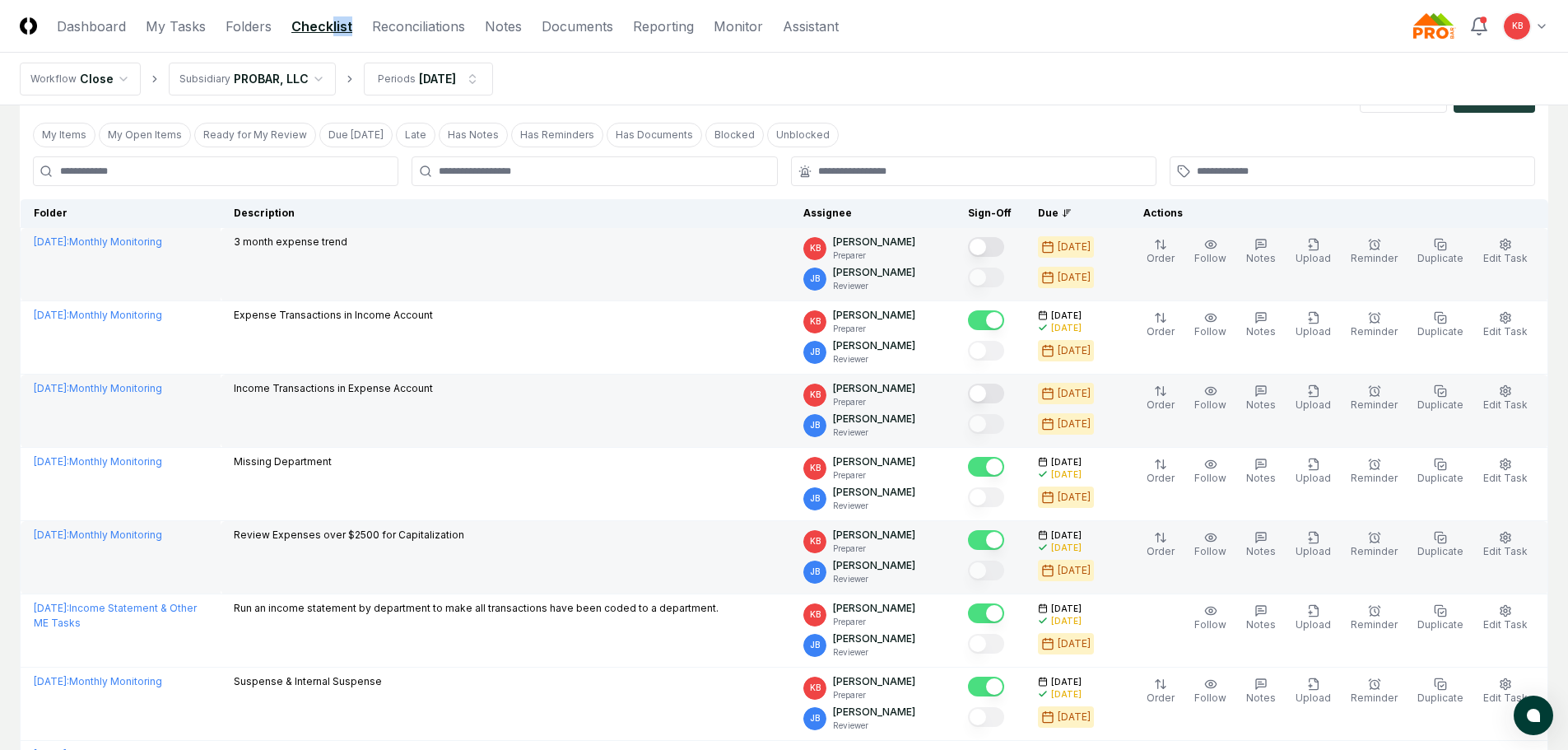
click at [1004, 536] on button "Mark complete" at bounding box center [986, 540] width 36 height 20
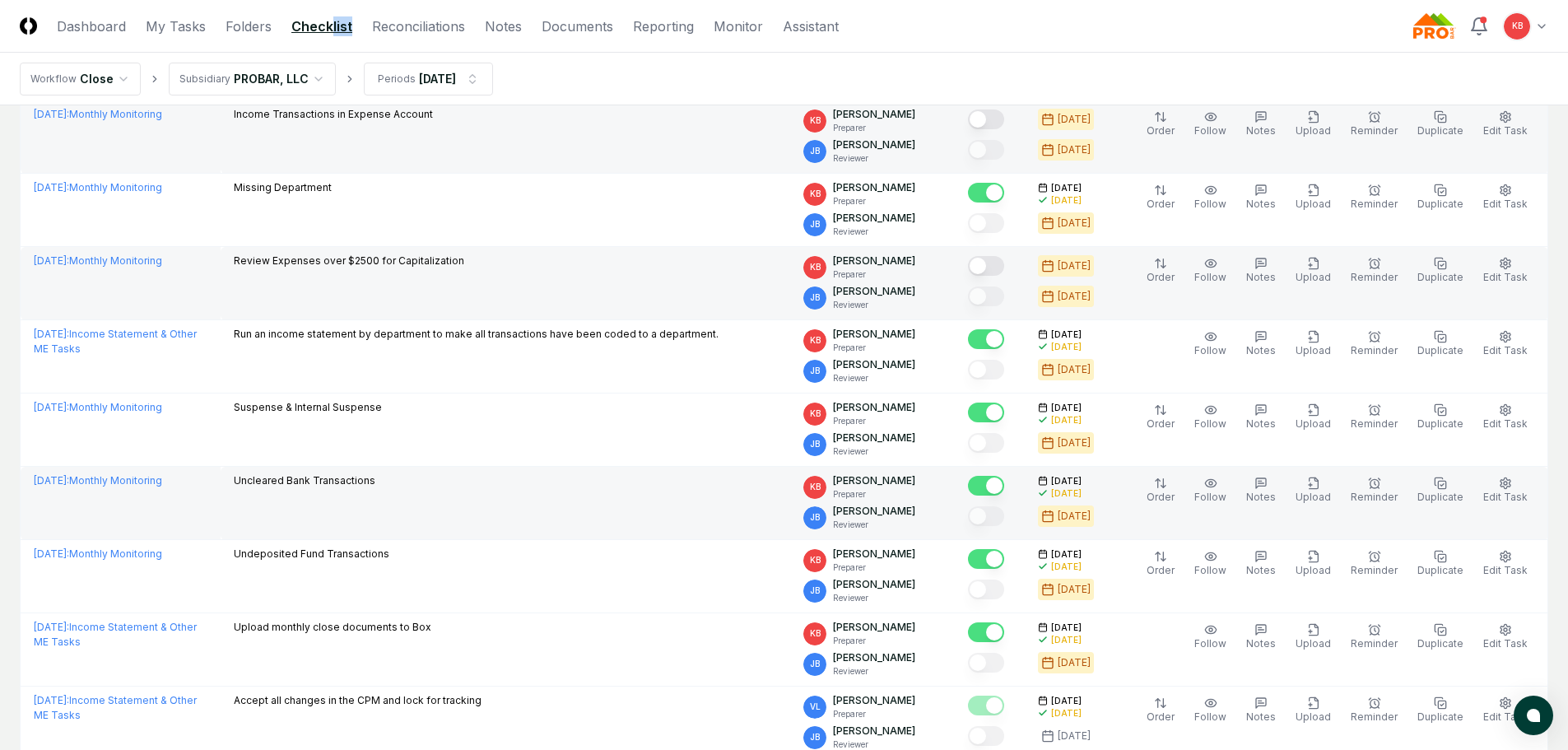
scroll to position [356, 0]
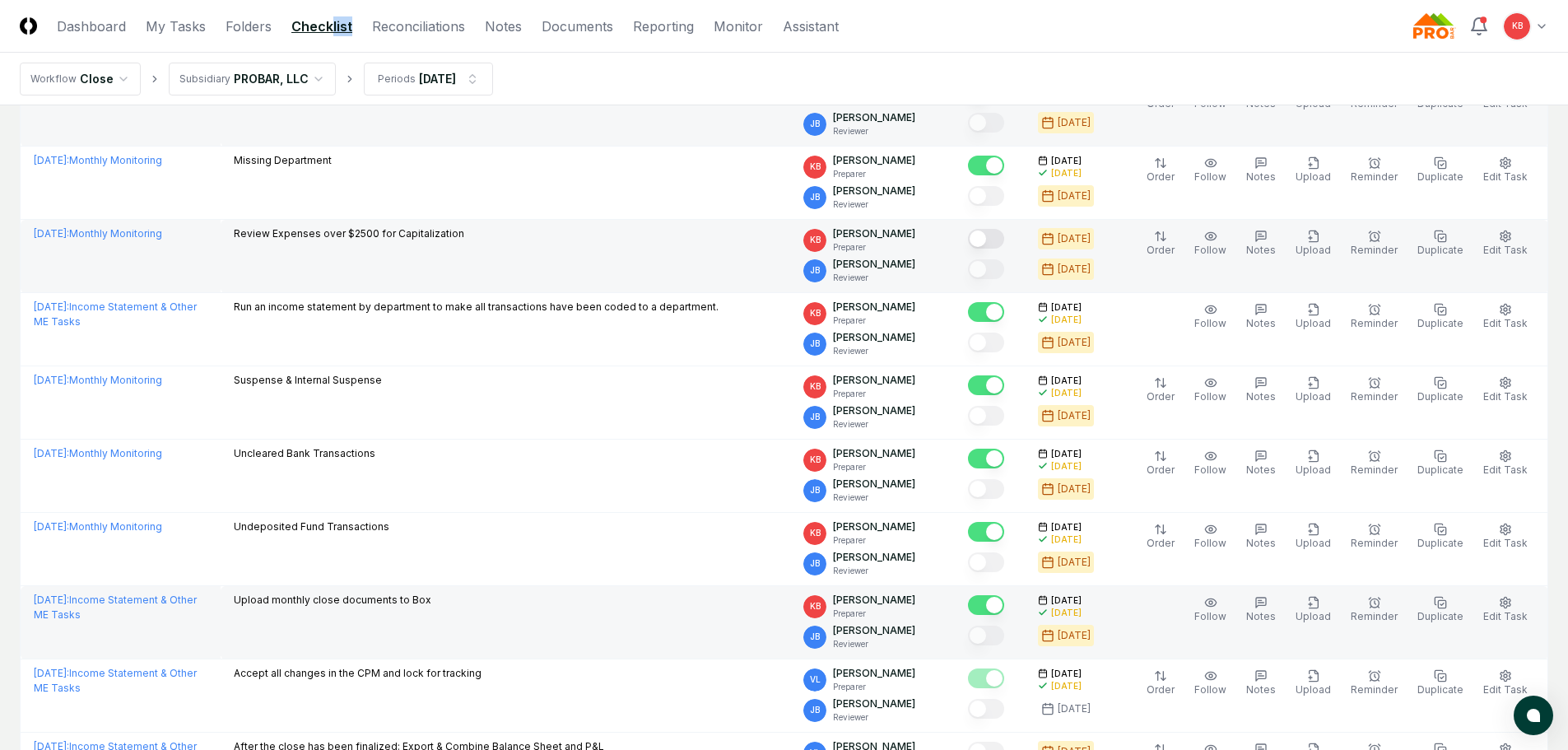
click at [1004, 604] on button "Mark complete" at bounding box center [986, 605] width 36 height 20
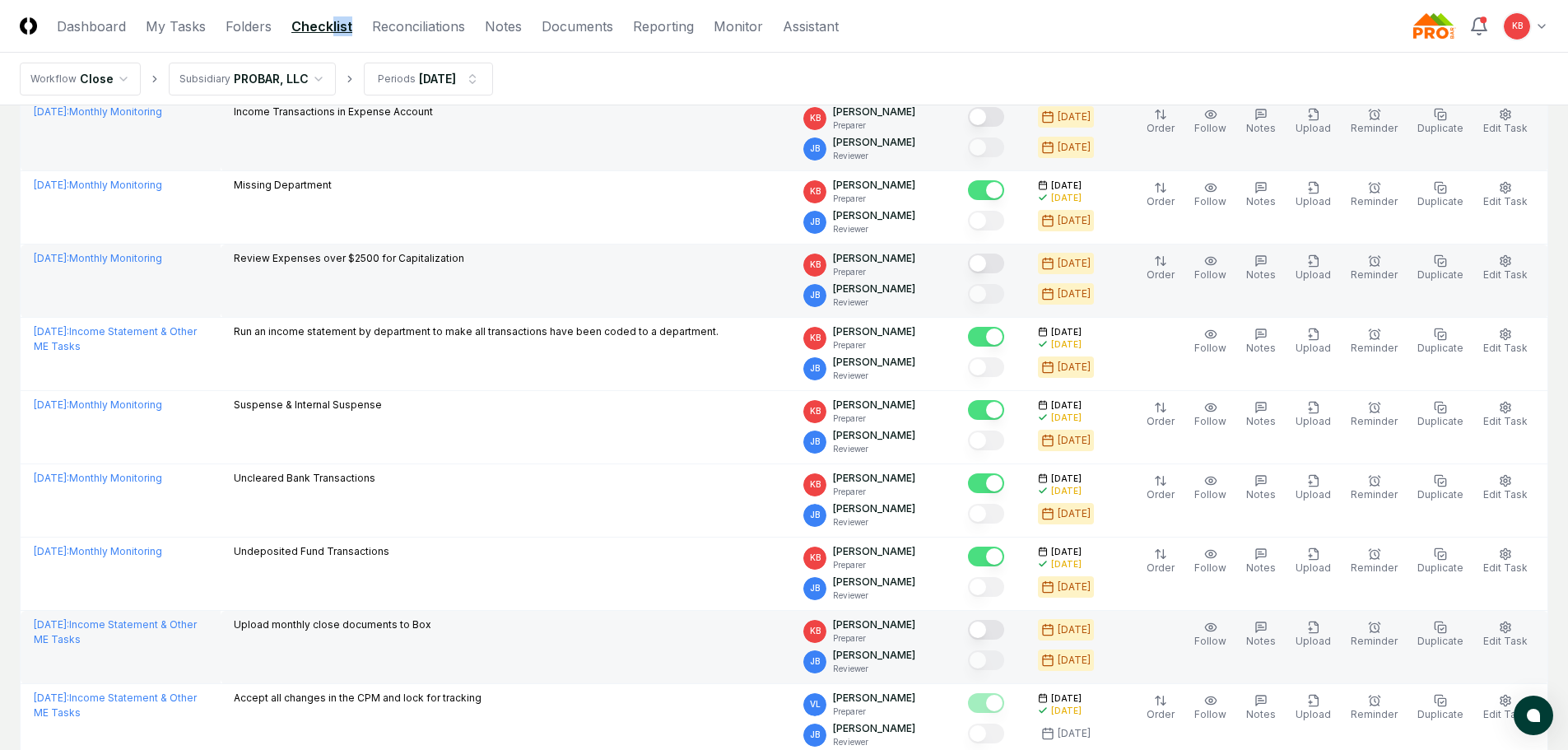
scroll to position [329, 0]
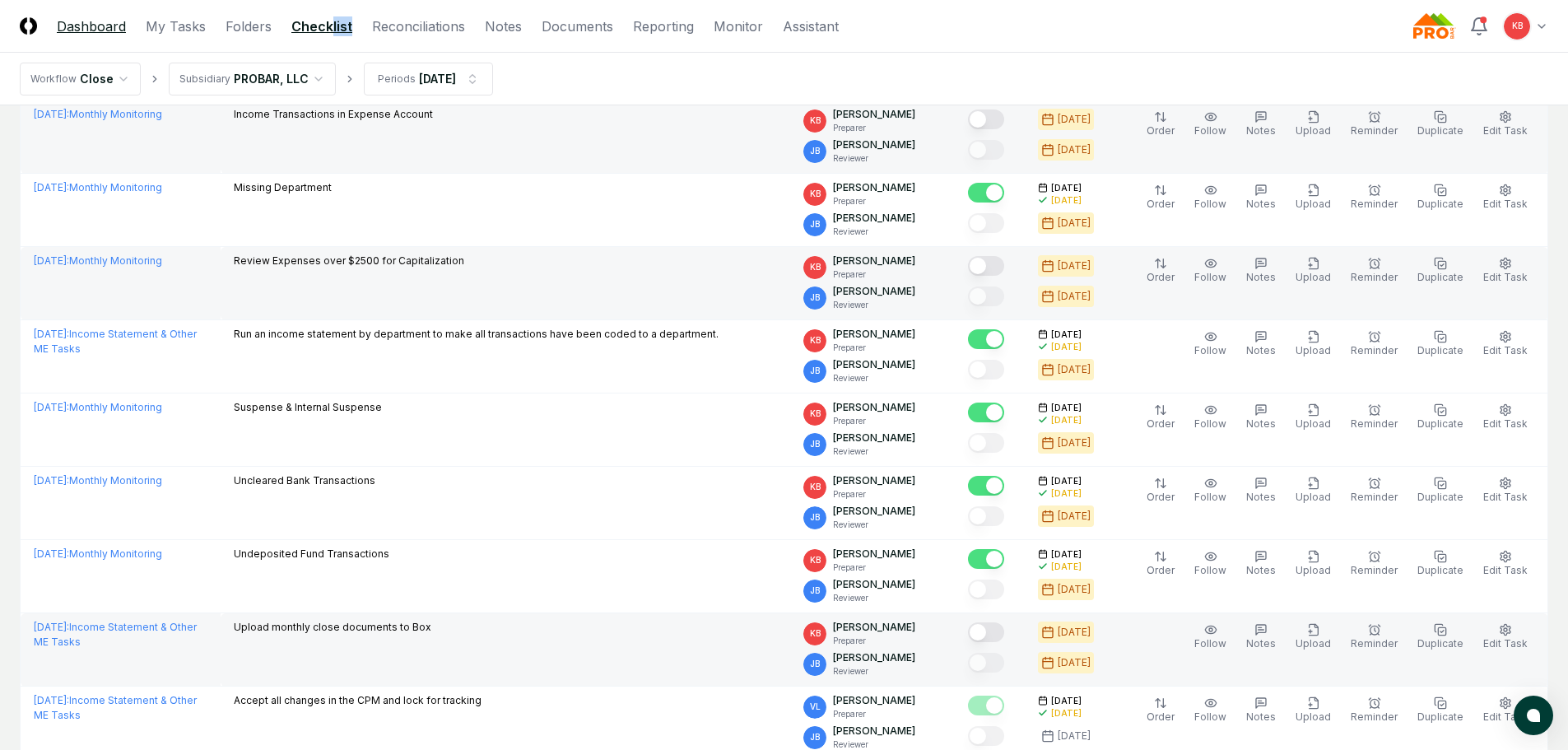
click at [100, 21] on link "Dashboard" at bounding box center [91, 26] width 69 height 20
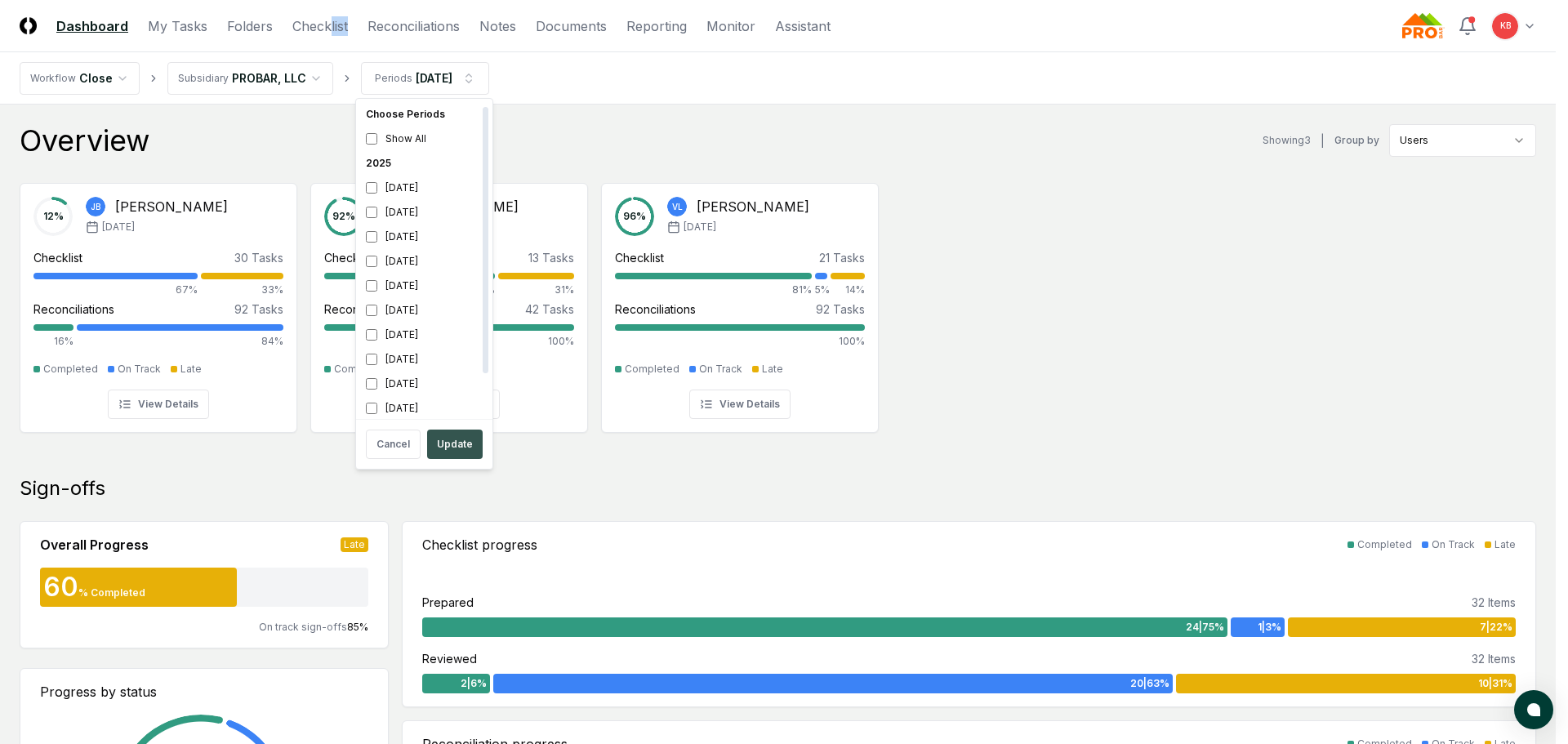
scroll to position [4, 0]
click at [439, 440] on button "Update" at bounding box center [455, 444] width 56 height 30
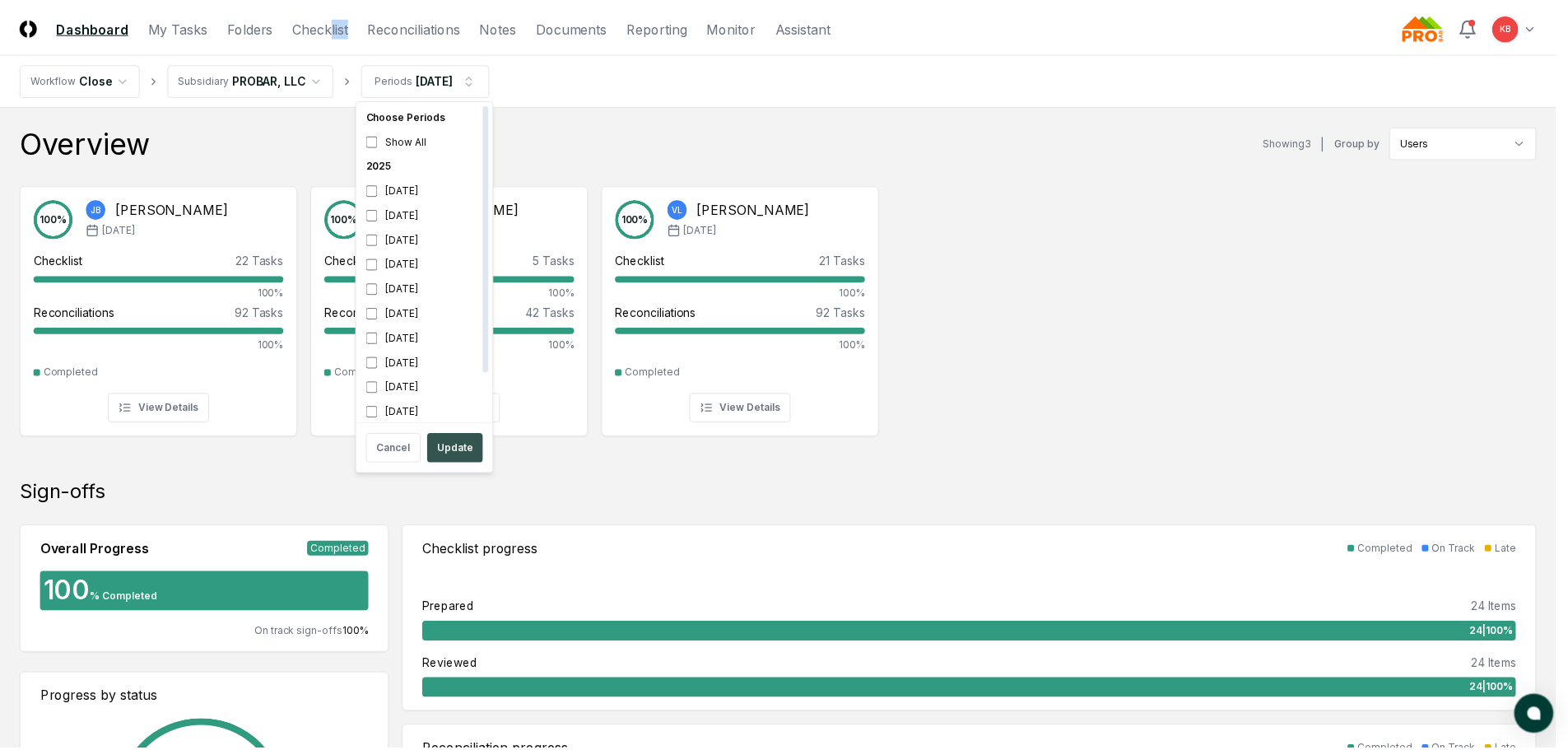
scroll to position [5, 0]
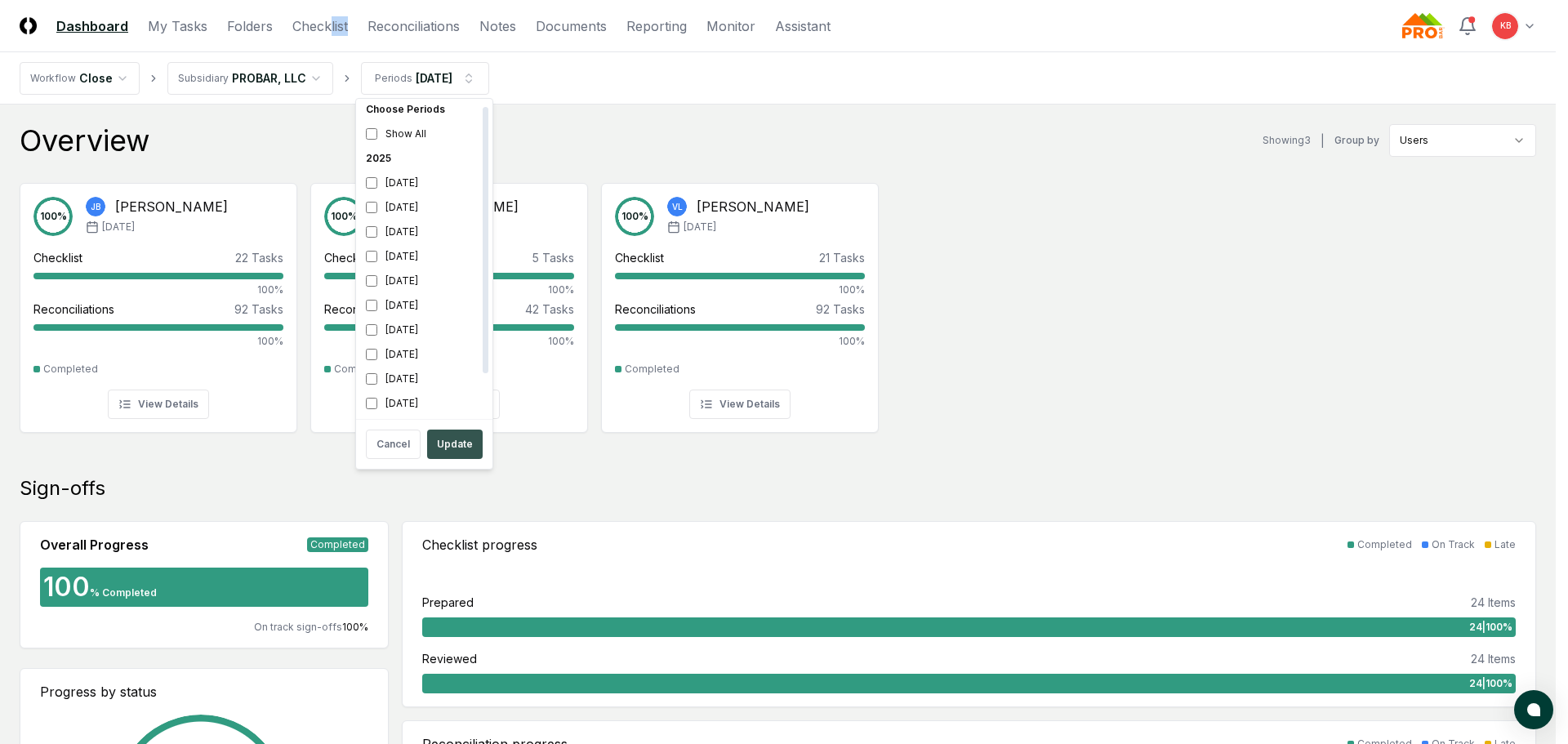
click at [455, 442] on button "Update" at bounding box center [455, 444] width 56 height 30
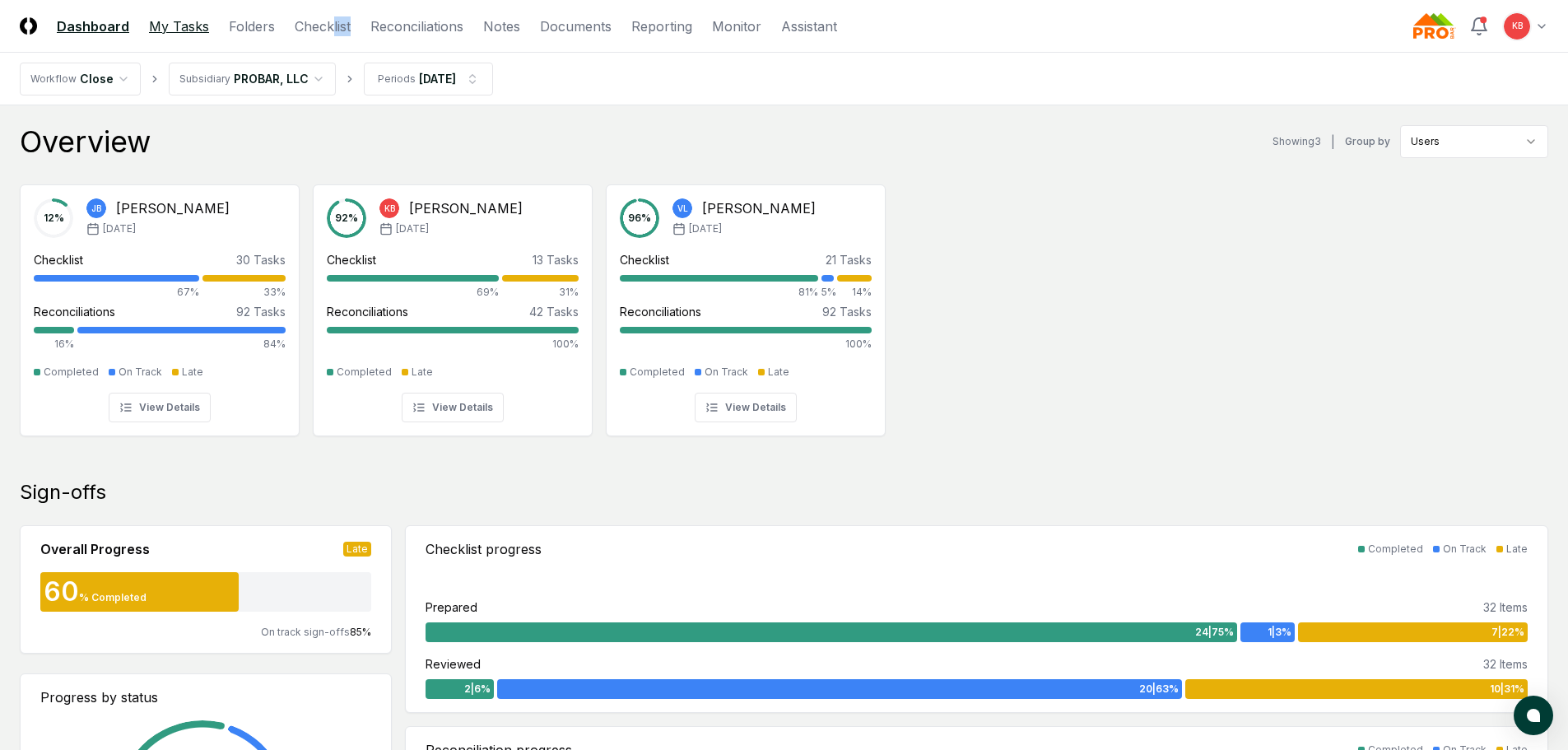
click at [180, 27] on link "My Tasks" at bounding box center [179, 26] width 60 height 20
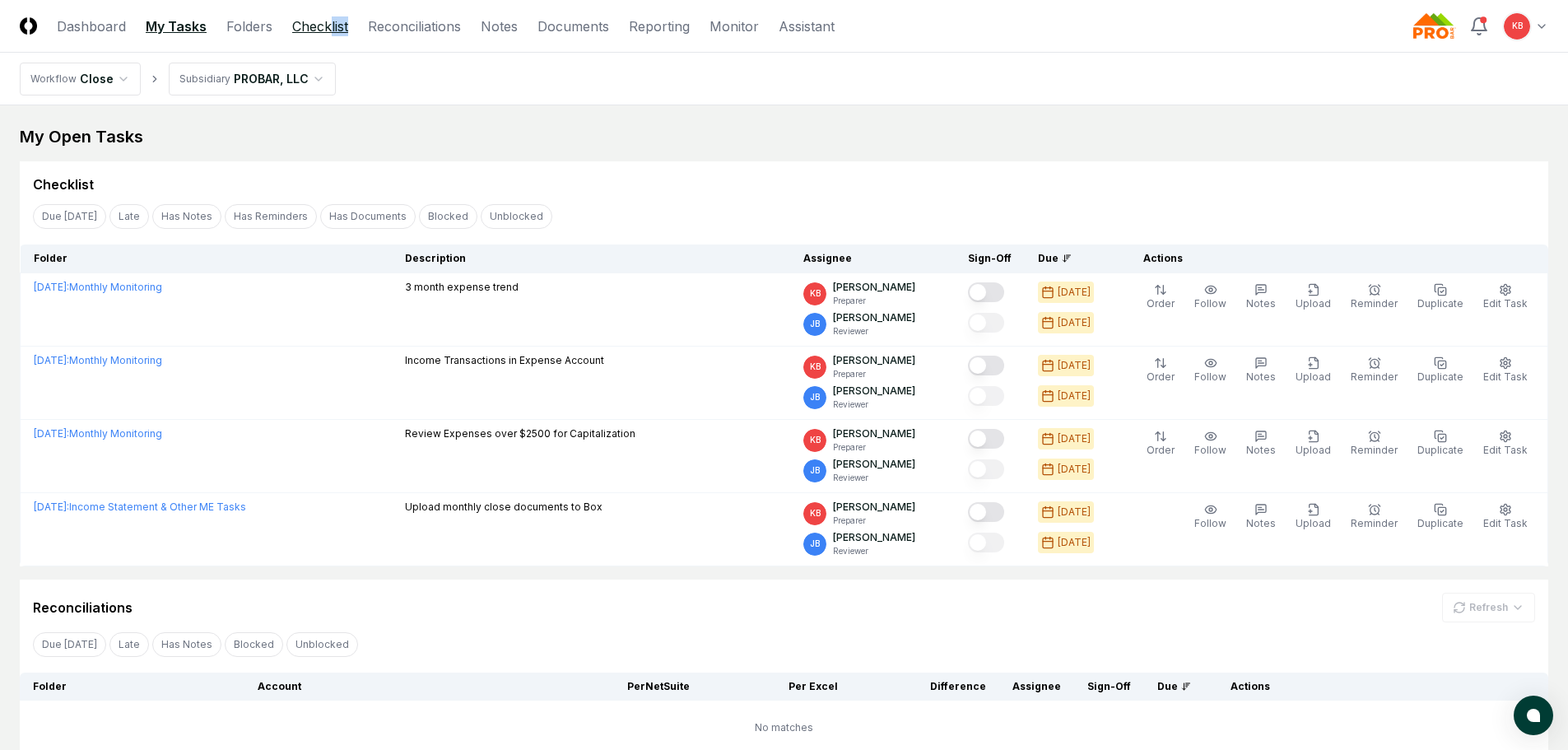
click at [311, 17] on link "Checklist" at bounding box center [320, 26] width 56 height 20
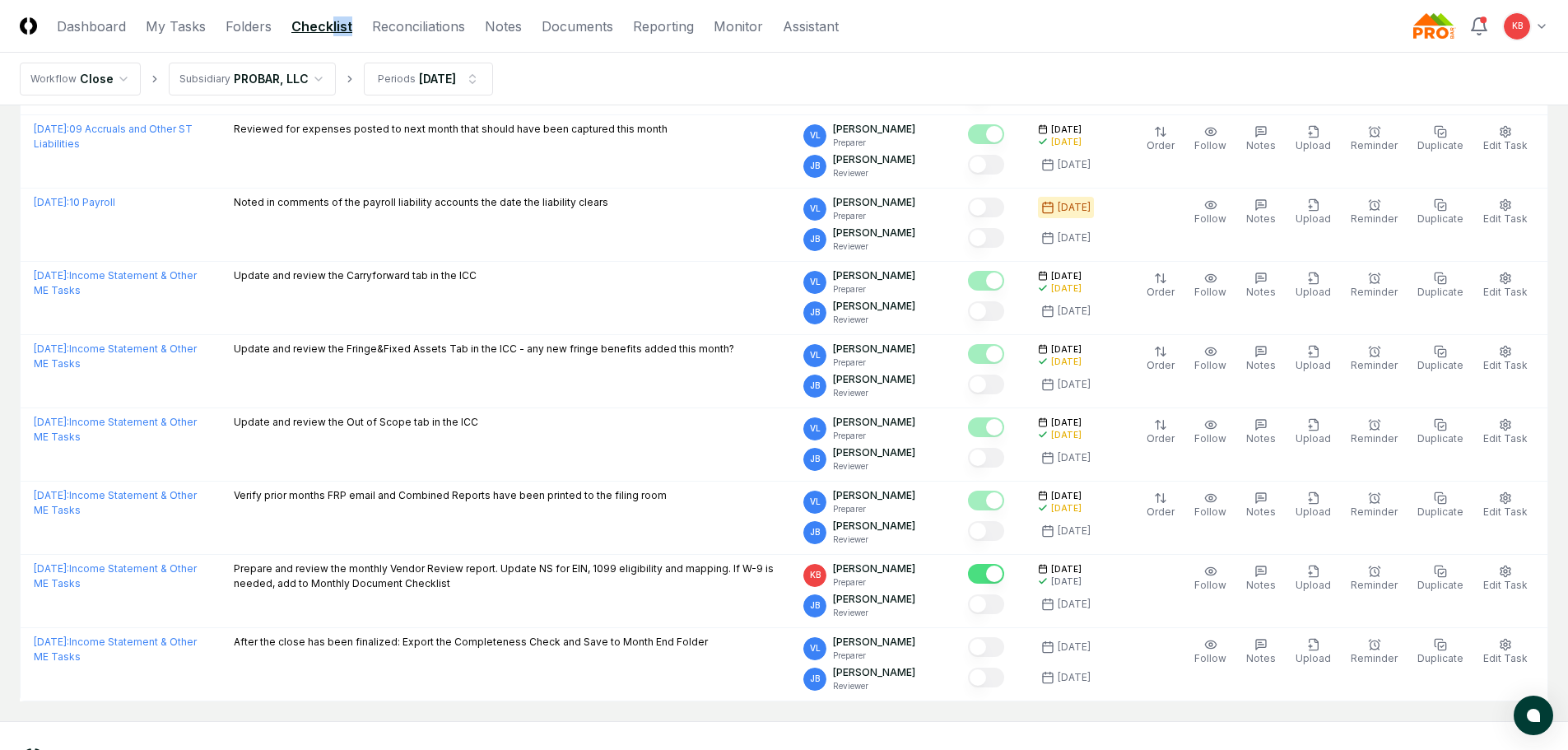
scroll to position [1996, 0]
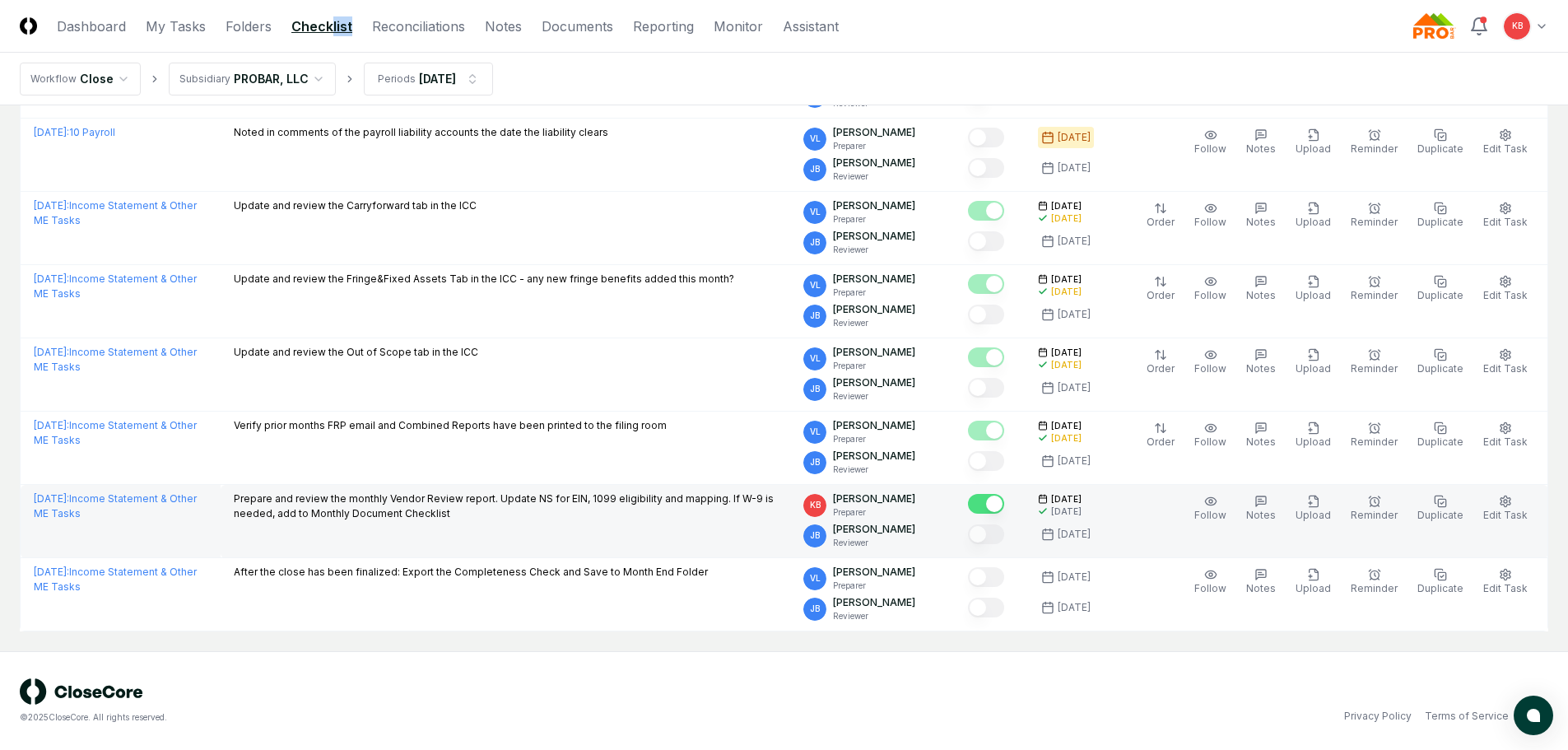
click at [1004, 505] on button "Mark complete" at bounding box center [986, 504] width 36 height 20
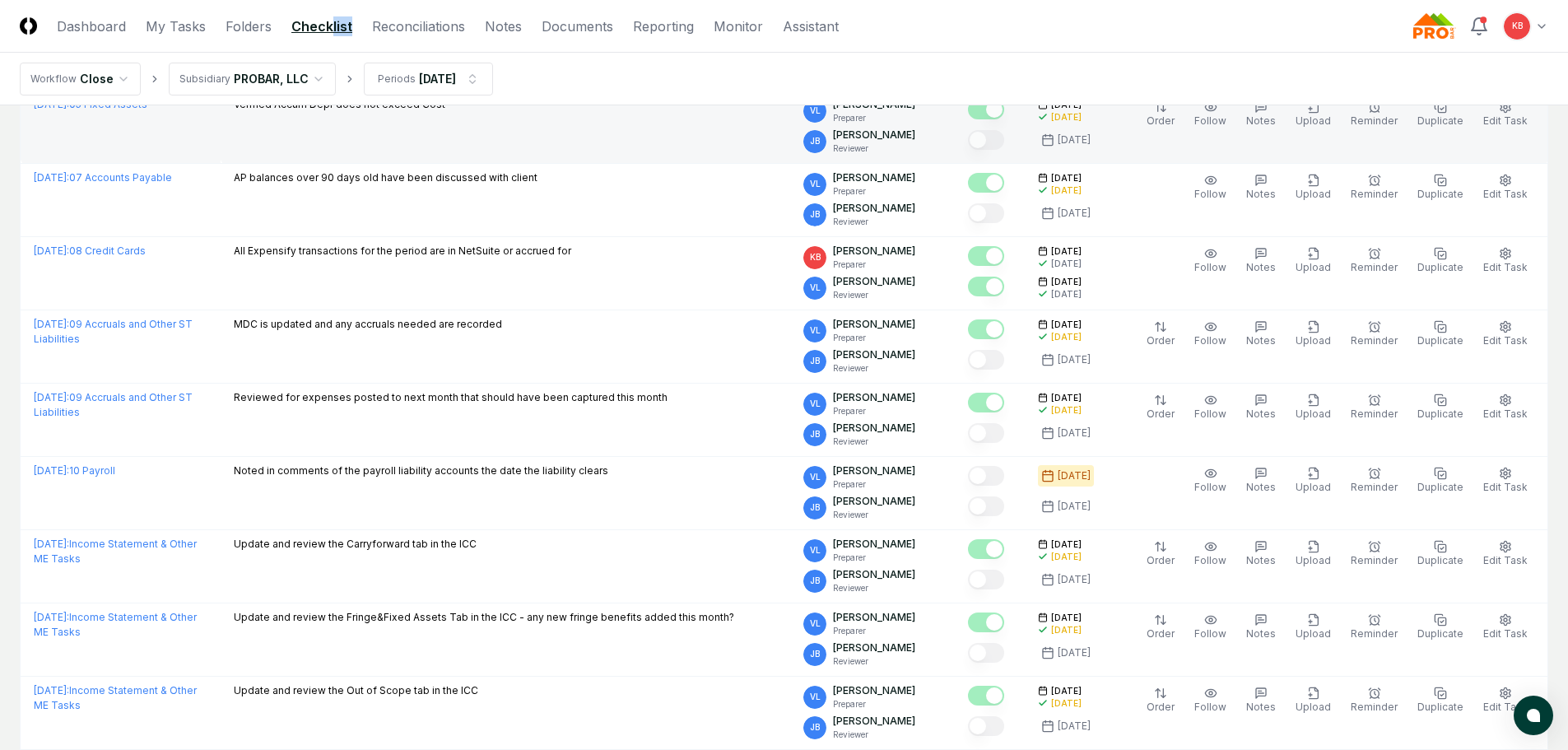
scroll to position [1639, 0]
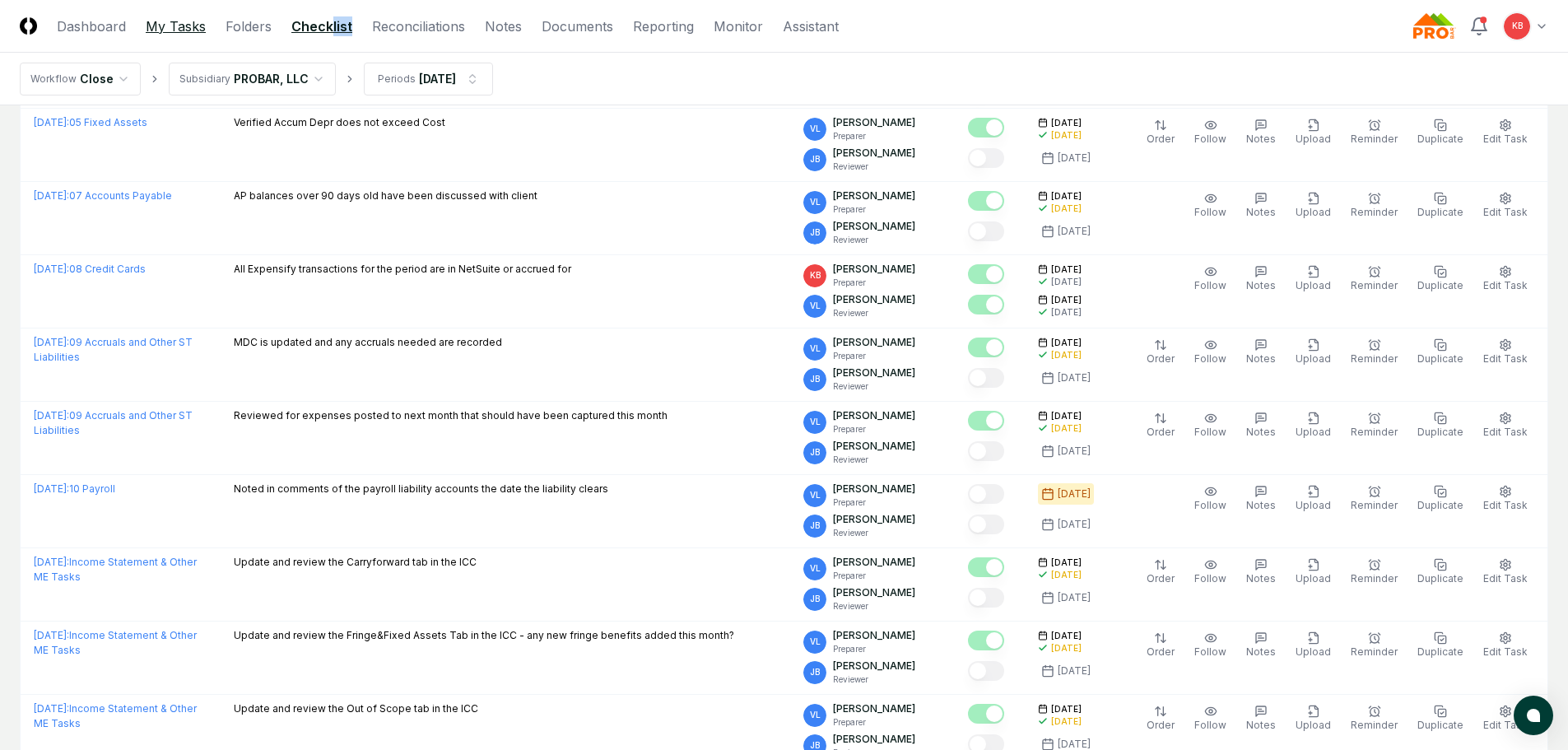
click at [194, 24] on link "My Tasks" at bounding box center [176, 26] width 60 height 20
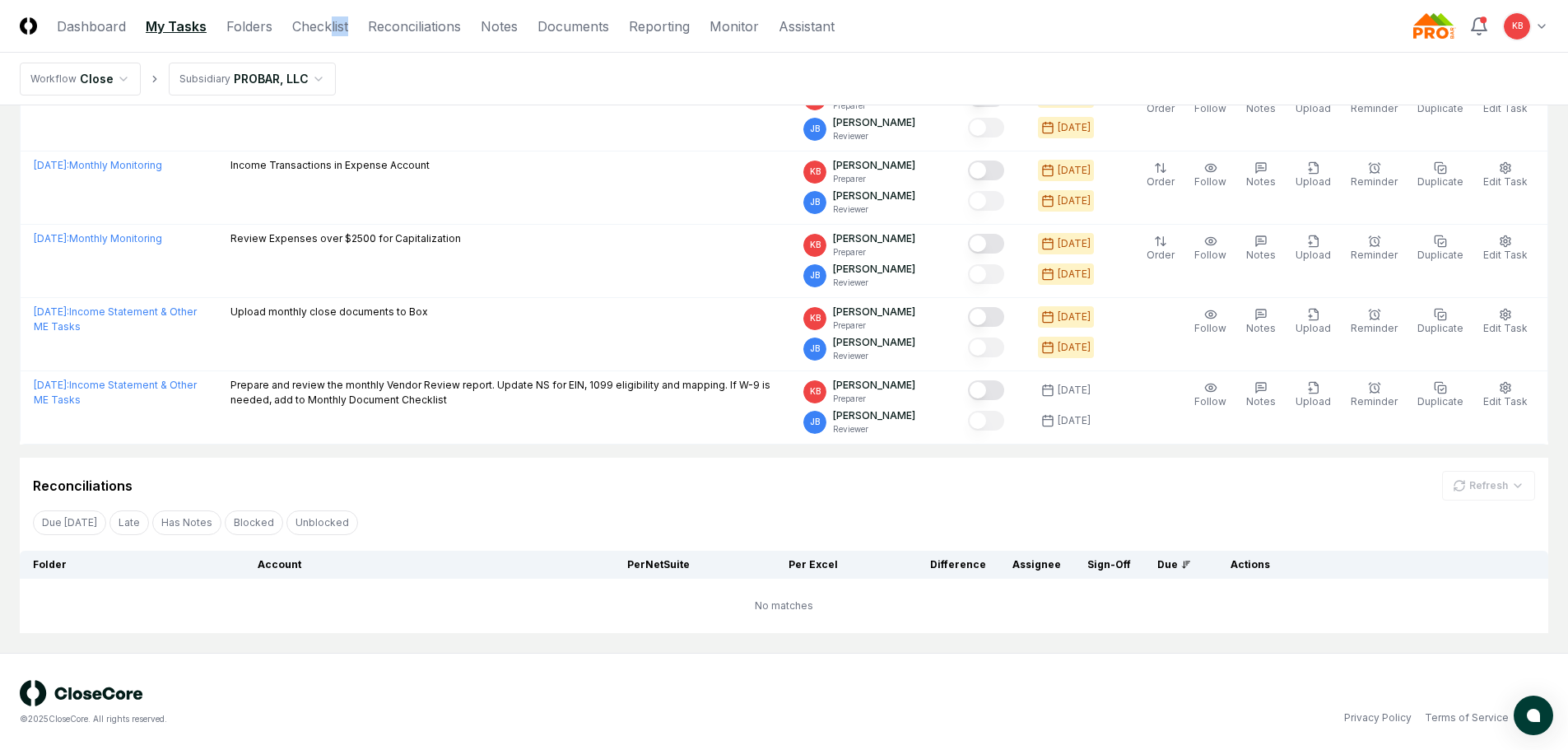
scroll to position [196, 0]
